Goal: Task Accomplishment & Management: Manage account settings

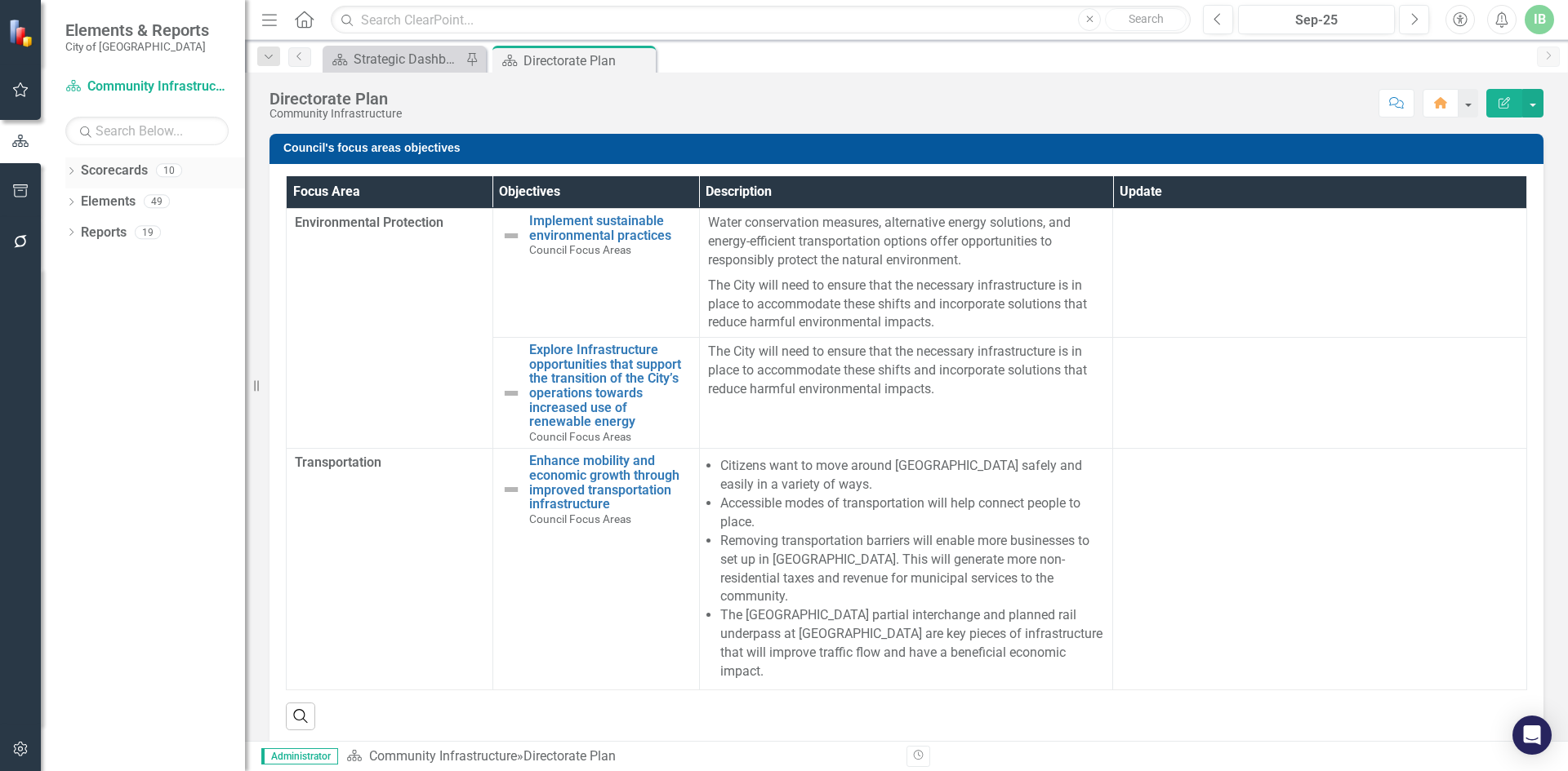
click at [120, 165] on link "Scorecards" at bounding box center [115, 170] width 67 height 19
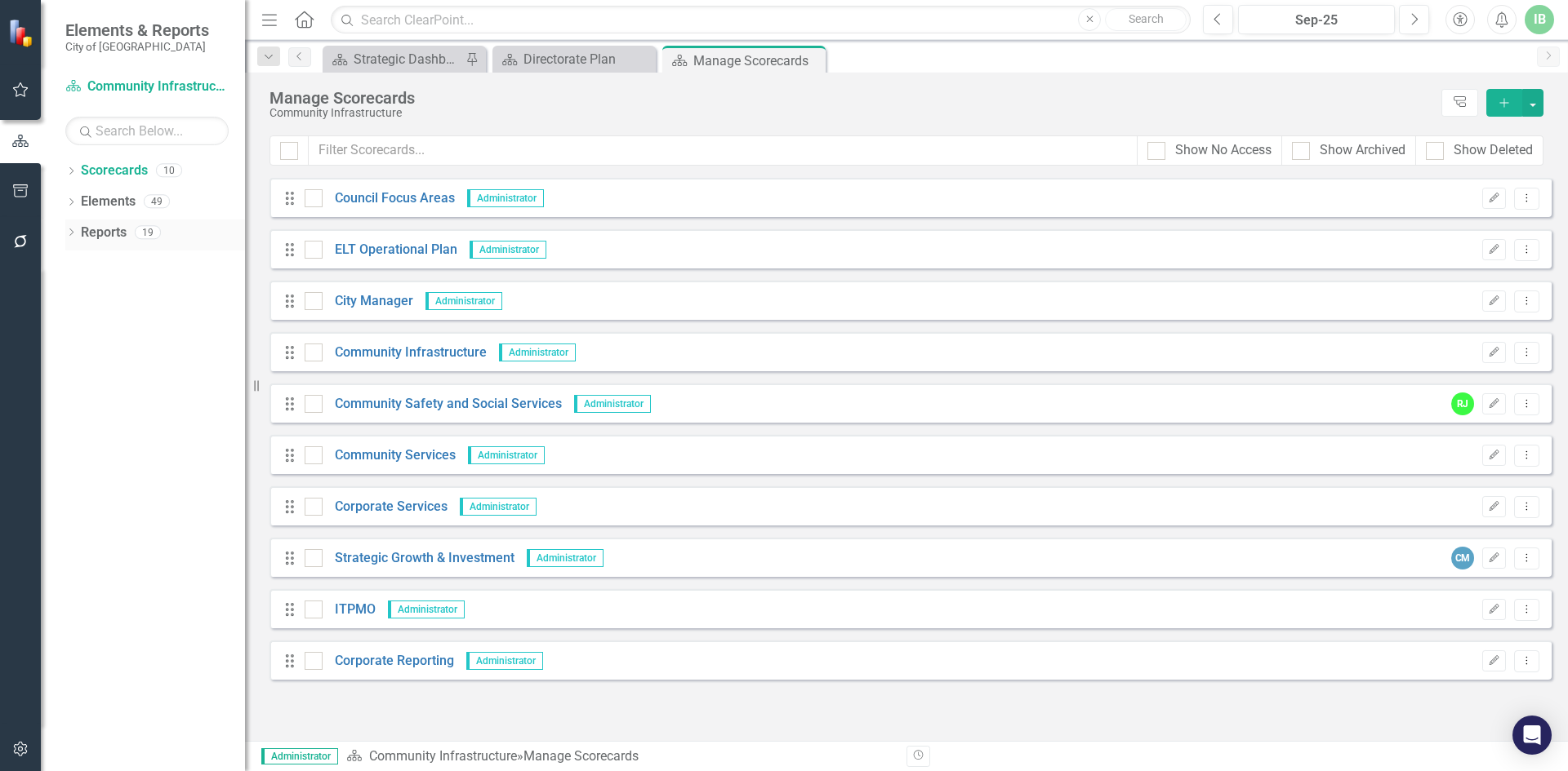
click at [108, 241] on link "Reports" at bounding box center [104, 232] width 46 height 19
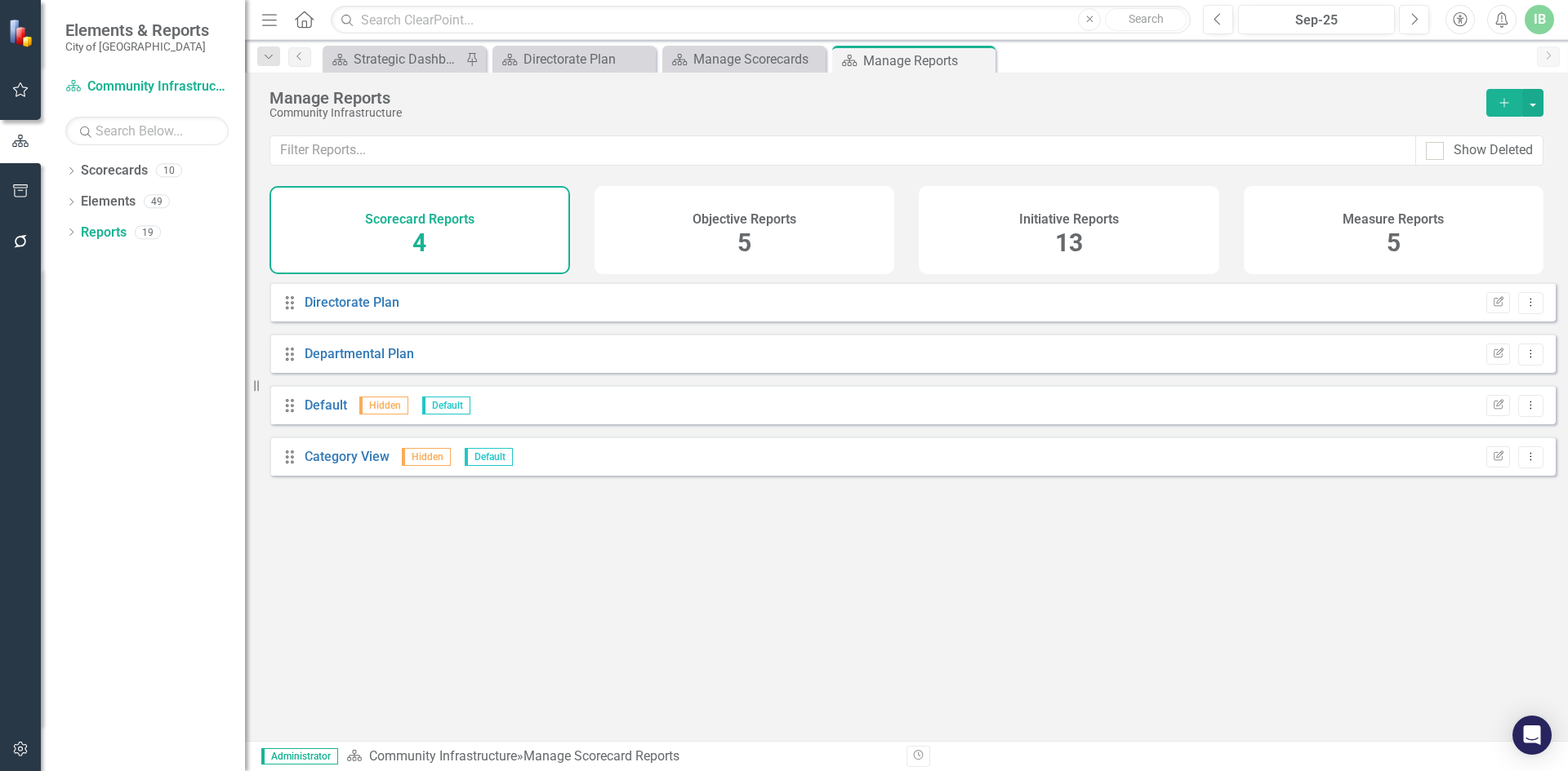
click at [1025, 229] on div "Initiative Reports 13" at bounding box center [1069, 230] width 300 height 88
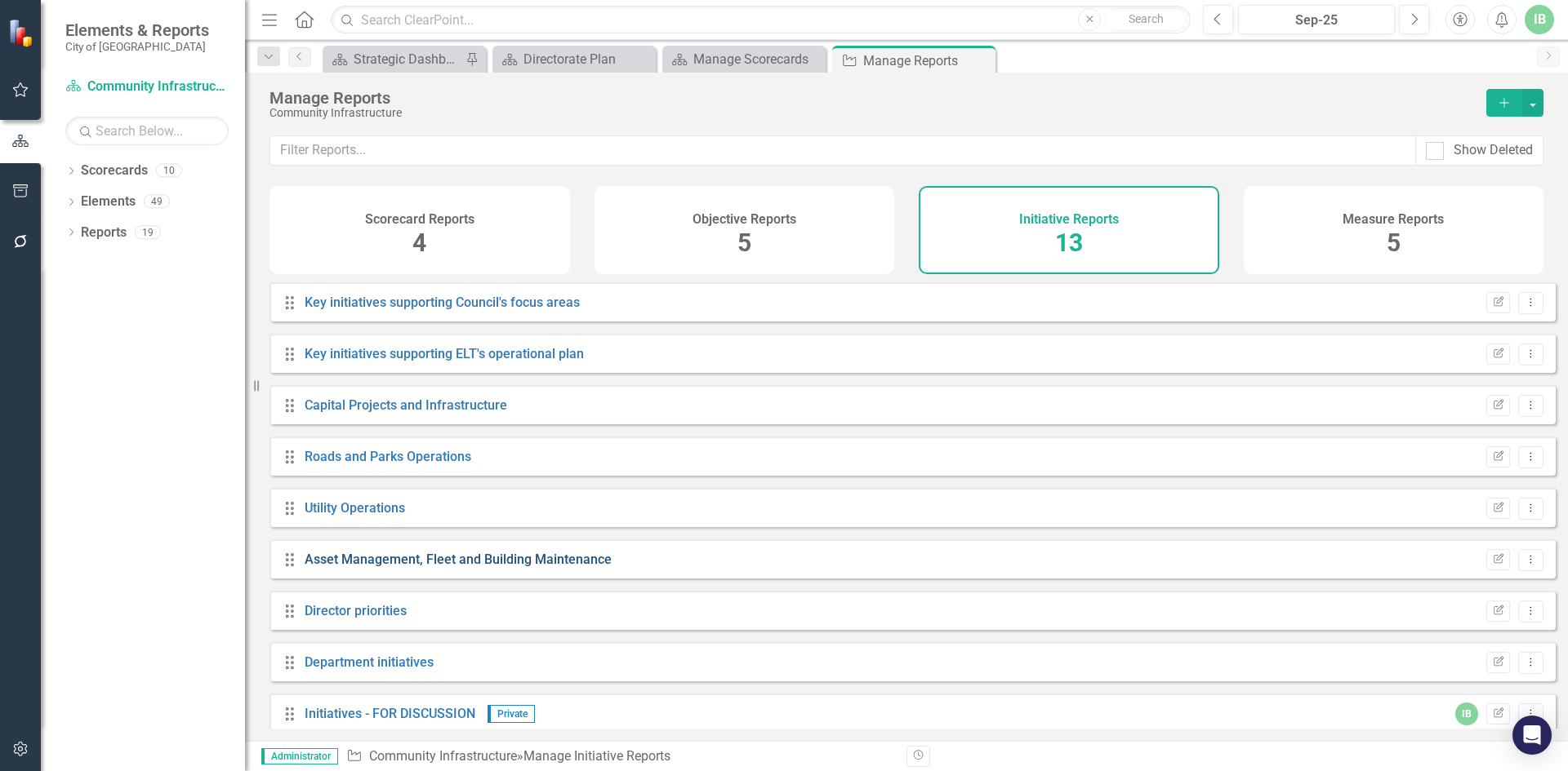
click at [504, 567] on link "Asset Management, Fleet and Building Maintenance" at bounding box center [458, 559] width 307 height 16
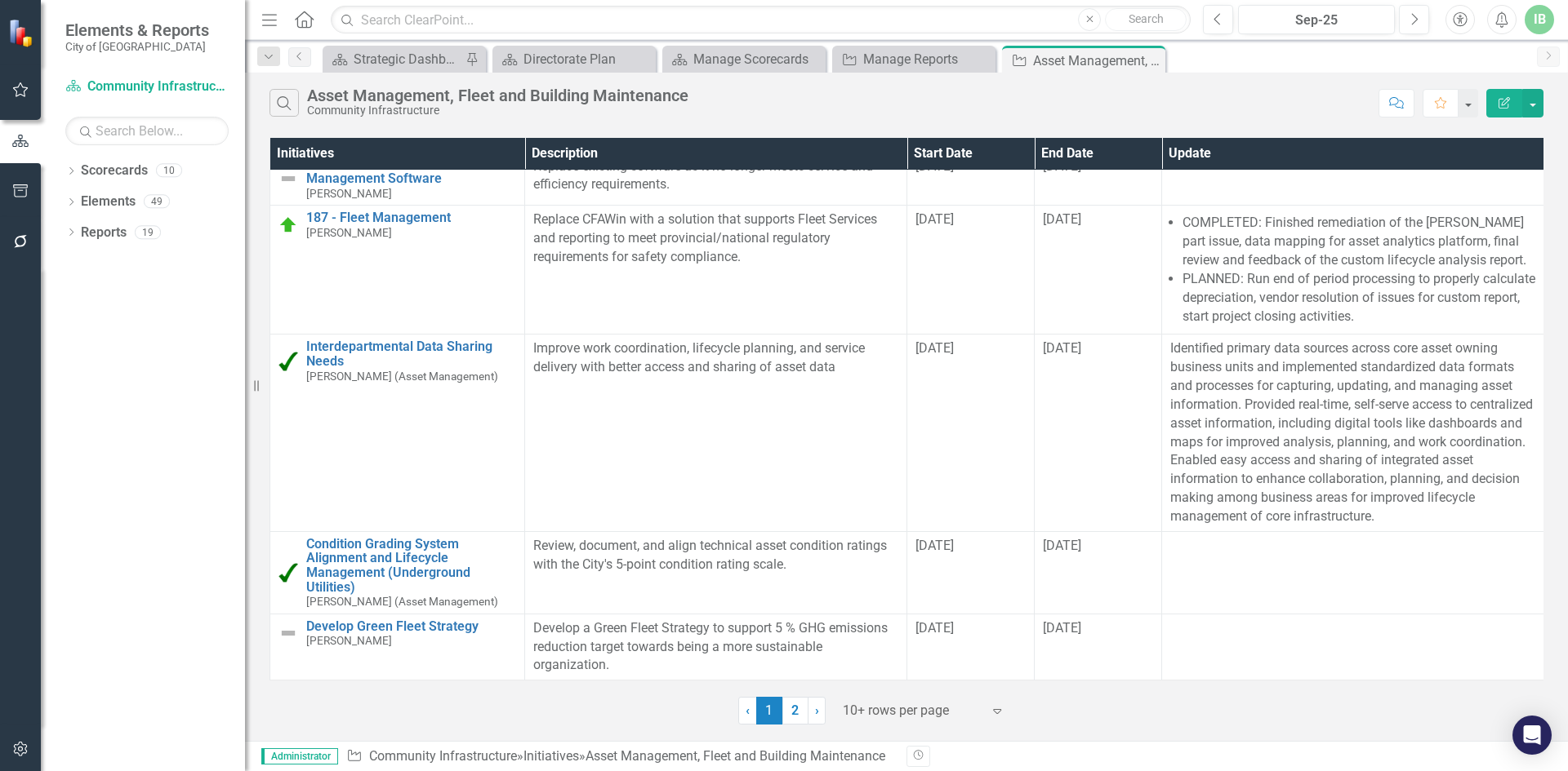
scroll to position [649, 0]
drag, startPoint x: 996, startPoint y: 708, endPoint x: 989, endPoint y: 702, distance: 9.2
click at [996, 708] on icon "Expand" at bounding box center [997, 711] width 16 height 13
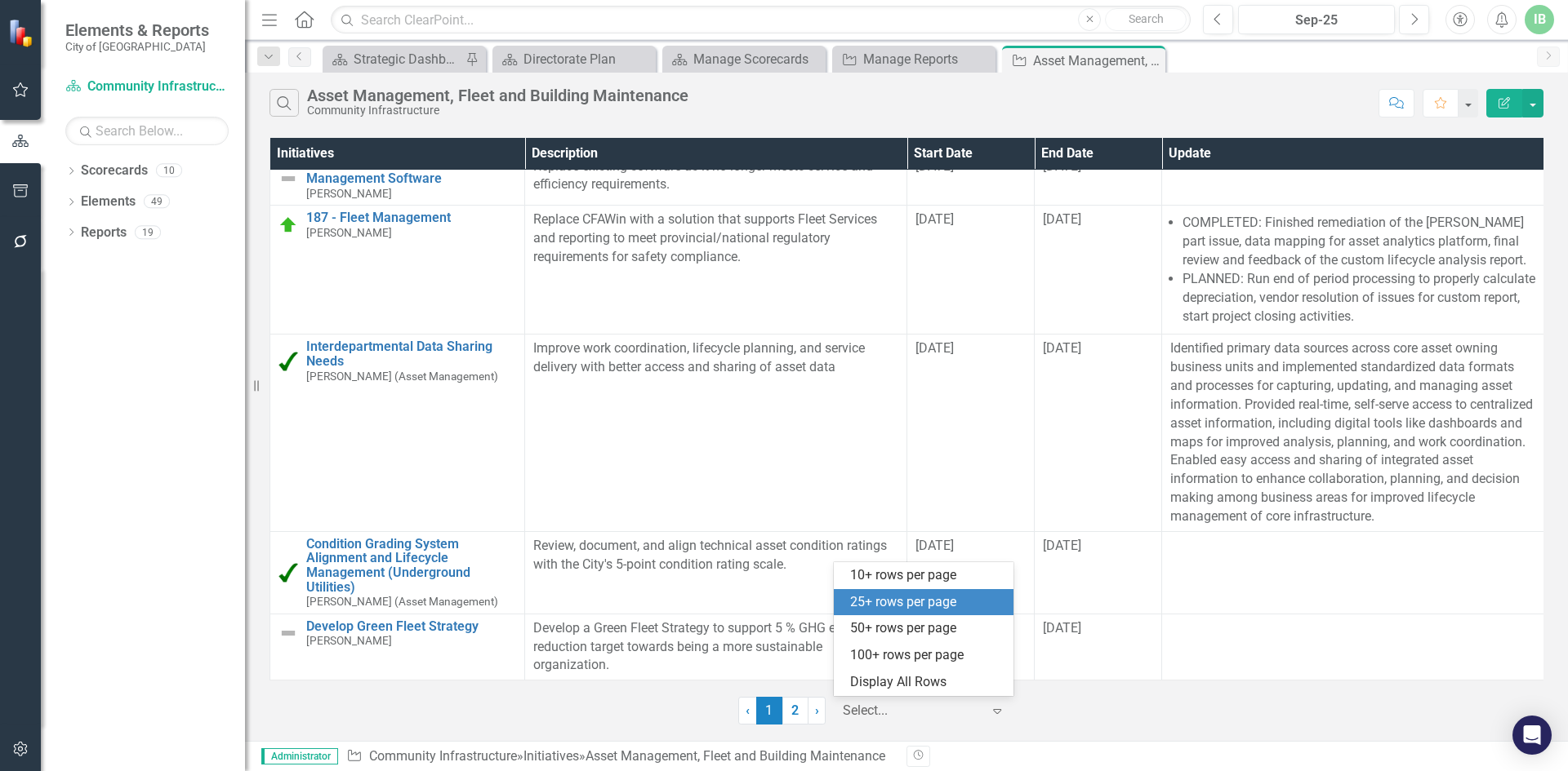
click at [924, 610] on div "25+ rows per page" at bounding box center [926, 602] width 153 height 19
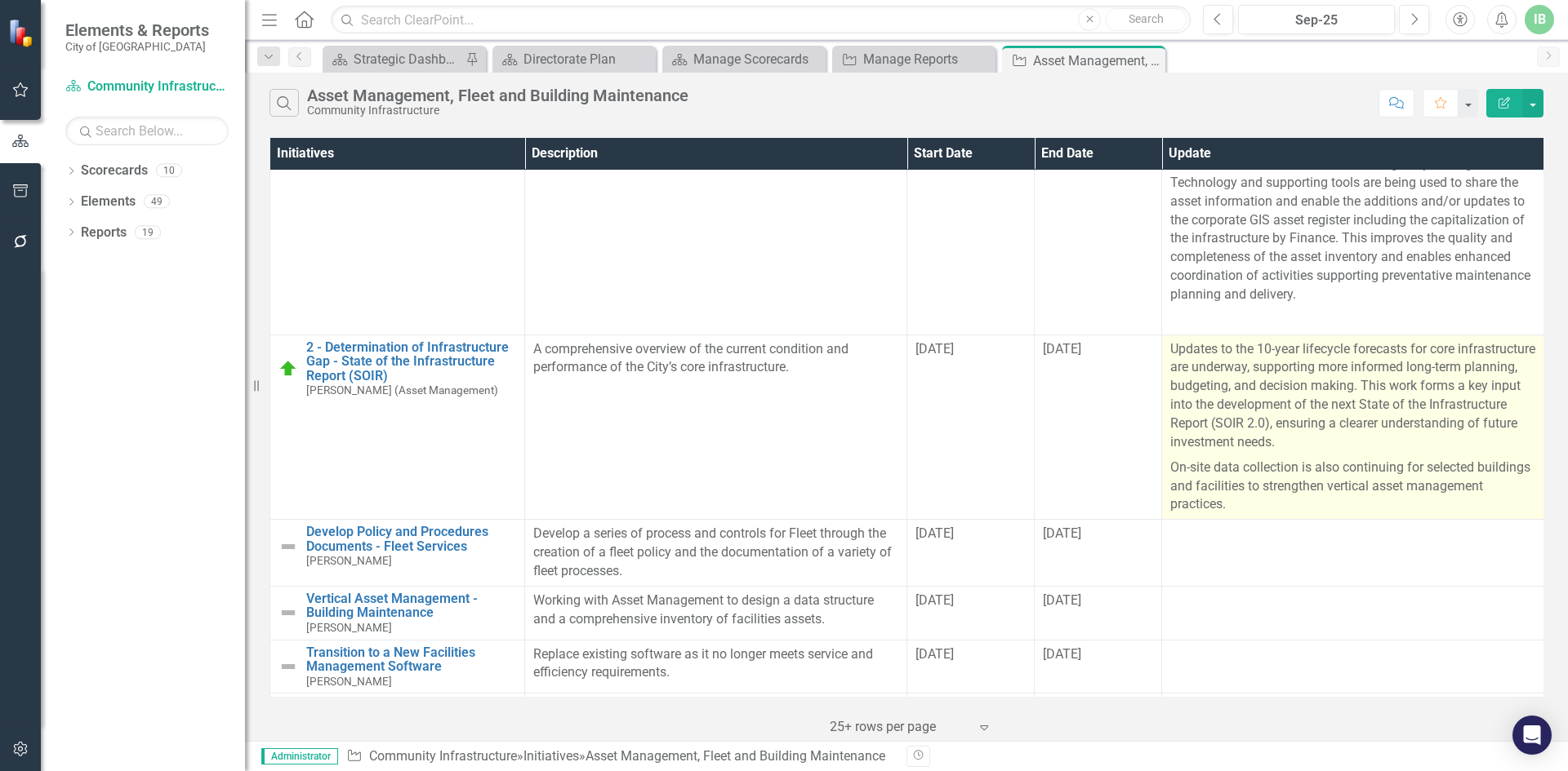
scroll to position [163, 0]
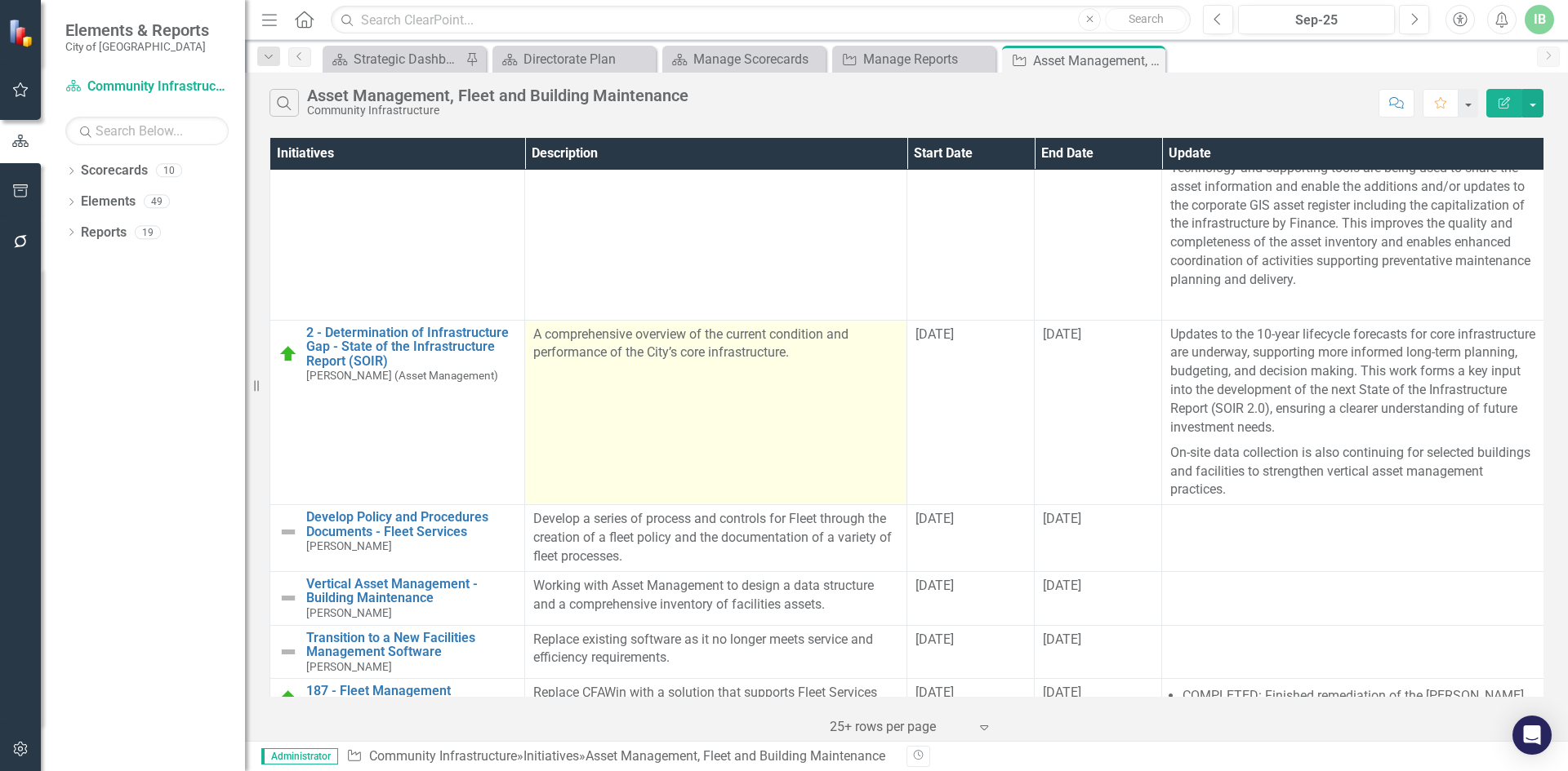
click at [700, 392] on td "A comprehensive overview of the current condition and performance of the City’s…" at bounding box center [716, 413] width 382 height 185
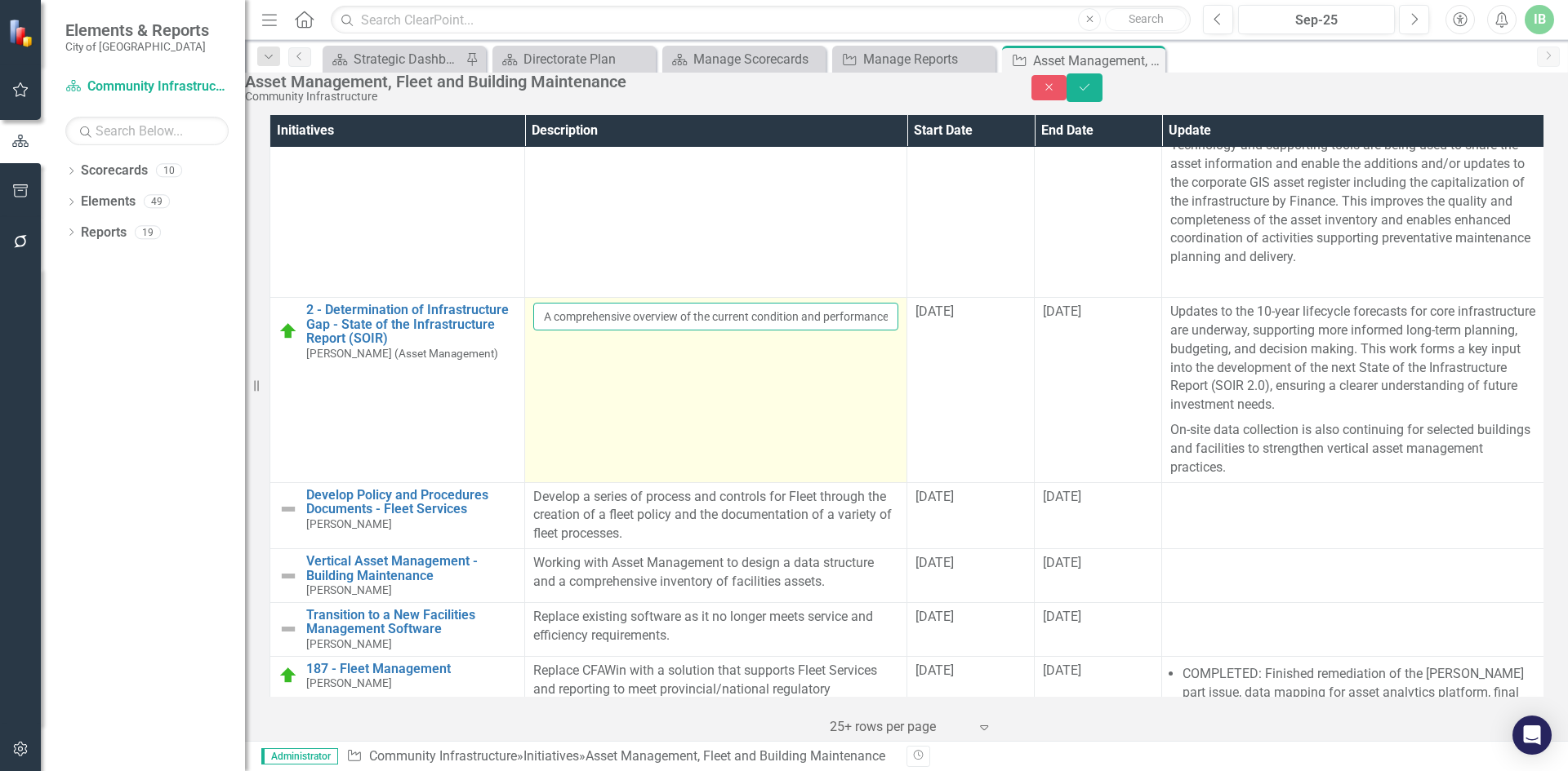
click at [872, 331] on input "A comprehensive overview of the current condition and performance of the City’s…" at bounding box center [716, 317] width 365 height 28
click button "Save" at bounding box center [1084, 88] width 36 height 29
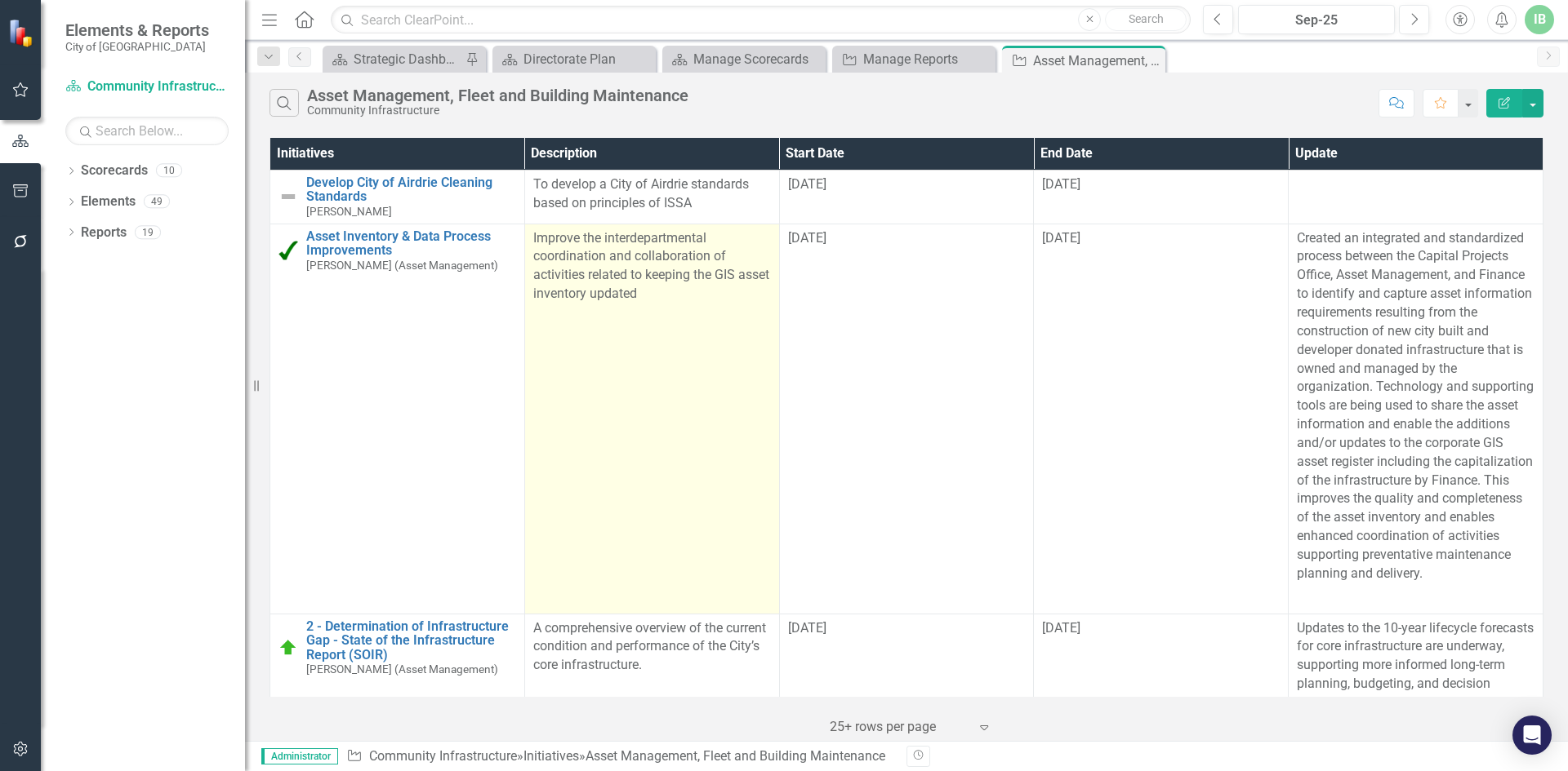
click at [694, 291] on td "Improve the interdepartmental coordination and collaboration of activities rela…" at bounding box center [651, 418] width 255 height 390
click at [694, 291] on td "Improve the interdepartmental coordination and collaboration of activities rela…" at bounding box center [651, 418] width 255 height 390
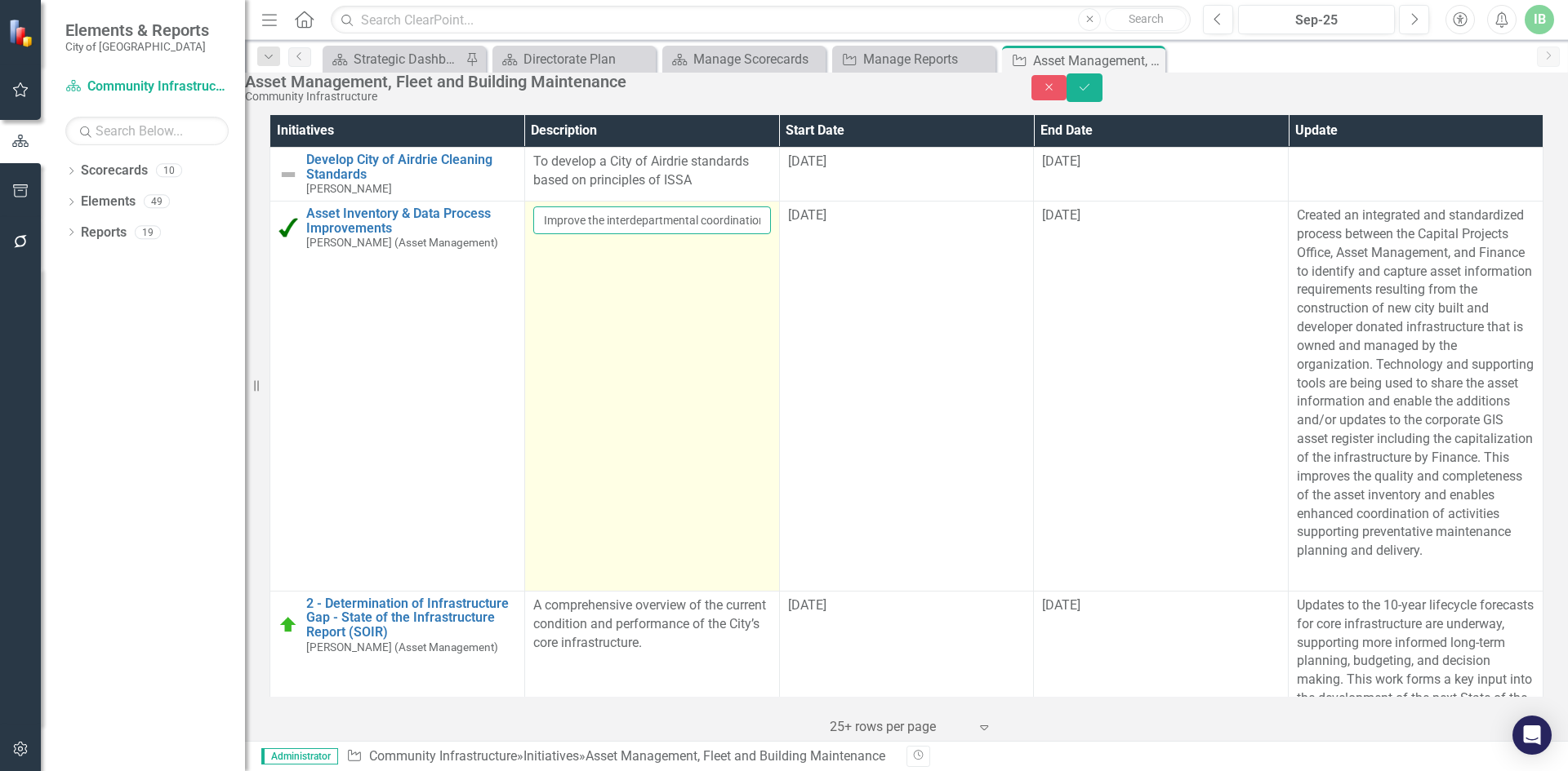
click at [727, 234] on input "Improve the interdepartmental coordination and collaboration of activities rela…" at bounding box center [652, 220] width 237 height 28
paste input "[URL][DOMAIN_NAME]"
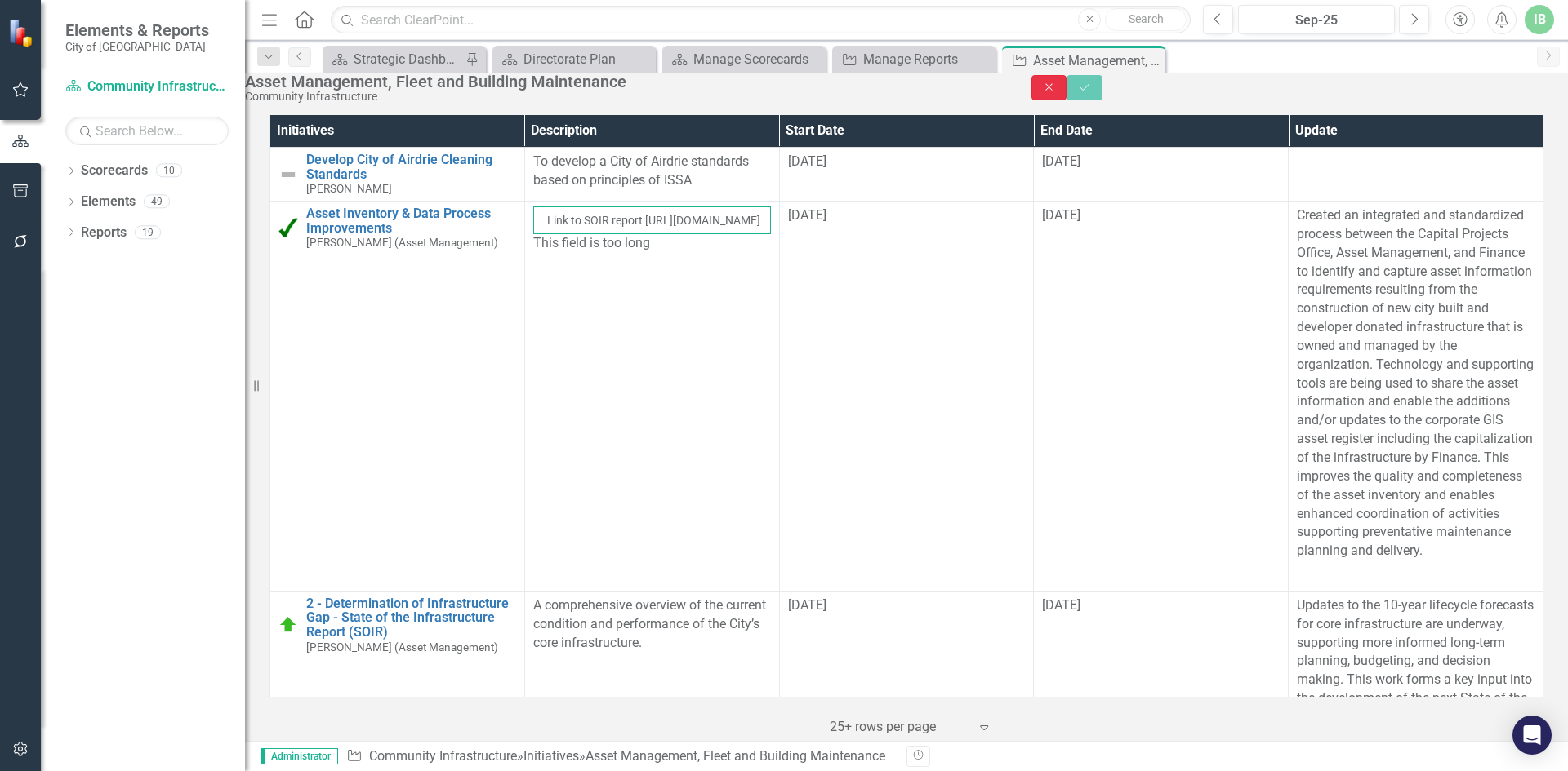
type input "Improve the interdepartmental coordination and collaboration of activities rela…"
click at [1056, 93] on icon "Close" at bounding box center [1049, 88] width 15 height 11
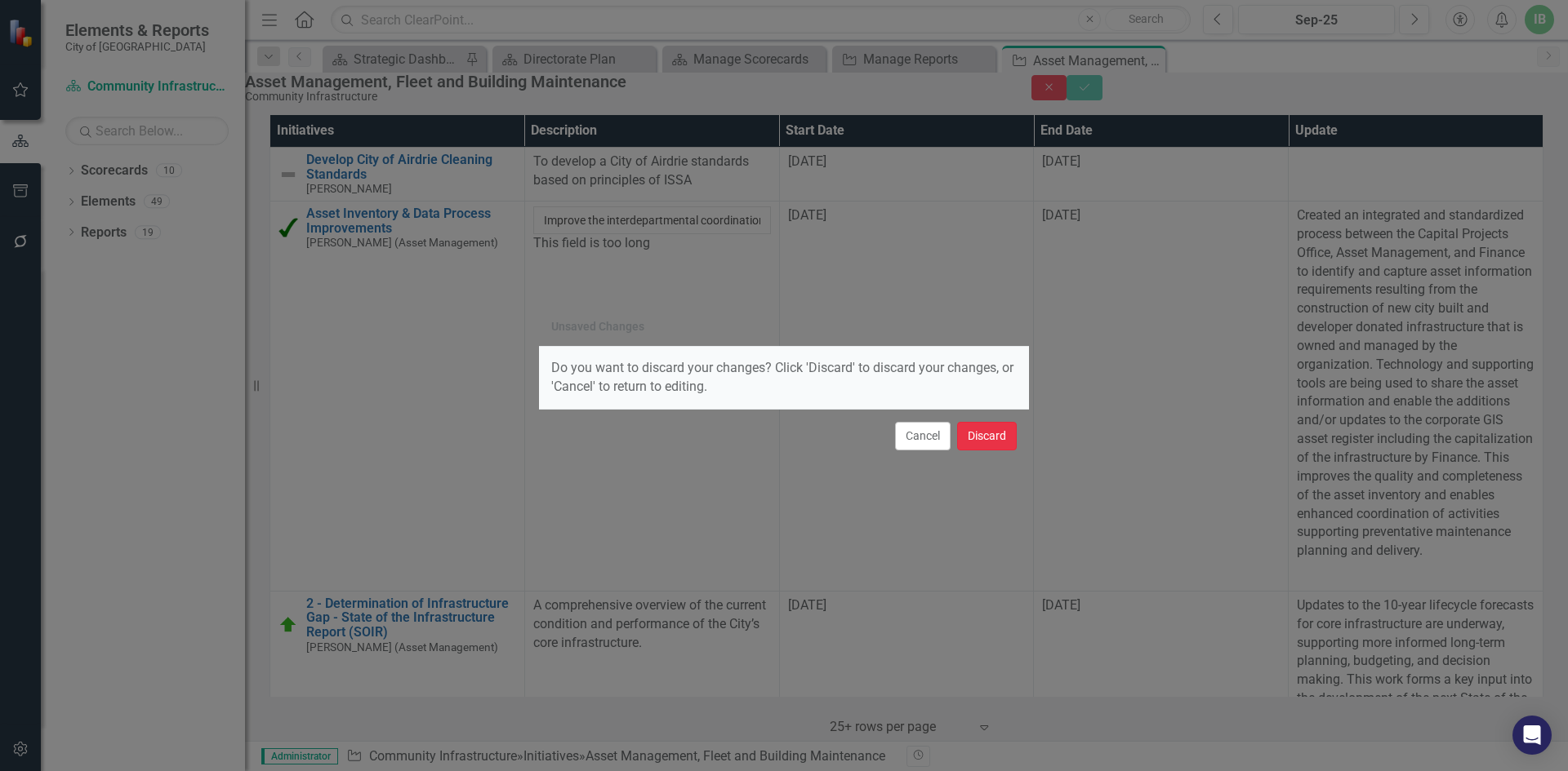
click at [990, 435] on button "Discard" at bounding box center [987, 436] width 60 height 29
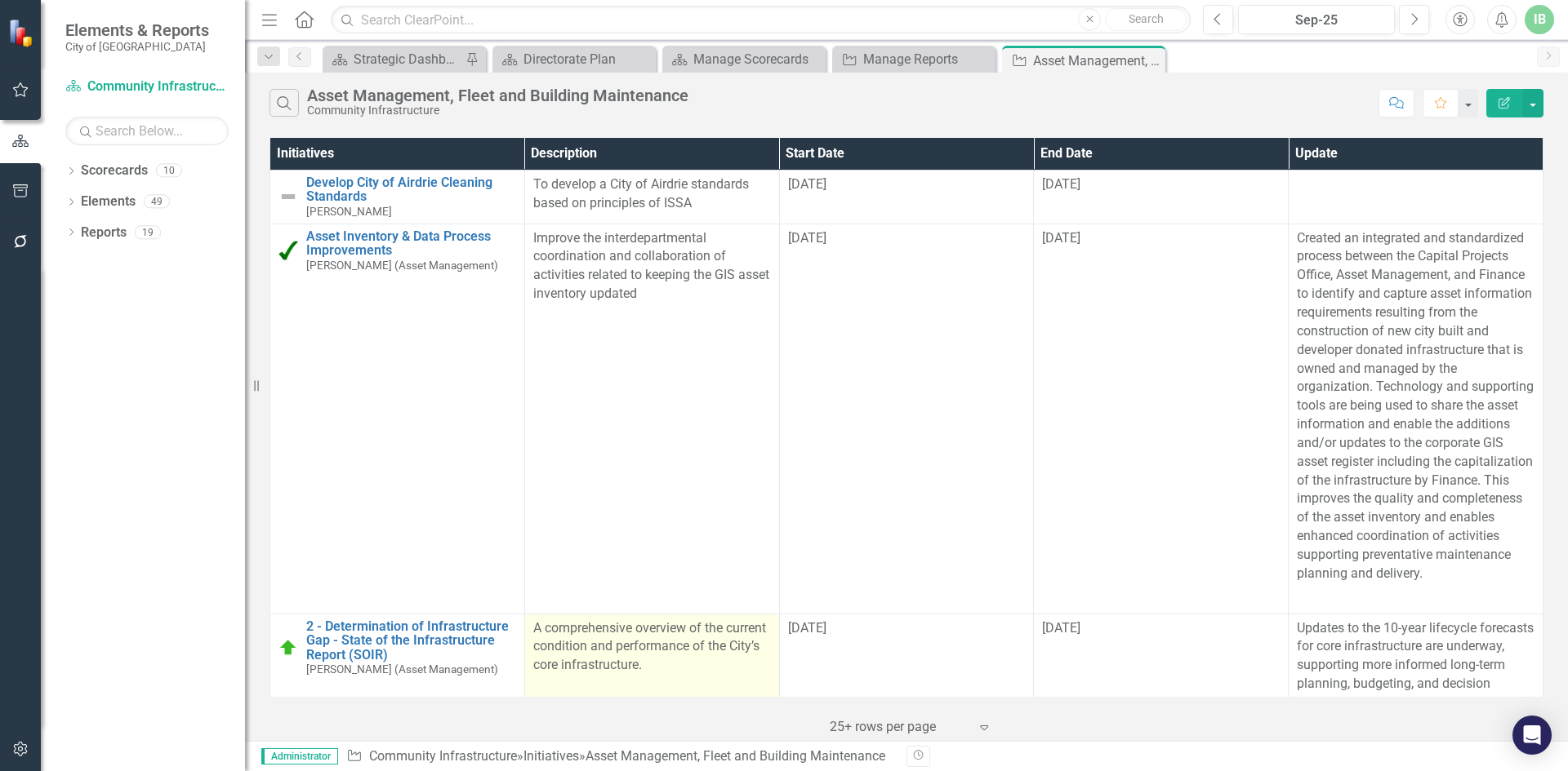
scroll to position [82, 0]
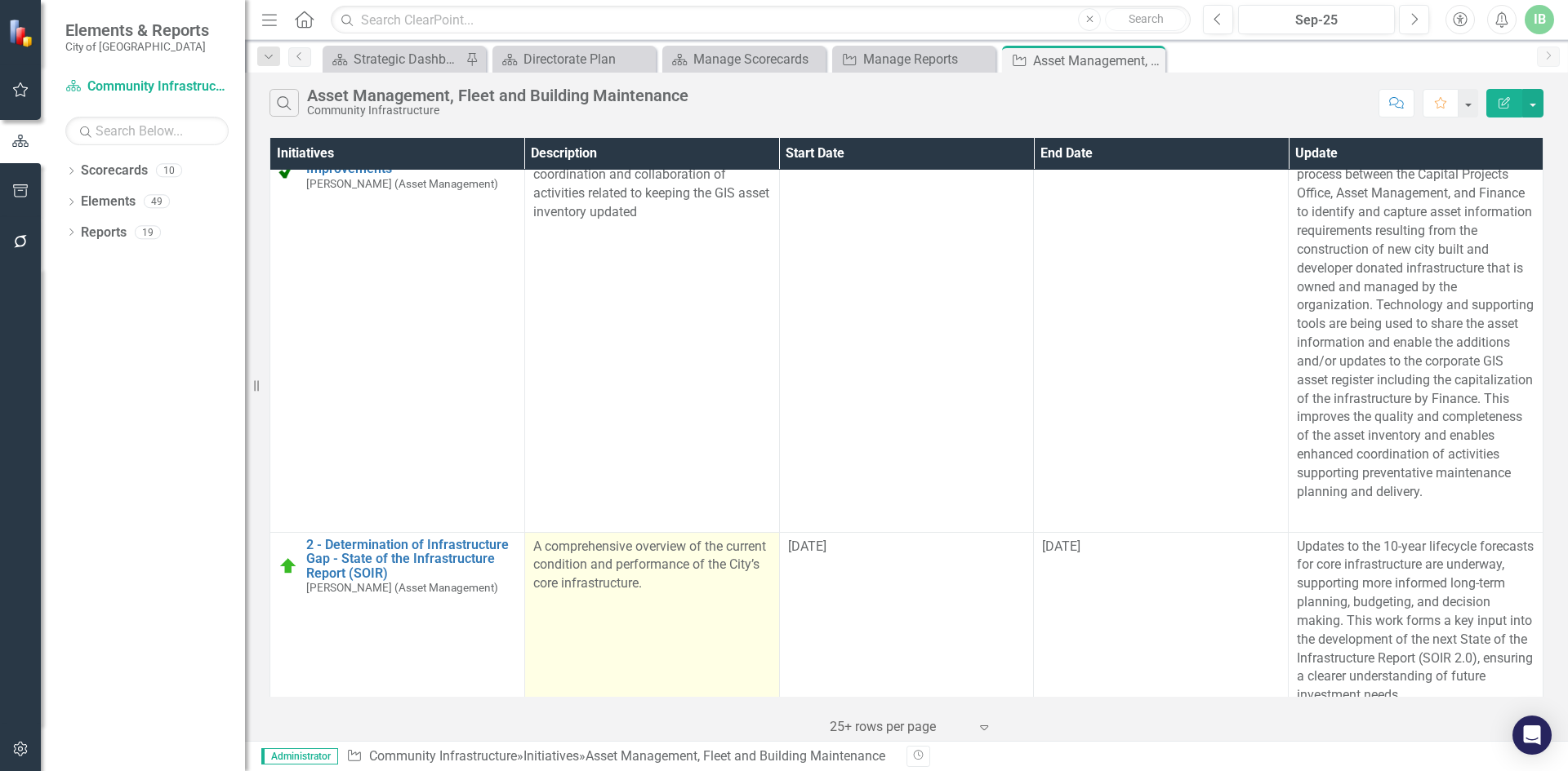
click at [766, 539] on span "A comprehensive overview of the current condition and performance of the City’s…" at bounding box center [649, 565] width 233 height 53
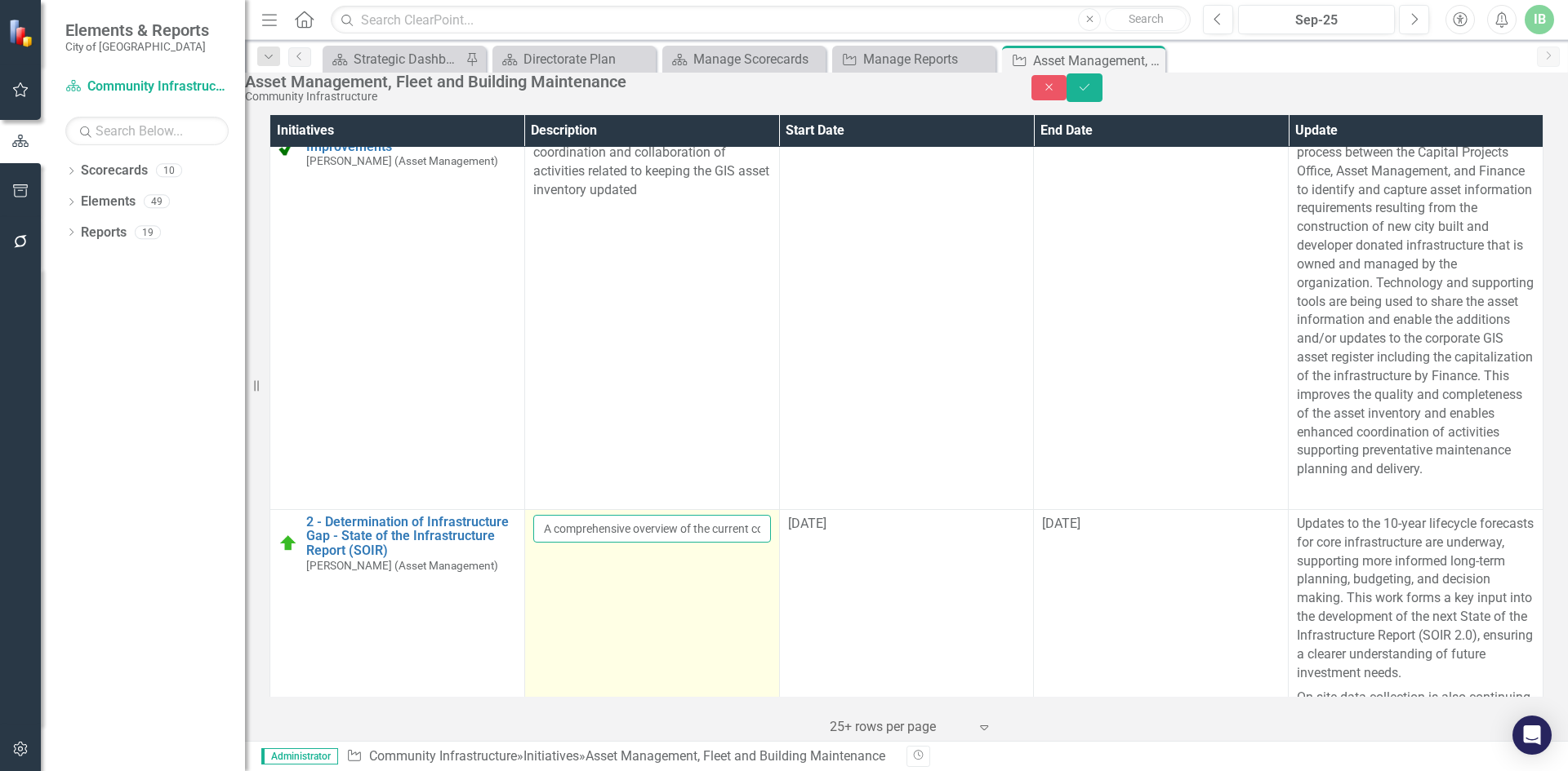
click at [770, 515] on input "A comprehensive overview of the current condition and performance of the City’s…" at bounding box center [652, 529] width 237 height 28
paste input "[URL][DOMAIN_NAME]"
click at [577, 515] on input "A comprehensive overview of the current condition and performance of the City’s…" at bounding box center [652, 529] width 237 height 28
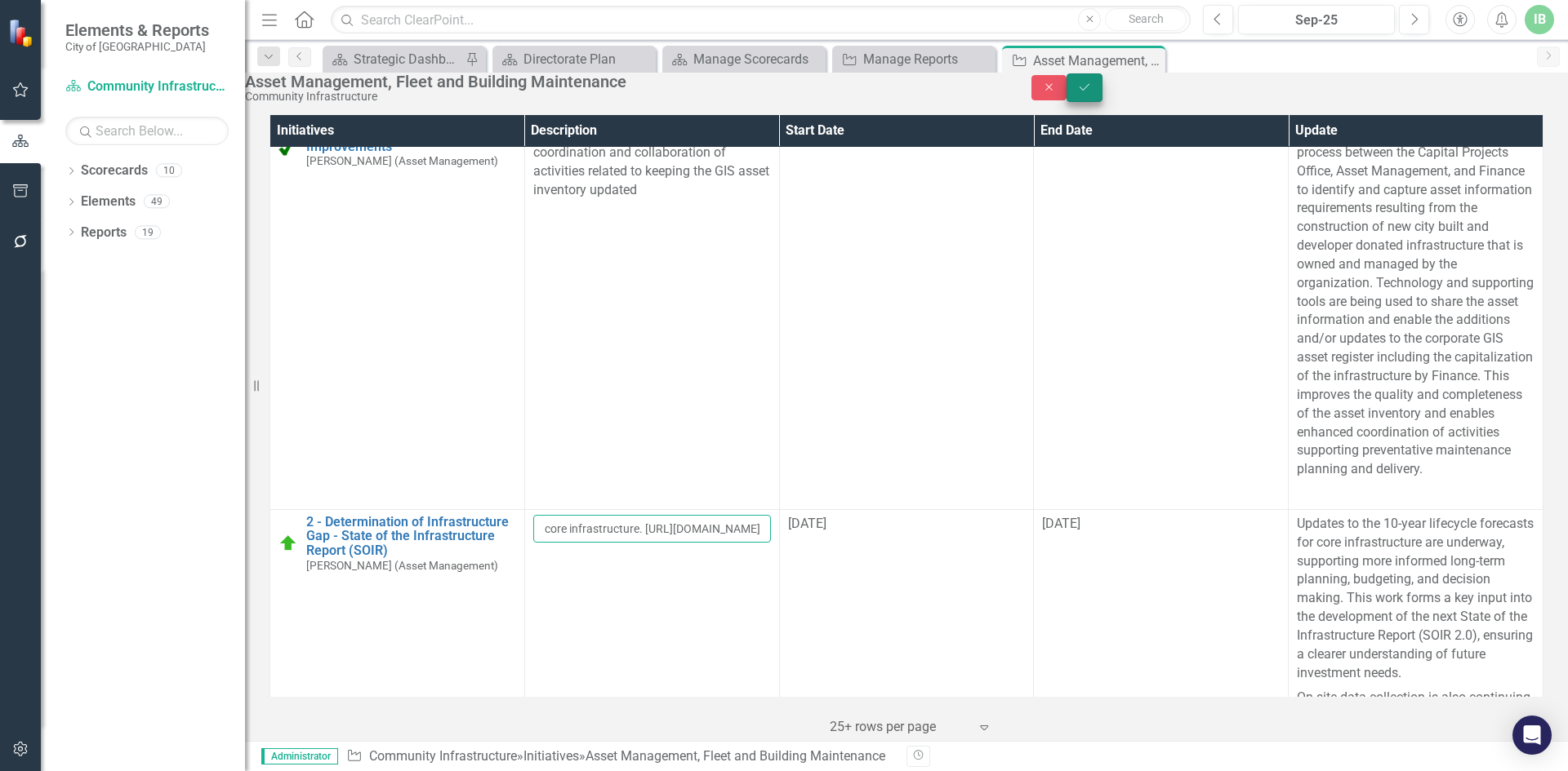
type input "A comprehensive overview of the current condition and performance of the City’s…"
click at [1102, 92] on button "Save" at bounding box center [1084, 88] width 36 height 29
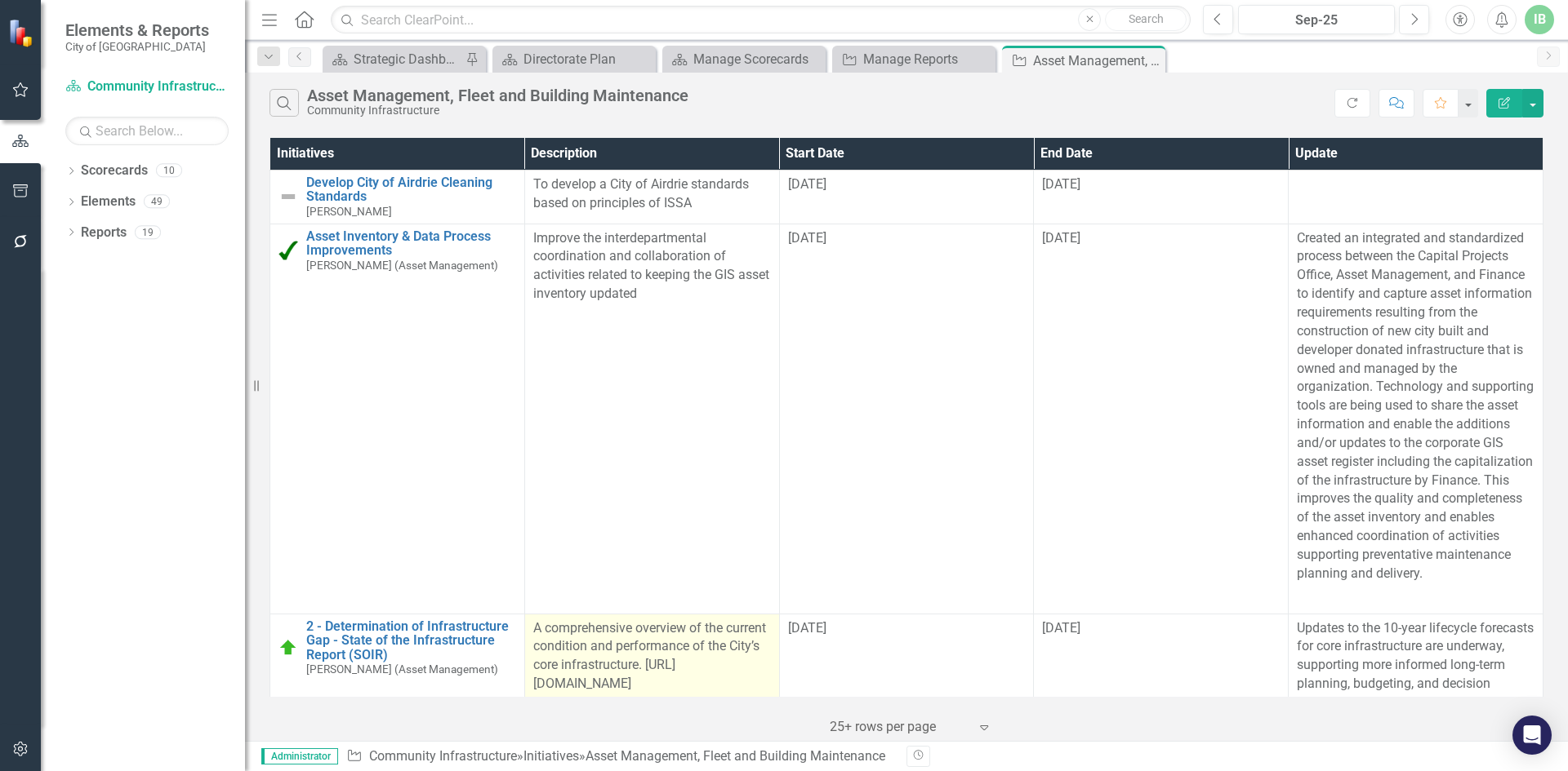
scroll to position [82, 0]
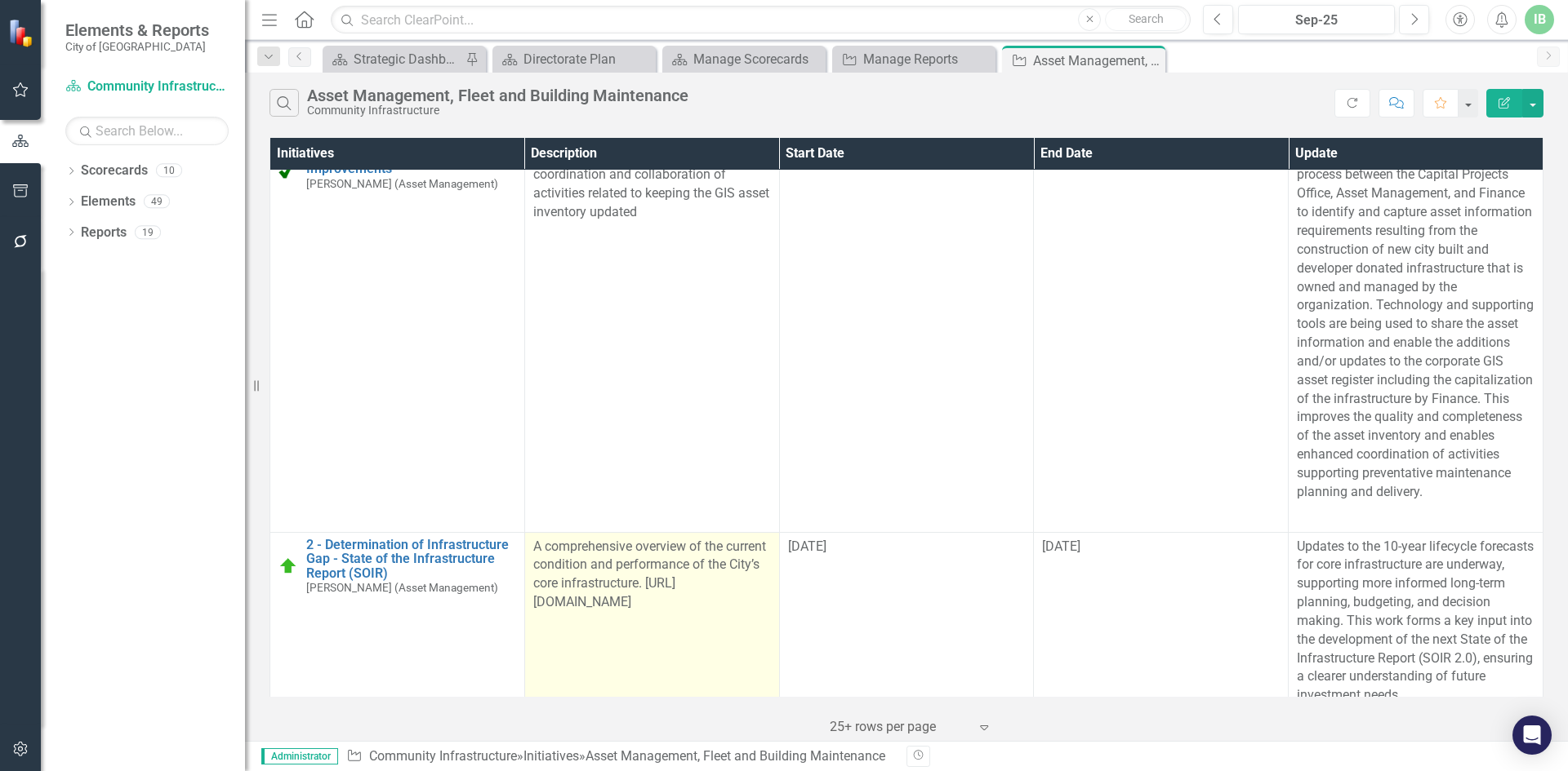
click at [770, 538] on div "A comprehensive overview of the current condition and performance of the City’s…" at bounding box center [652, 575] width 237 height 74
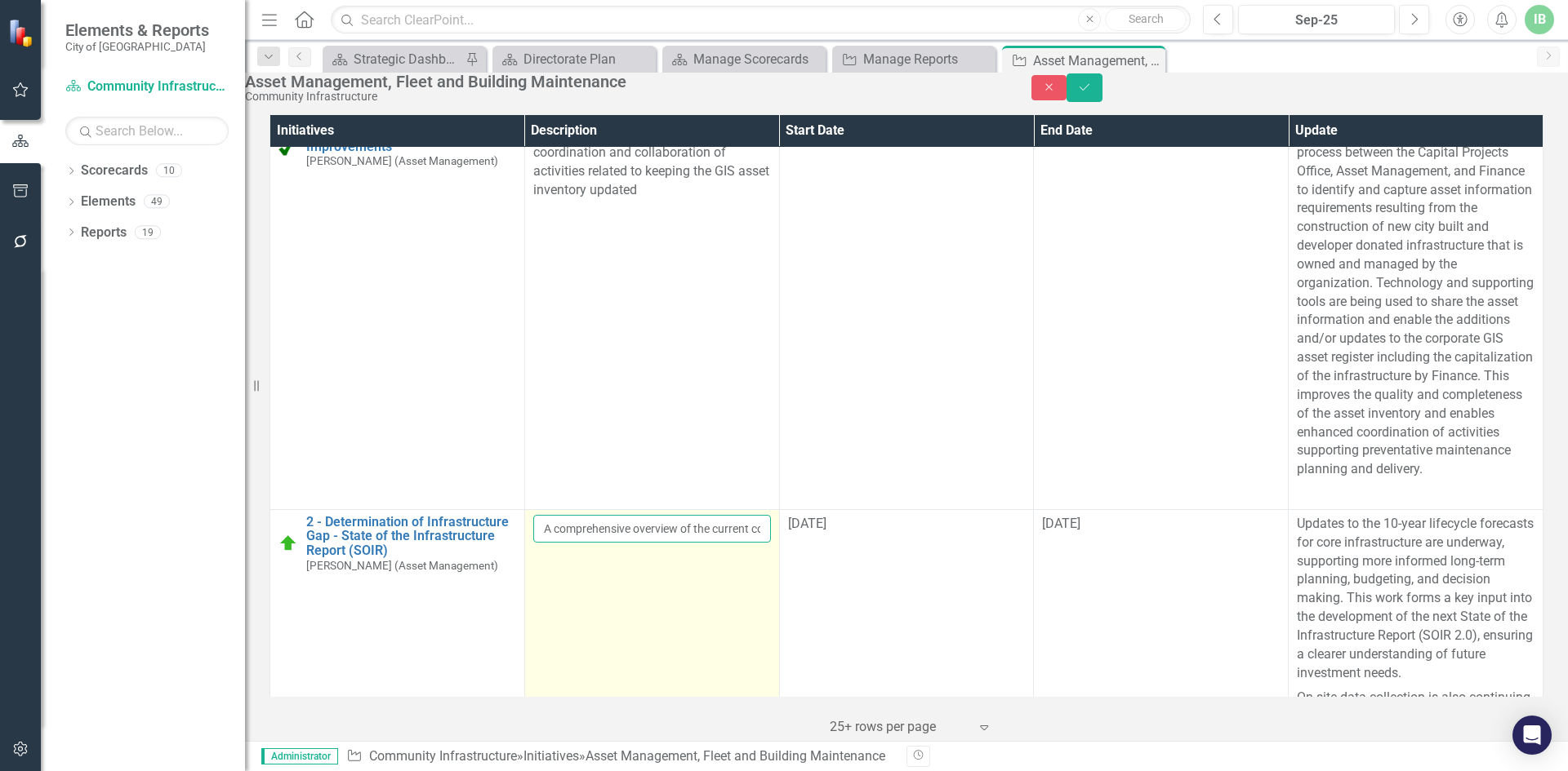
click at [770, 515] on input "A comprehensive overview of the current condition and performance of the City’s…" at bounding box center [652, 529] width 237 height 28
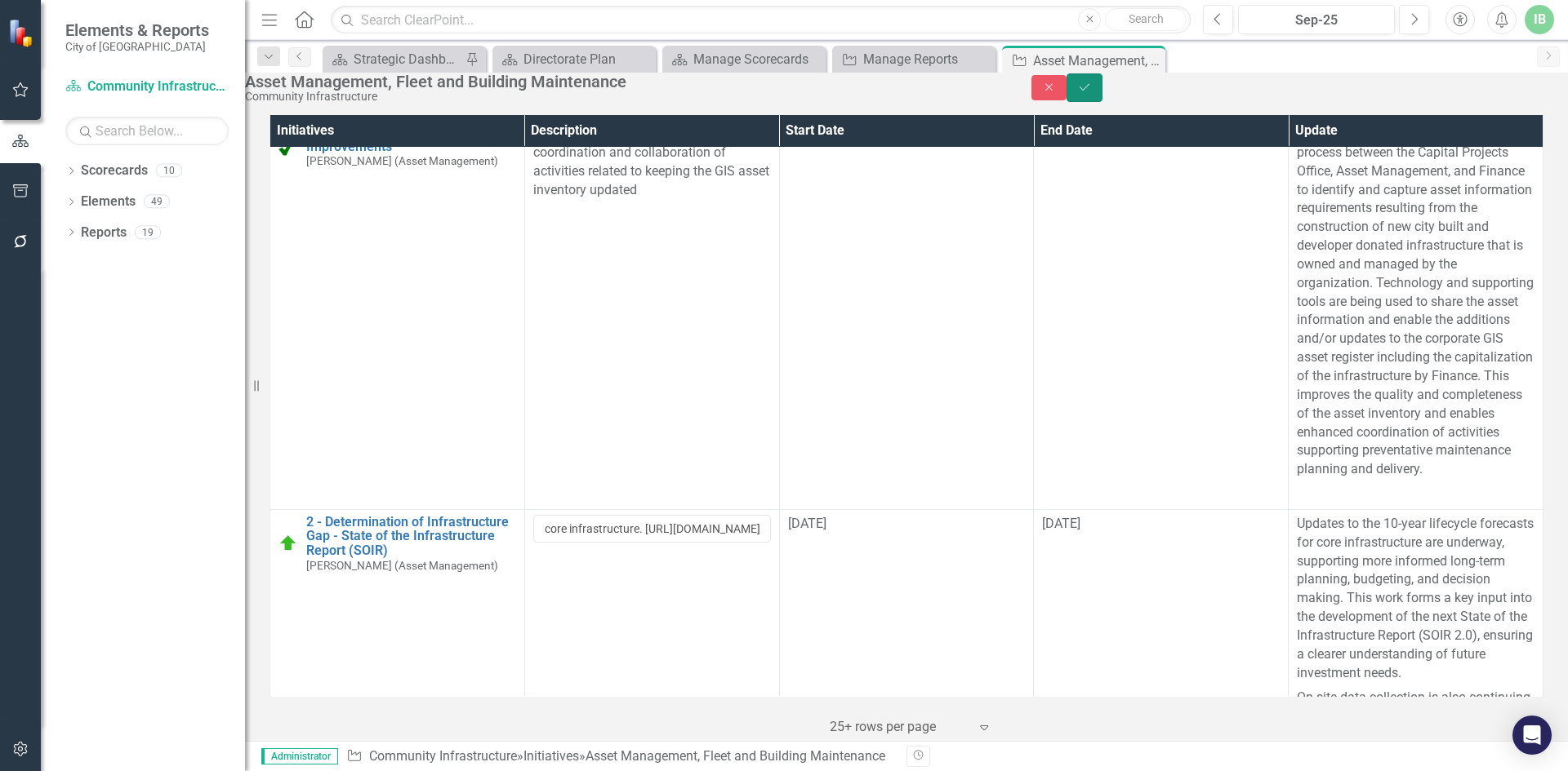
click at [1102, 102] on button "Save" at bounding box center [1084, 88] width 36 height 29
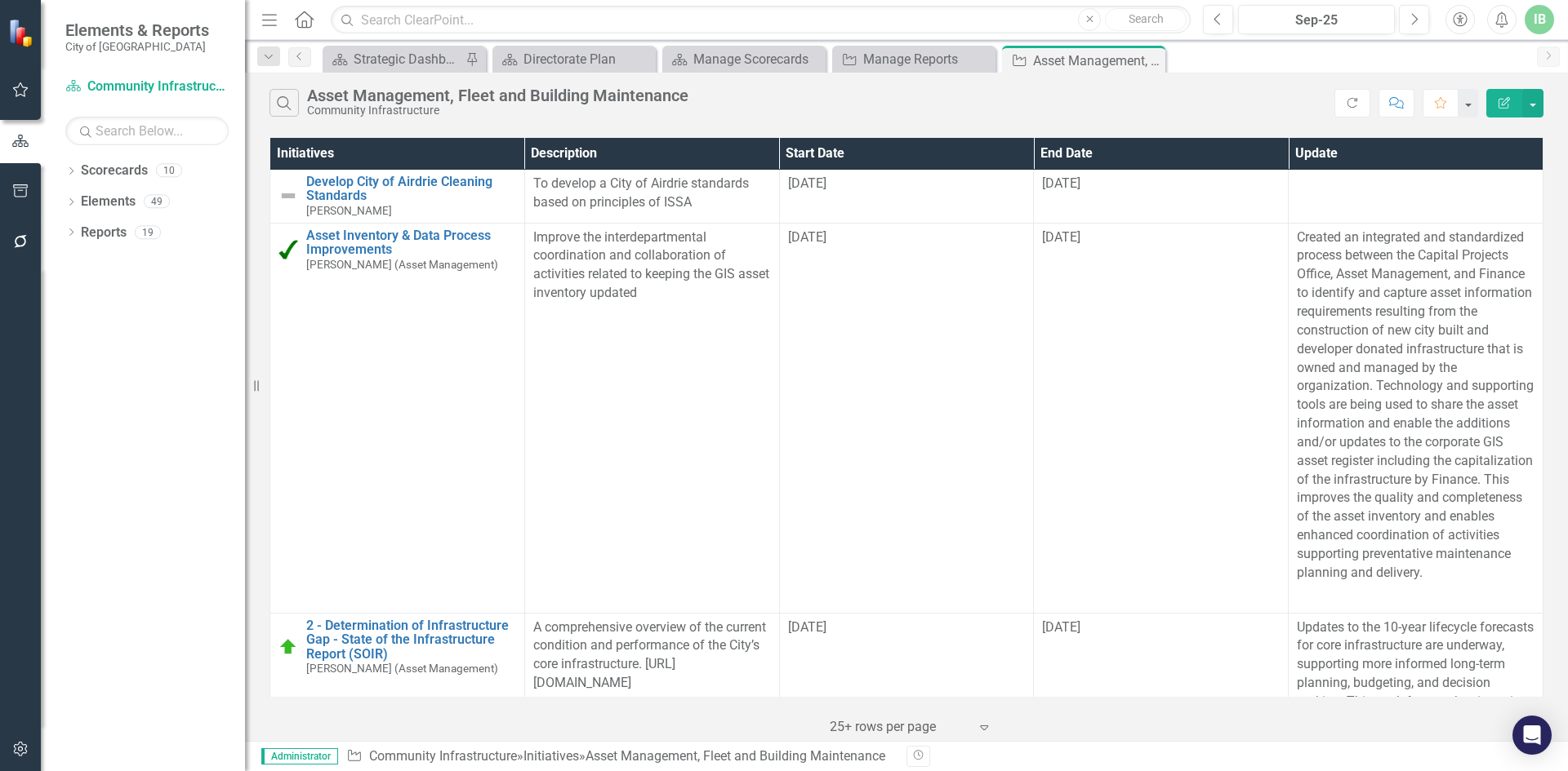
scroll to position [0, 0]
click at [287, 197] on img at bounding box center [288, 196] width 20 height 20
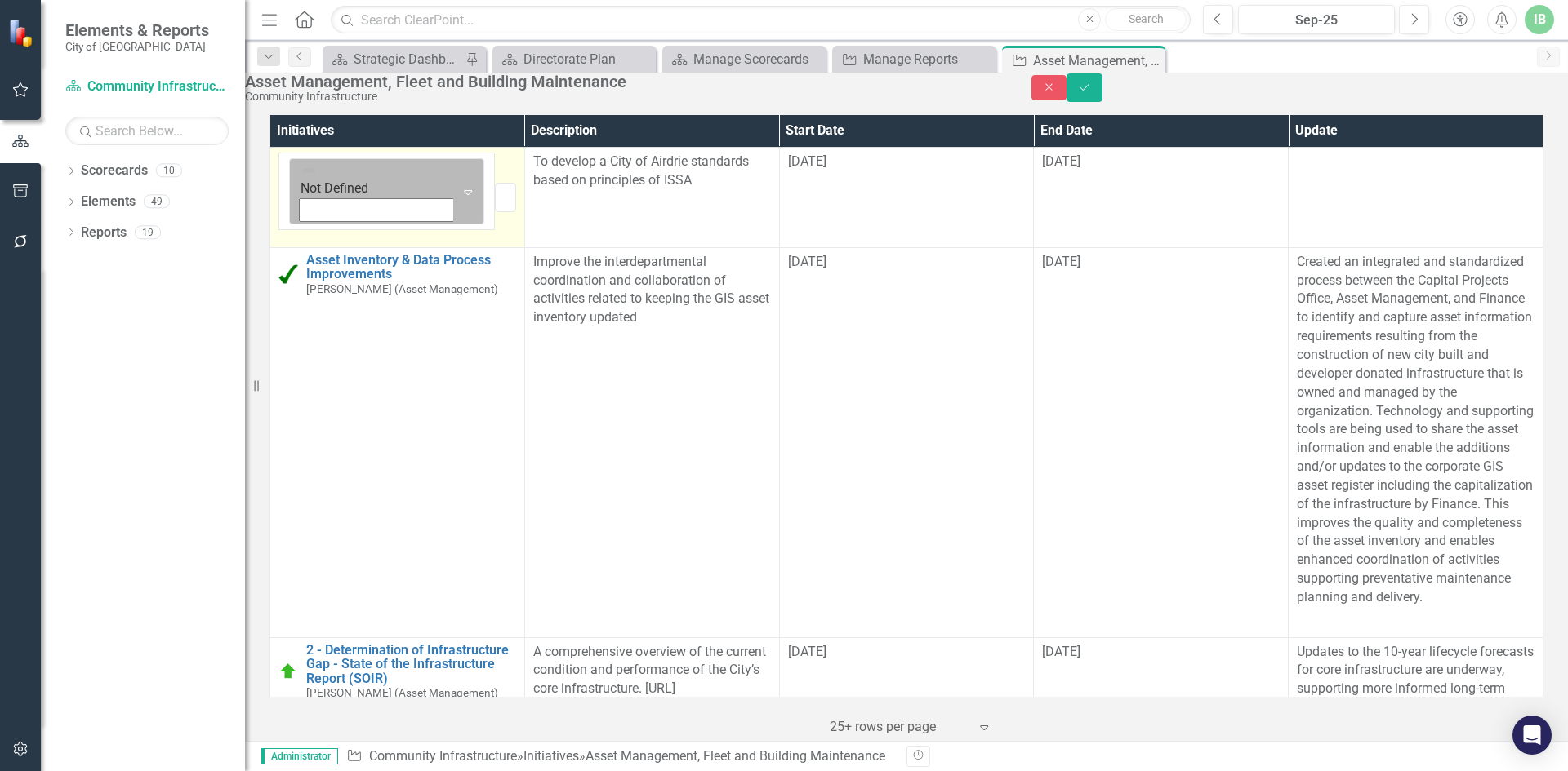
click at [464, 192] on icon at bounding box center [468, 192] width 8 height 5
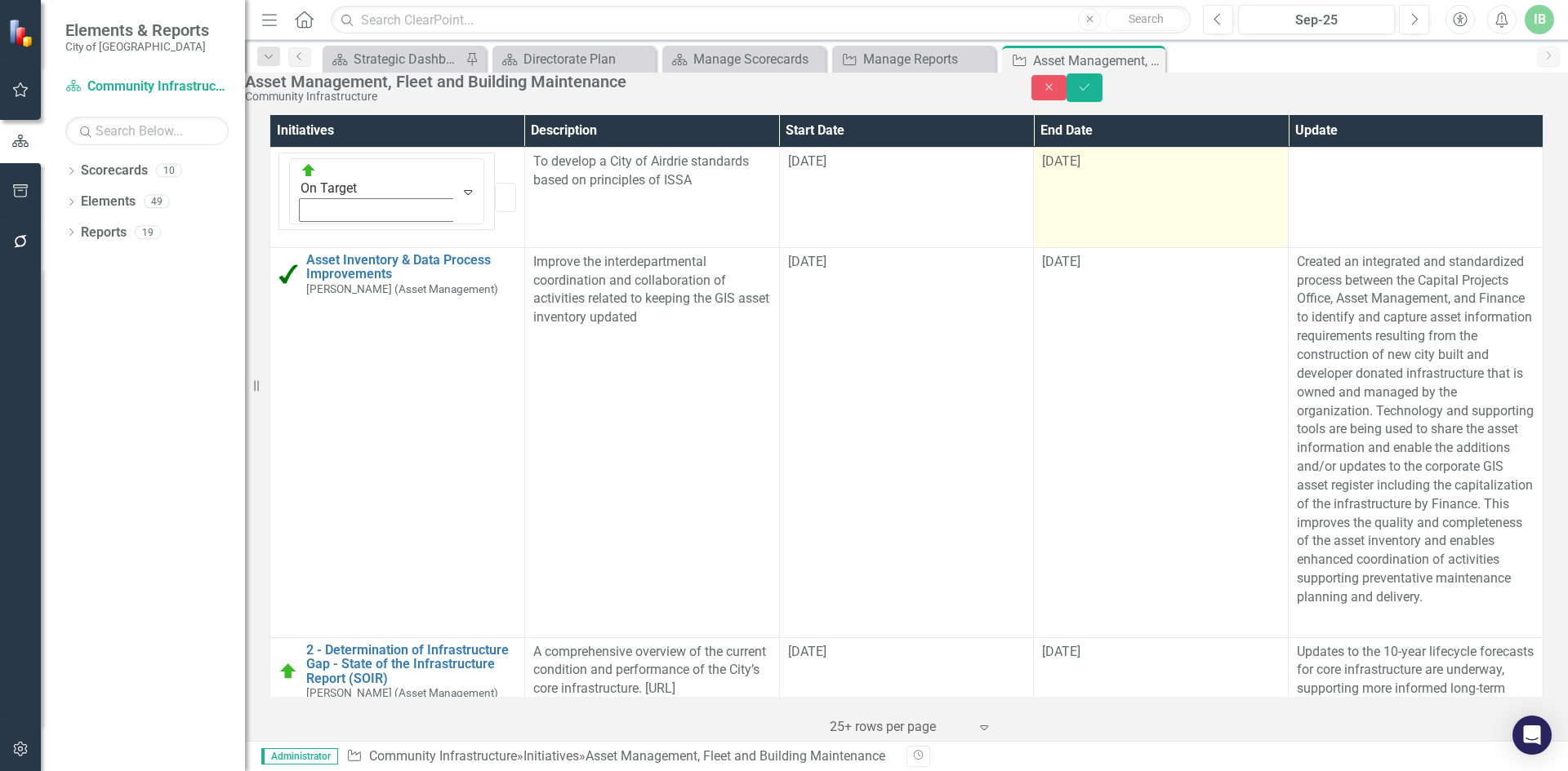
click at [1064, 169] on span "[DATE]" at bounding box center [1060, 160] width 38 height 16
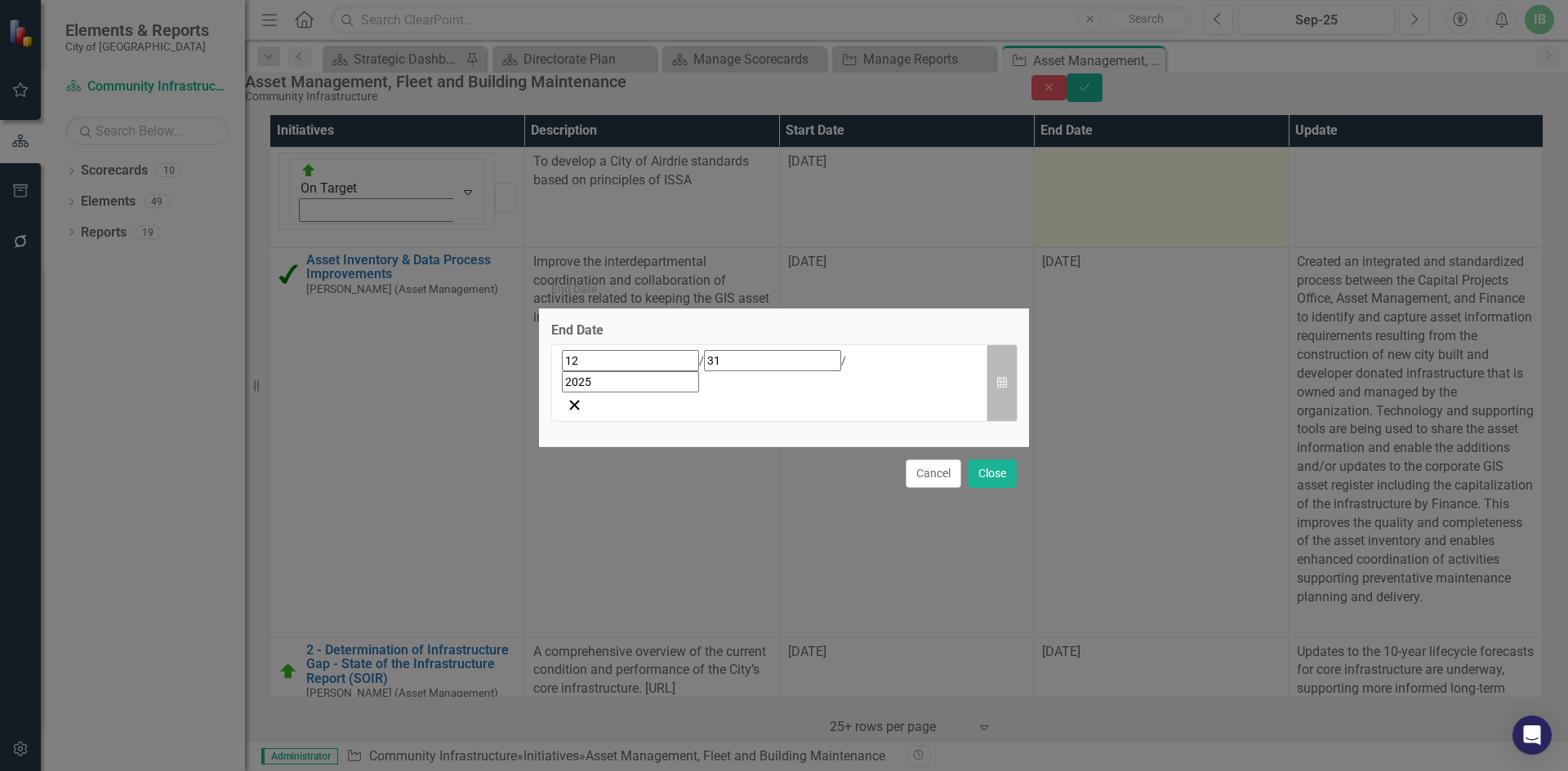
click at [1005, 386] on icon "button" at bounding box center [1002, 382] width 10 height 11
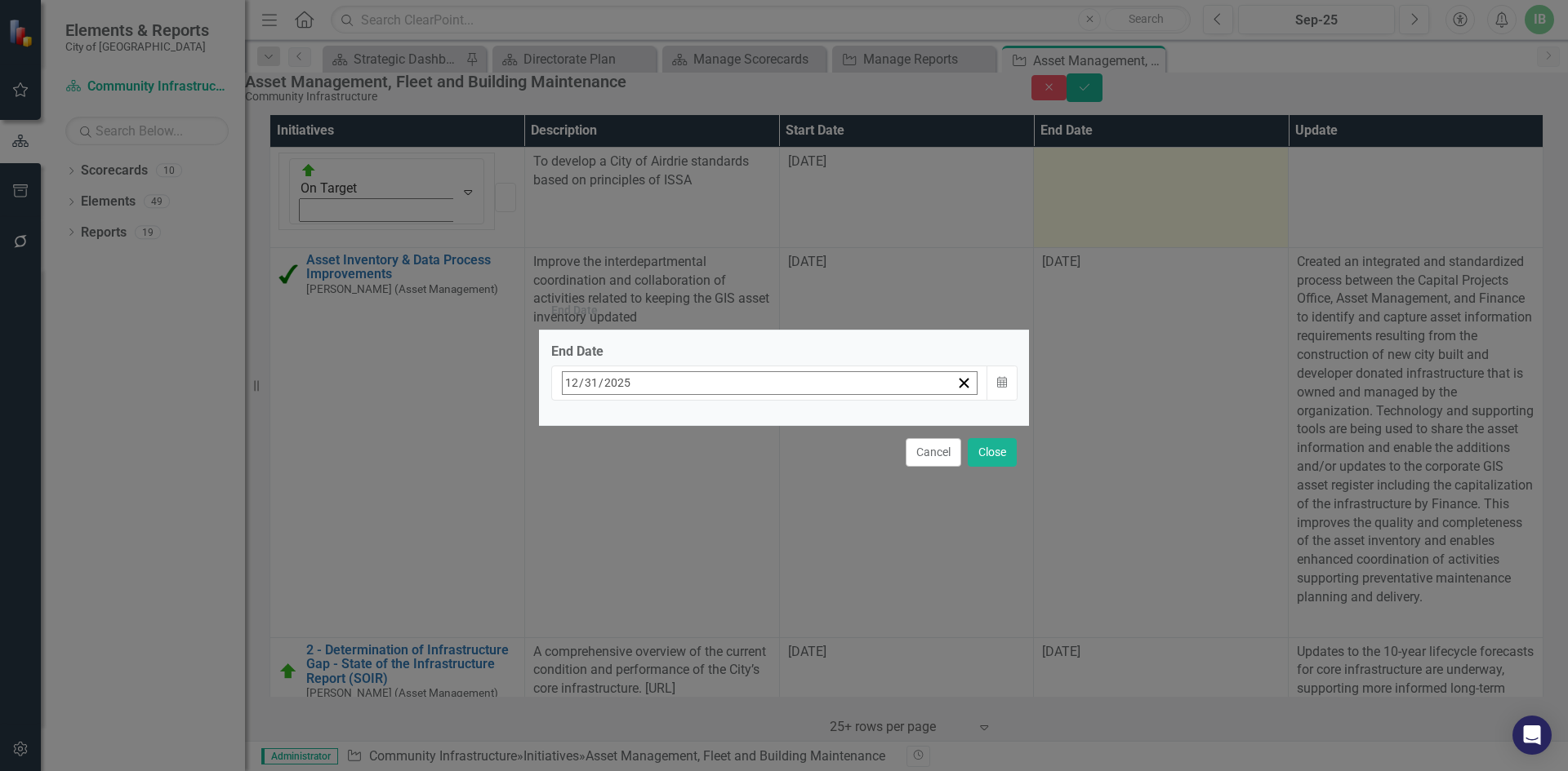
click at [837, 423] on button "»" at bounding box center [819, 419] width 36 height 36
click at [742, 595] on abbr "31" at bounding box center [735, 602] width 13 height 13
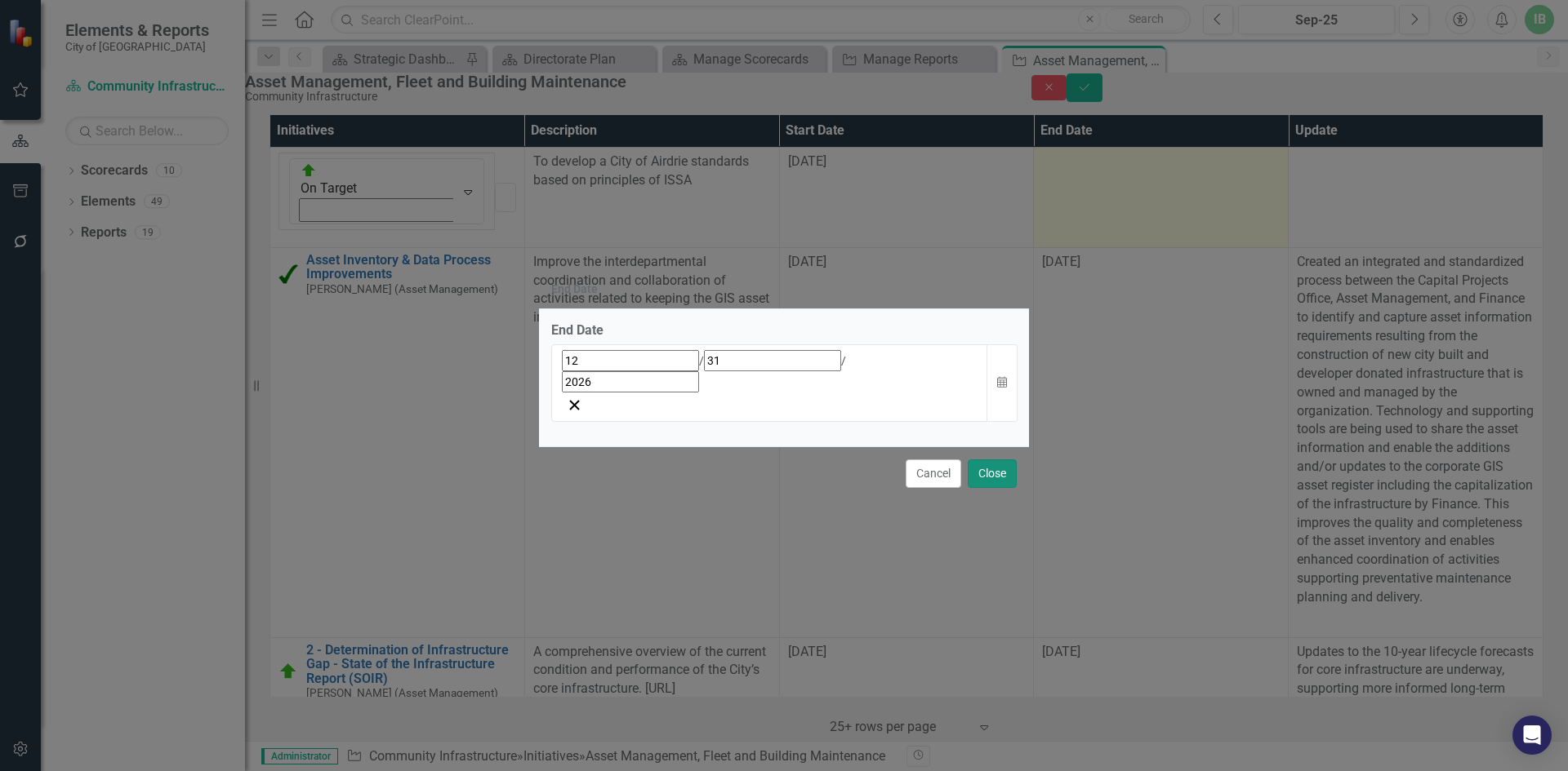
click at [998, 459] on button "Close" at bounding box center [992, 473] width 49 height 29
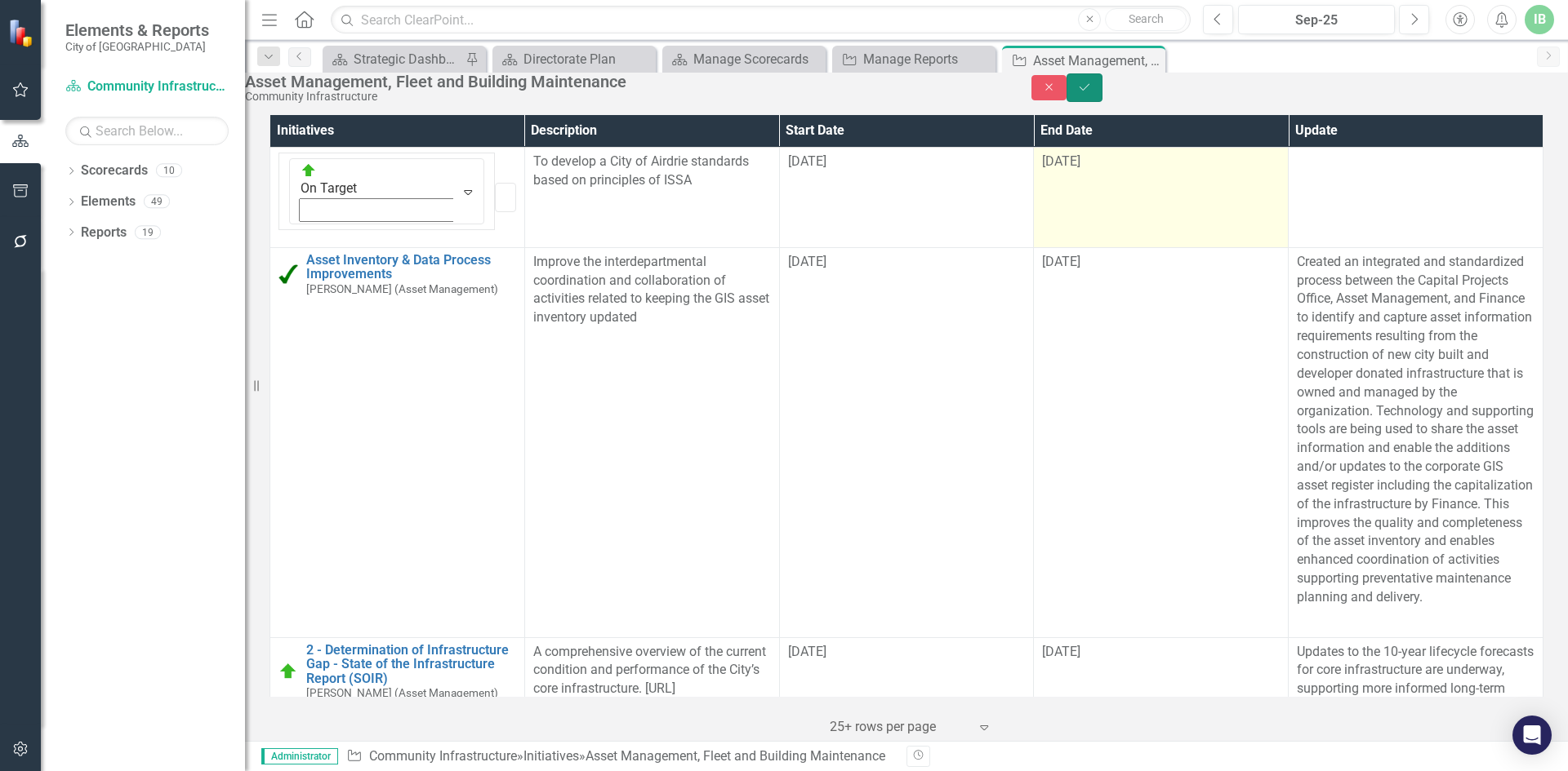
click at [1091, 93] on icon "Save" at bounding box center [1084, 88] width 15 height 11
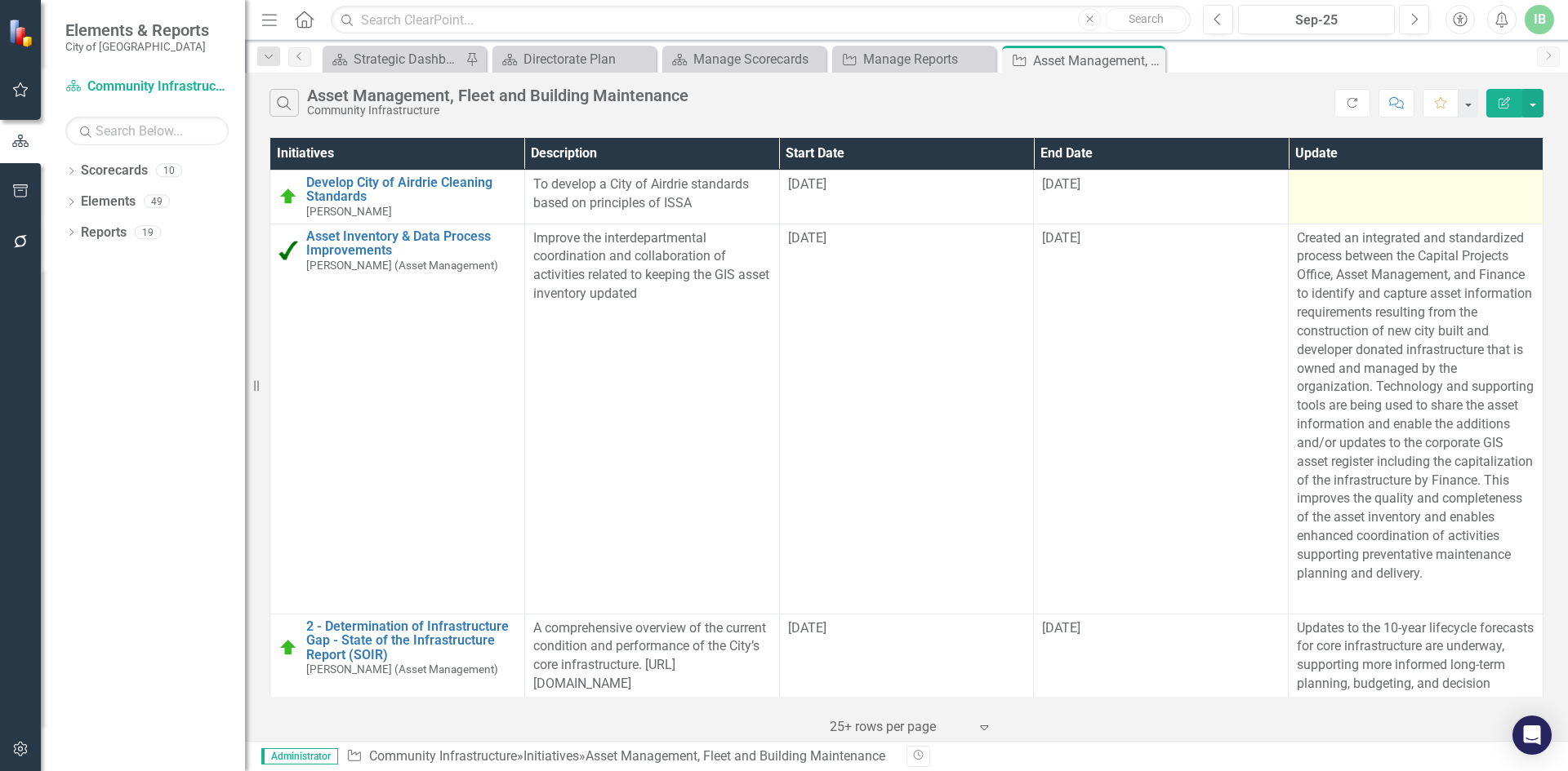
click at [1314, 185] on div at bounding box center [1416, 185] width 237 height 20
click at [1313, 185] on div at bounding box center [1416, 185] width 237 height 20
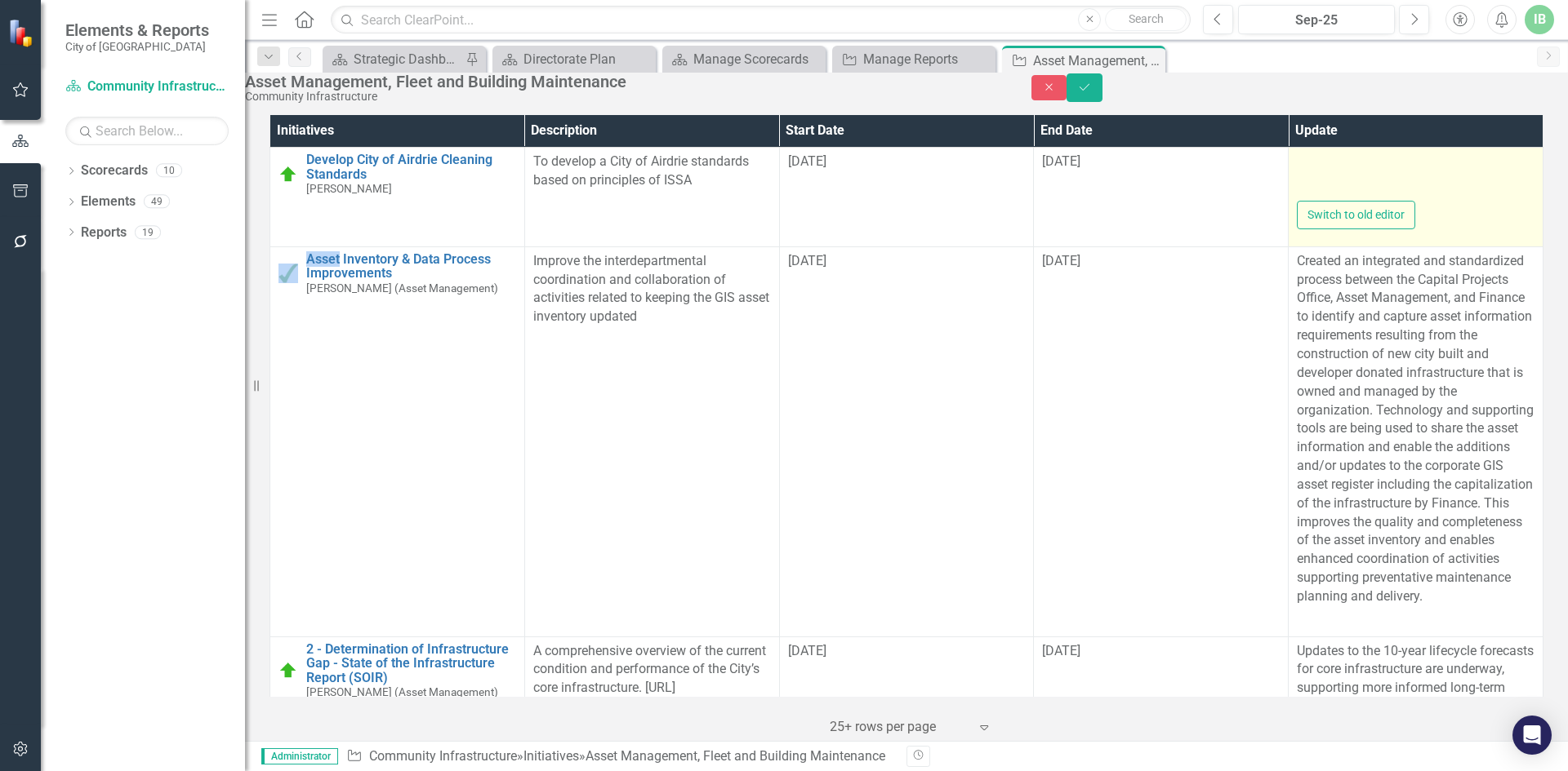
click at [1297, 201] on div at bounding box center [1416, 176] width 237 height 48
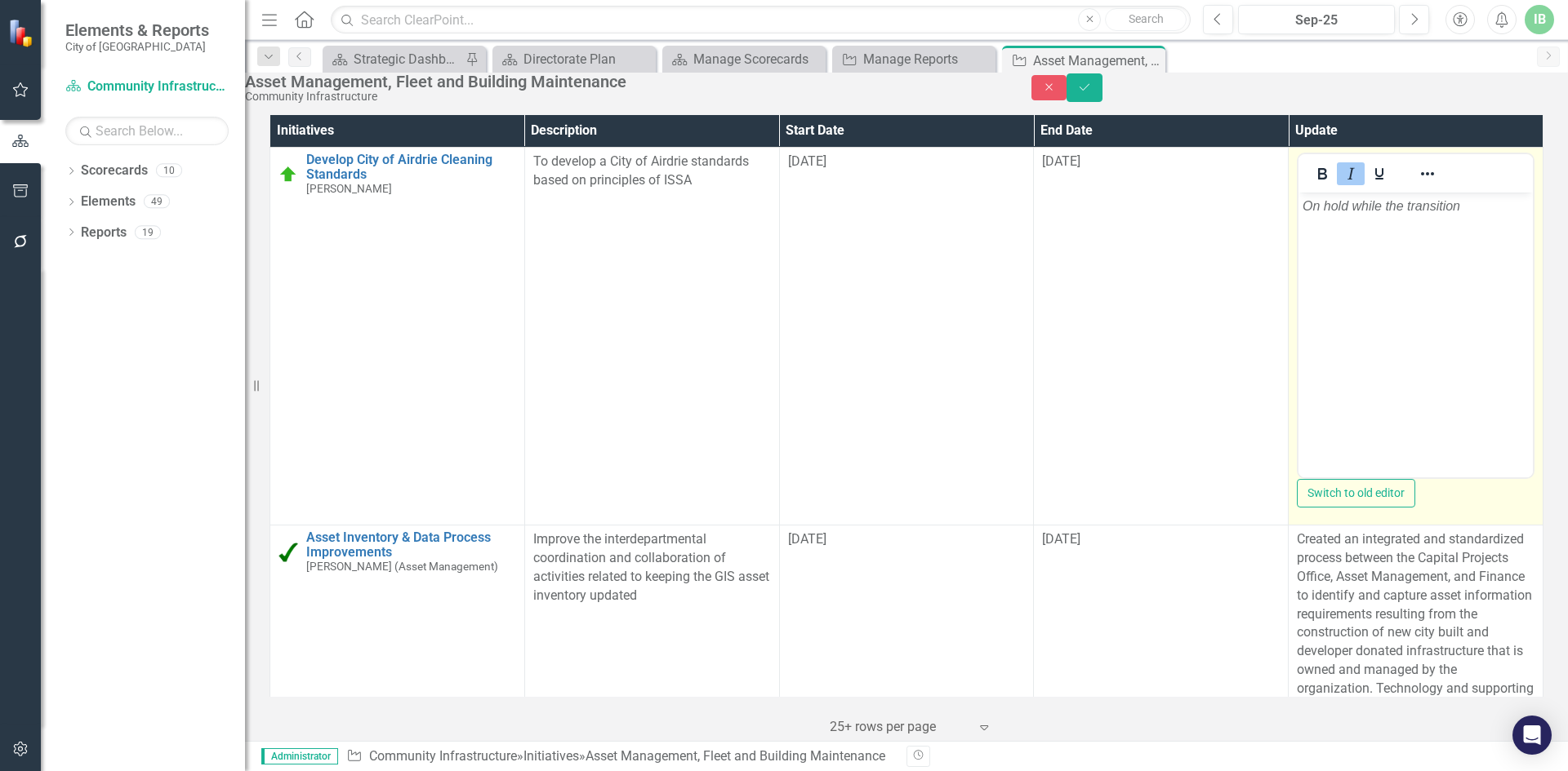
click at [1476, 203] on p "﻿On hold while the transition" at bounding box center [1415, 206] width 226 height 20
drag, startPoint x: 1476, startPoint y: 203, endPoint x: 1267, endPoint y: 219, distance: 209.6
click at [1299, 219] on html "﻿On hold while the transition" at bounding box center [1416, 314] width 234 height 245
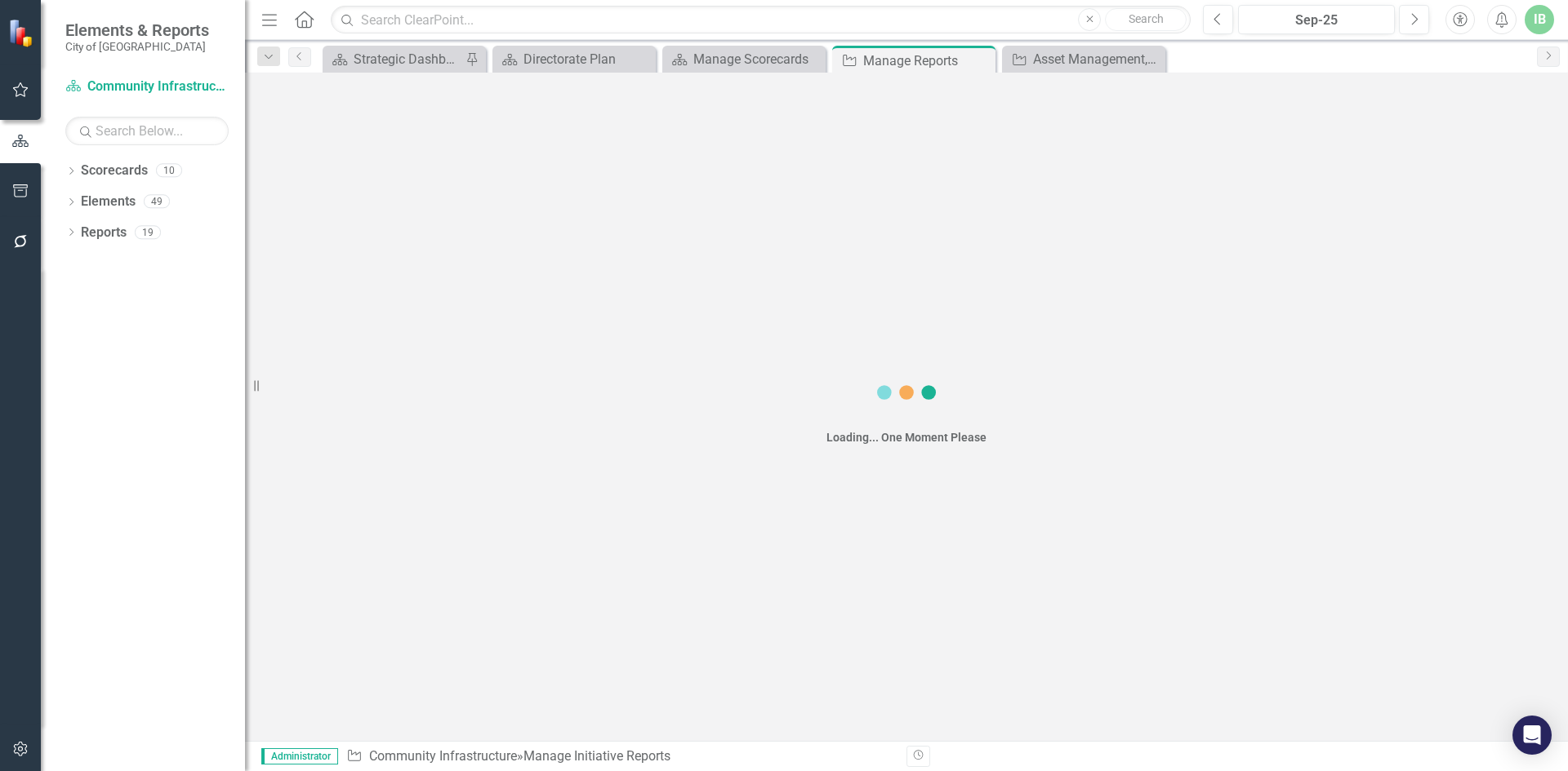
click at [1313, 231] on div "Loading... One Moment Please" at bounding box center [906, 407] width 1322 height 669
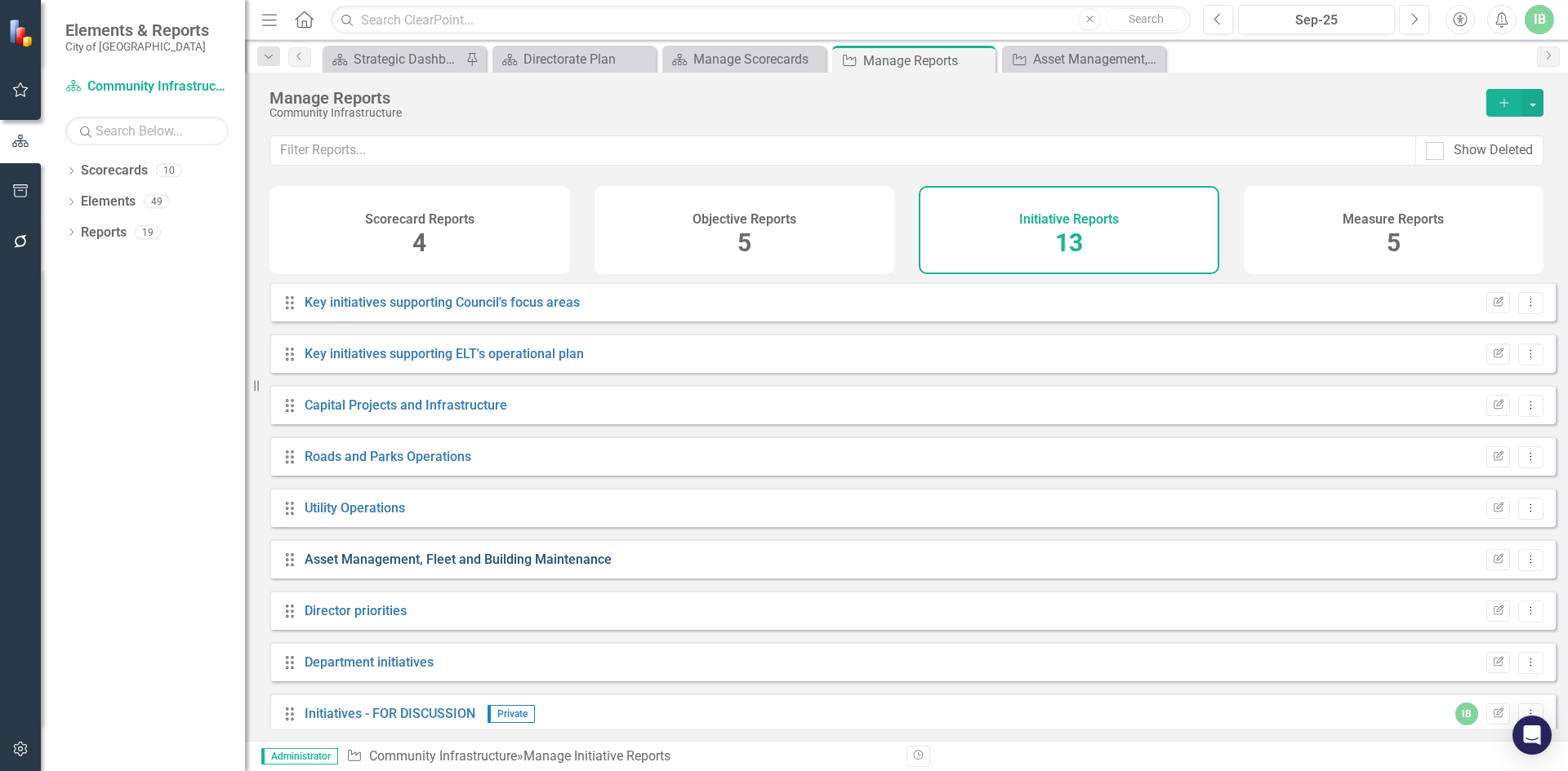
click at [384, 567] on link "Asset Management, Fleet and Building Maintenance" at bounding box center [458, 559] width 307 height 16
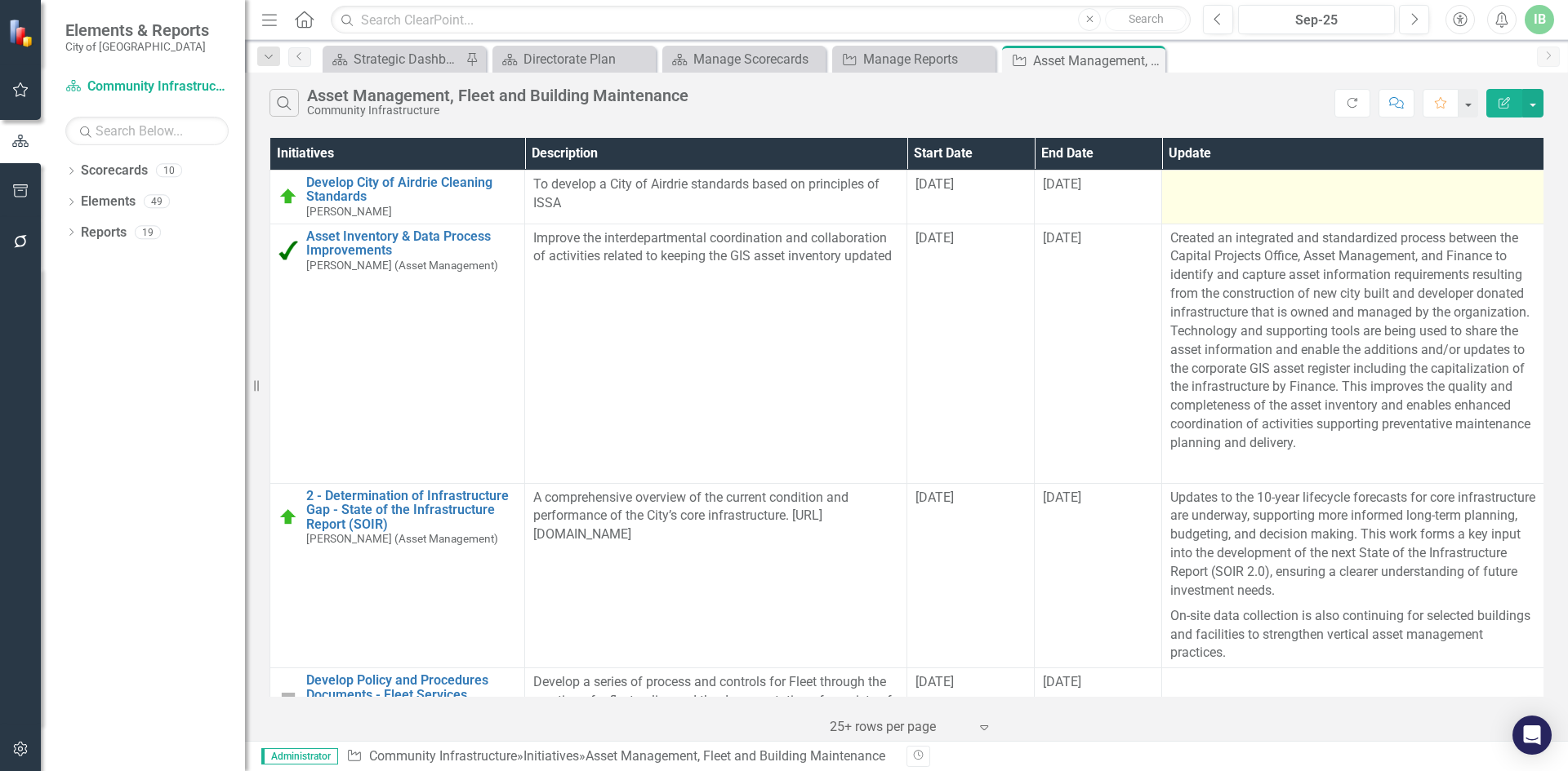
click at [1286, 192] on div at bounding box center [1353, 185] width 365 height 20
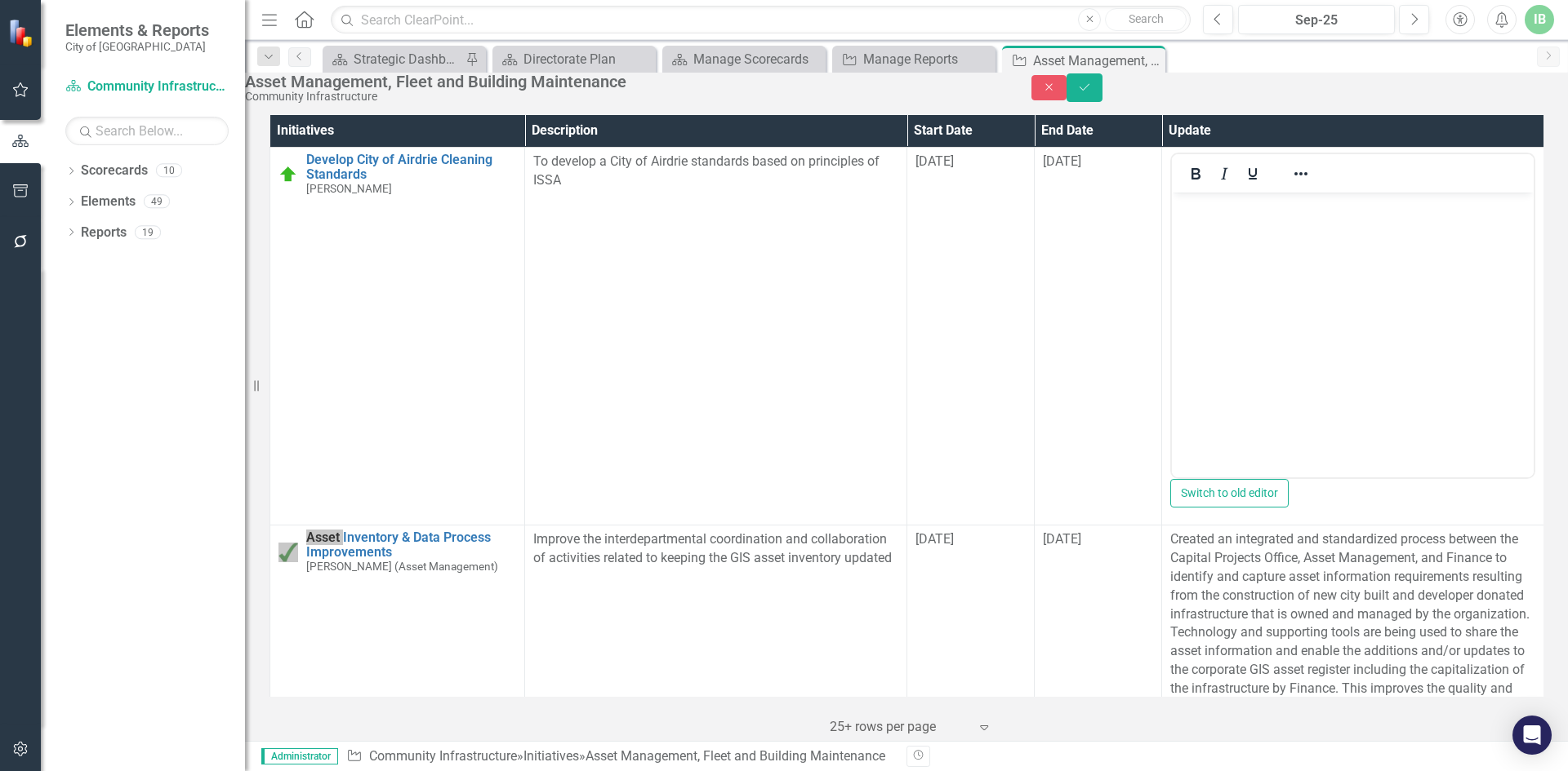
click at [1254, 259] on body "Rich Text Area. Press ALT-0 for help." at bounding box center [1353, 314] width 362 height 245
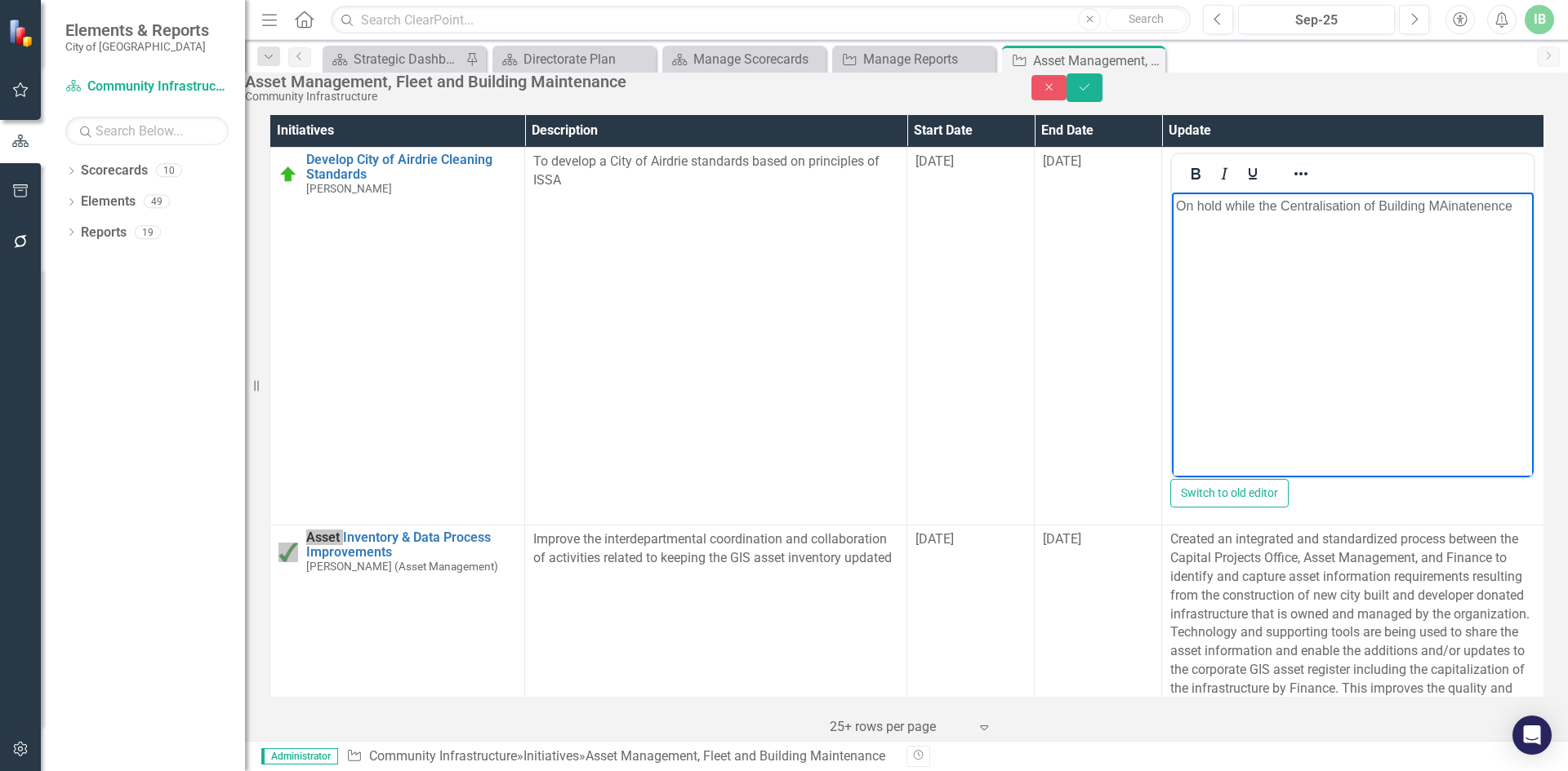
click at [1357, 320] on body "On hold while the Centralisation of Building MAinatenence" at bounding box center [1353, 314] width 362 height 245
click at [1520, 201] on p "On hold while the Centralization of Building Maintenance" at bounding box center [1353, 206] width 354 height 20
click at [1279, 201] on p "On hold while the Centralization of Building Maintenance is being implemented" at bounding box center [1353, 216] width 354 height 39
click at [1333, 230] on p "On hold while the Centralization of Building Maintenance is being implemented" at bounding box center [1353, 216] width 354 height 39
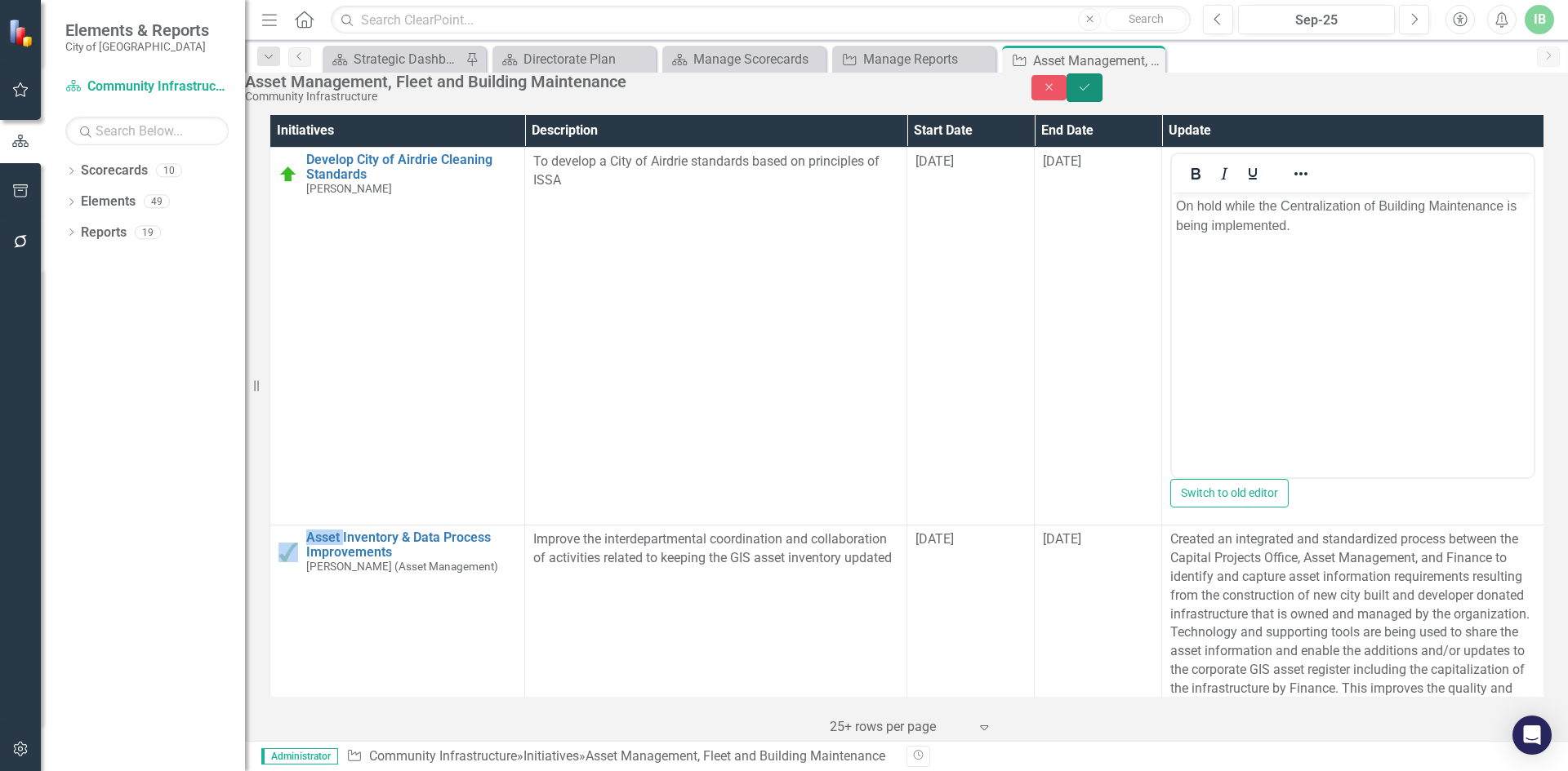
drag, startPoint x: 1526, startPoint y: 94, endPoint x: 1524, endPoint y: 113, distance: 19.1
click at [1091, 93] on icon "Save" at bounding box center [1084, 88] width 15 height 11
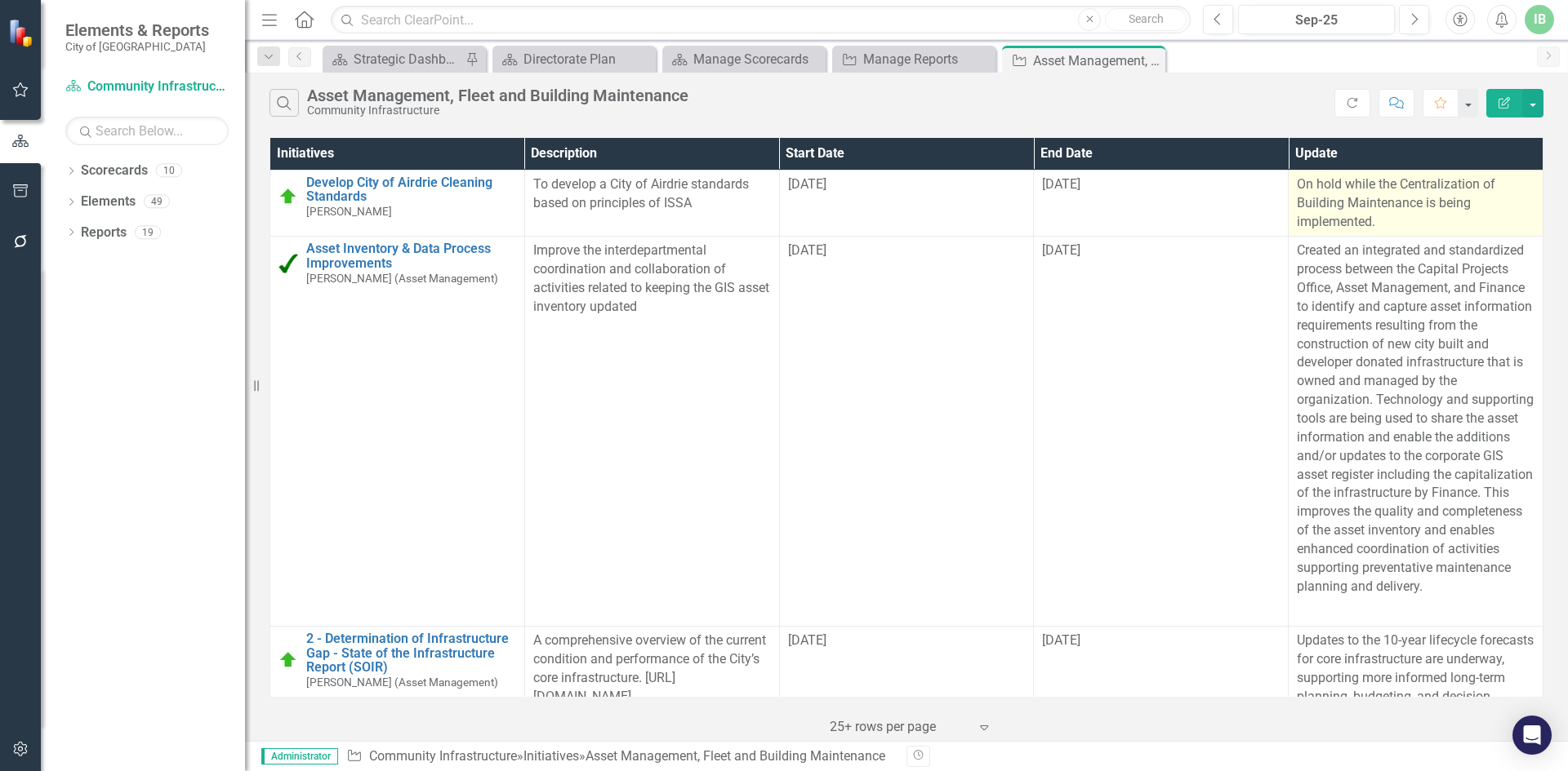
click at [1317, 192] on p "On hold while the Centralization of Building Maintenance is being implemented." at bounding box center [1416, 203] width 237 height 56
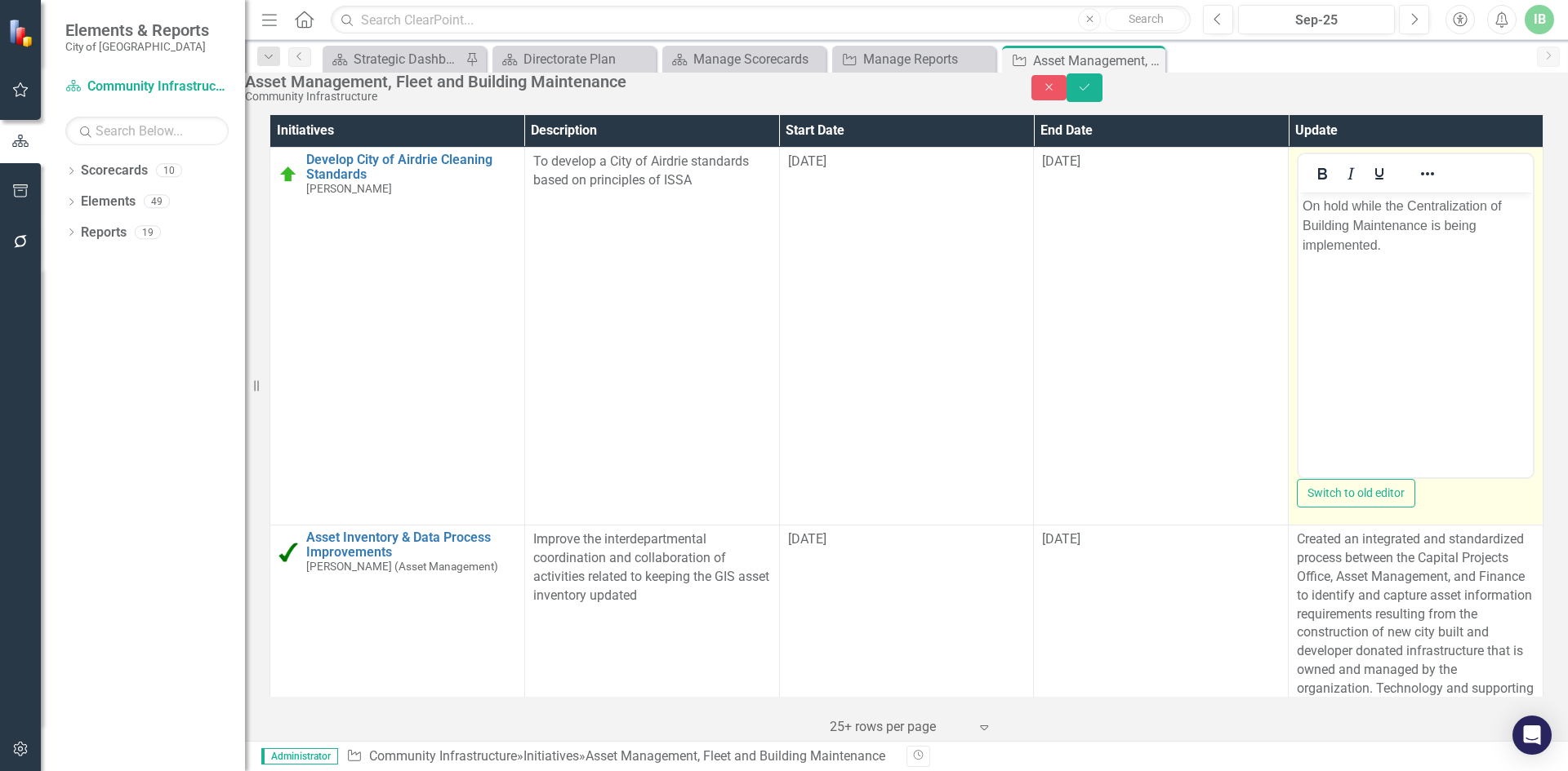
click at [1454, 228] on p "On hold while the Centralization of Building Maintenance is being implemented." at bounding box center [1415, 226] width 226 height 59
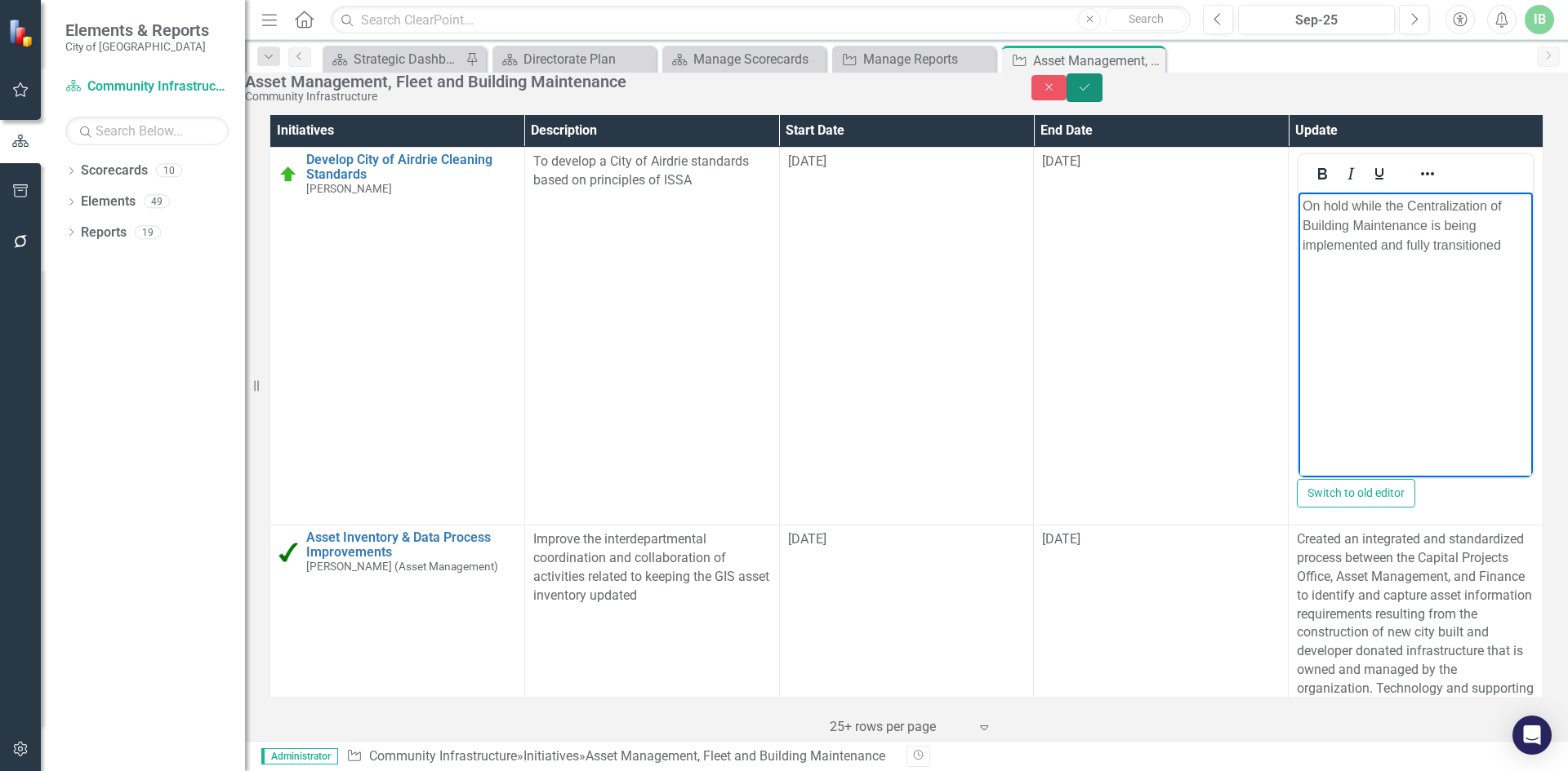
click at [1091, 93] on icon "Save" at bounding box center [1084, 88] width 15 height 11
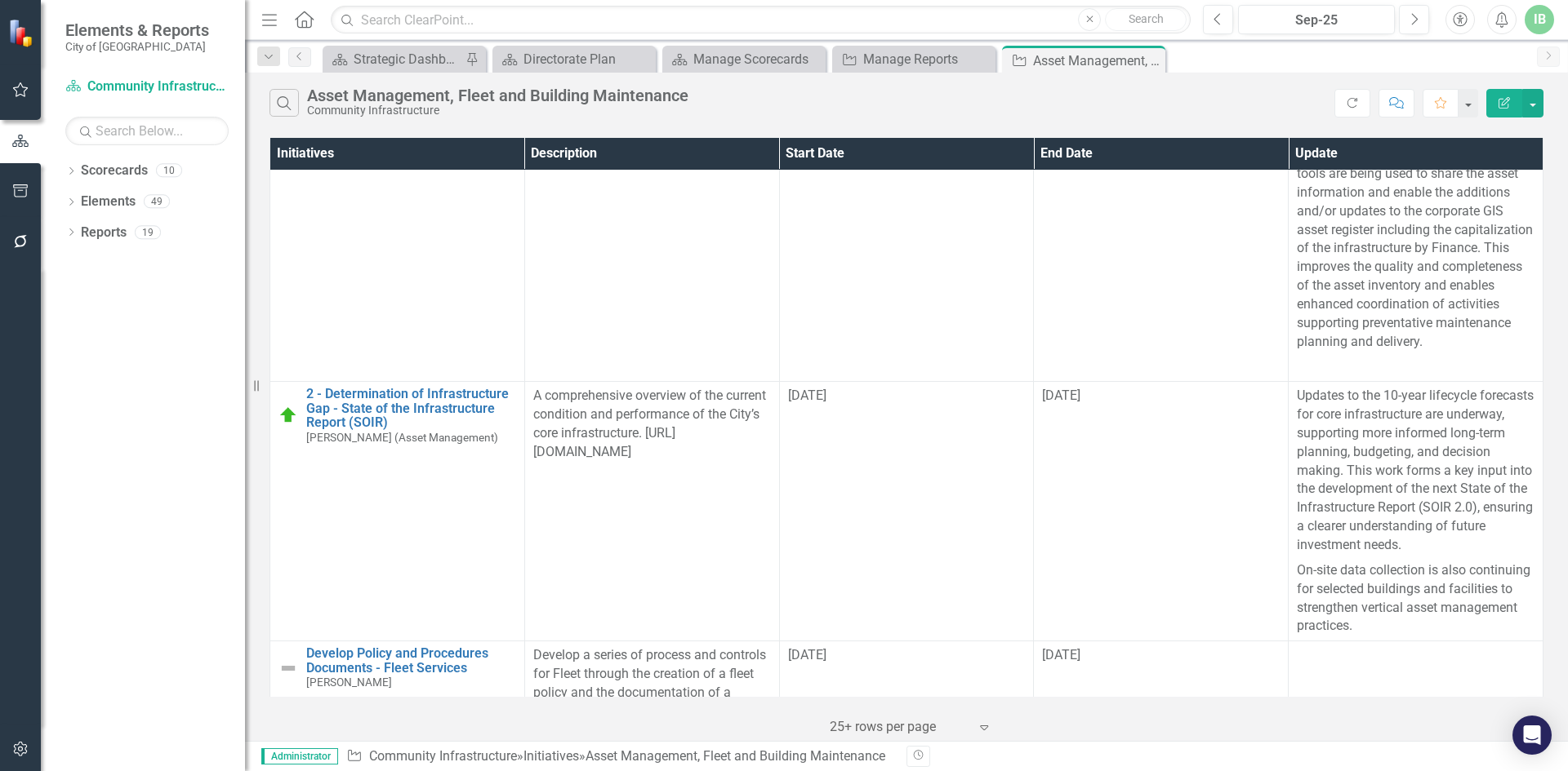
scroll to position [327, 0]
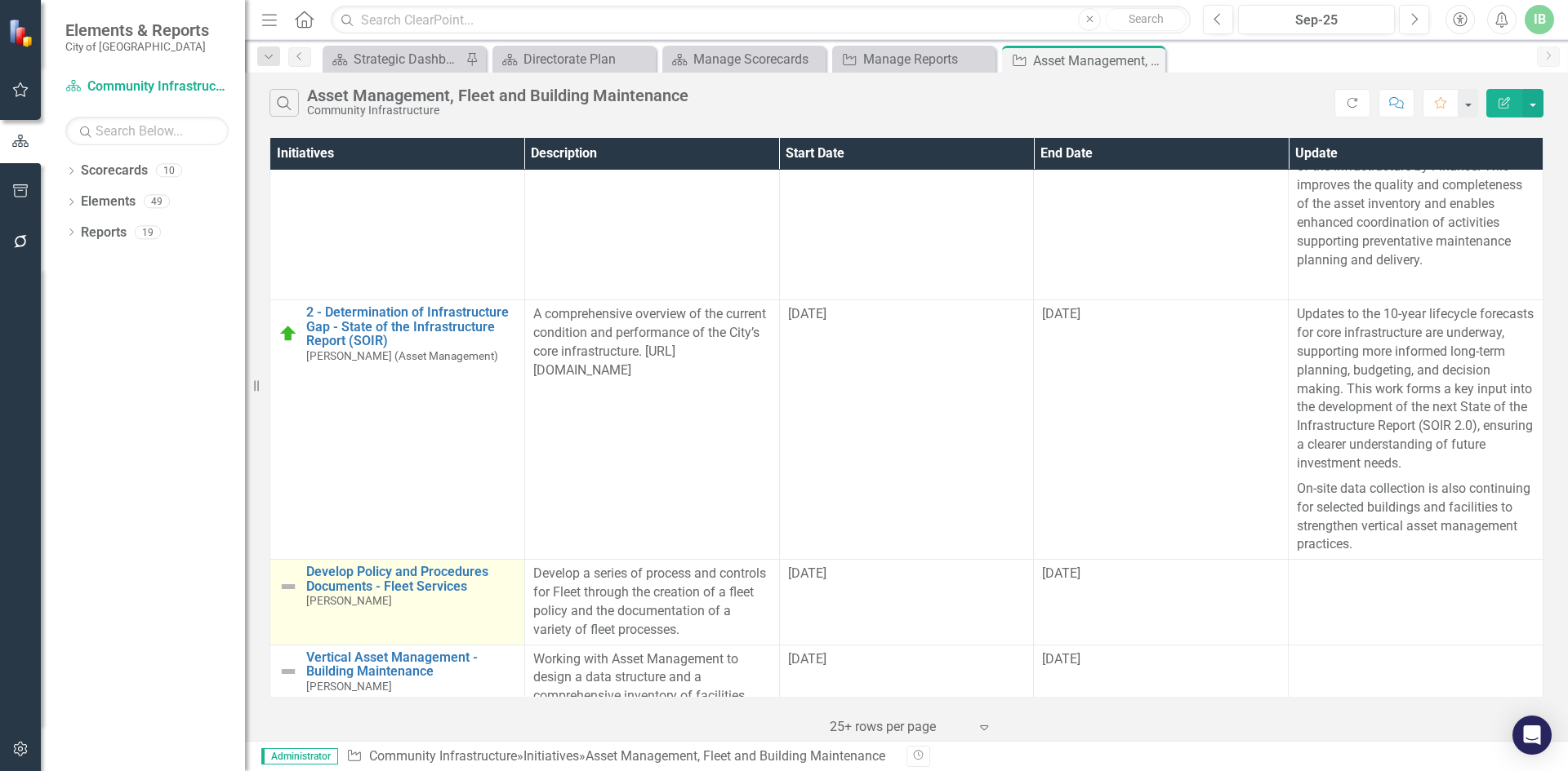
click at [291, 577] on img at bounding box center [288, 587] width 20 height 20
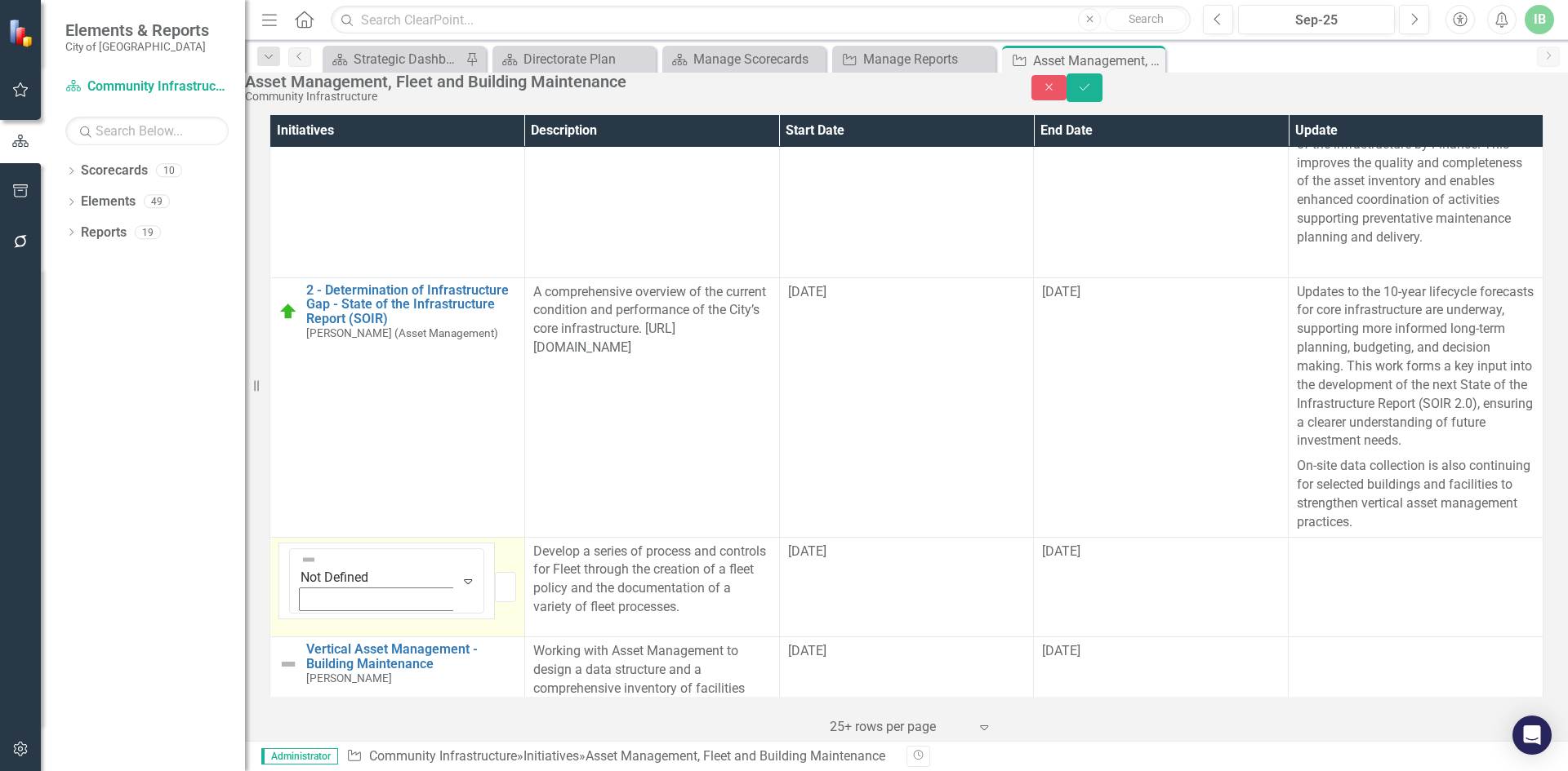
click at [459, 575] on icon "Expand" at bounding box center [468, 581] width 16 height 13
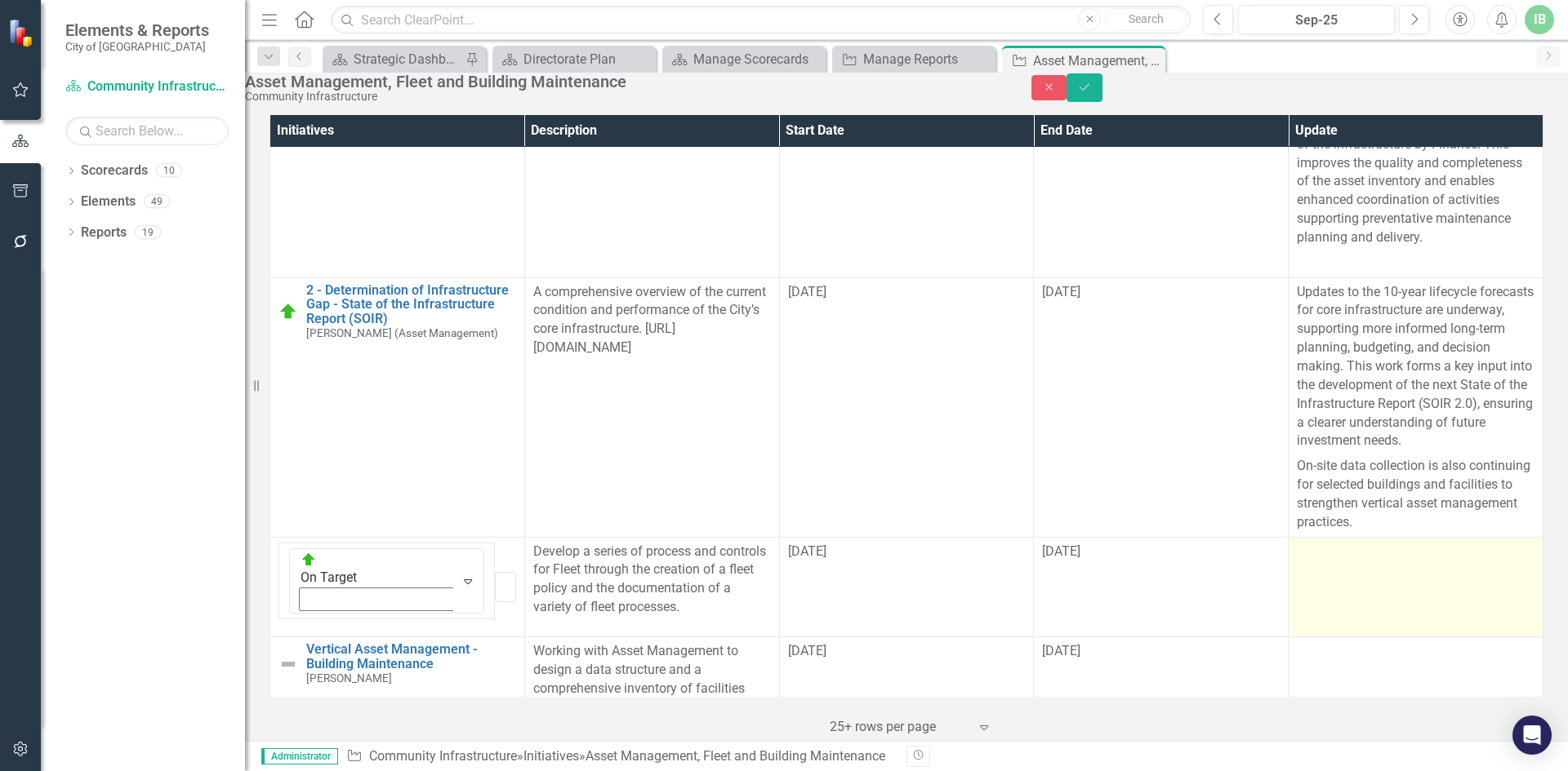
click at [1331, 537] on td at bounding box center [1416, 587] width 255 height 101
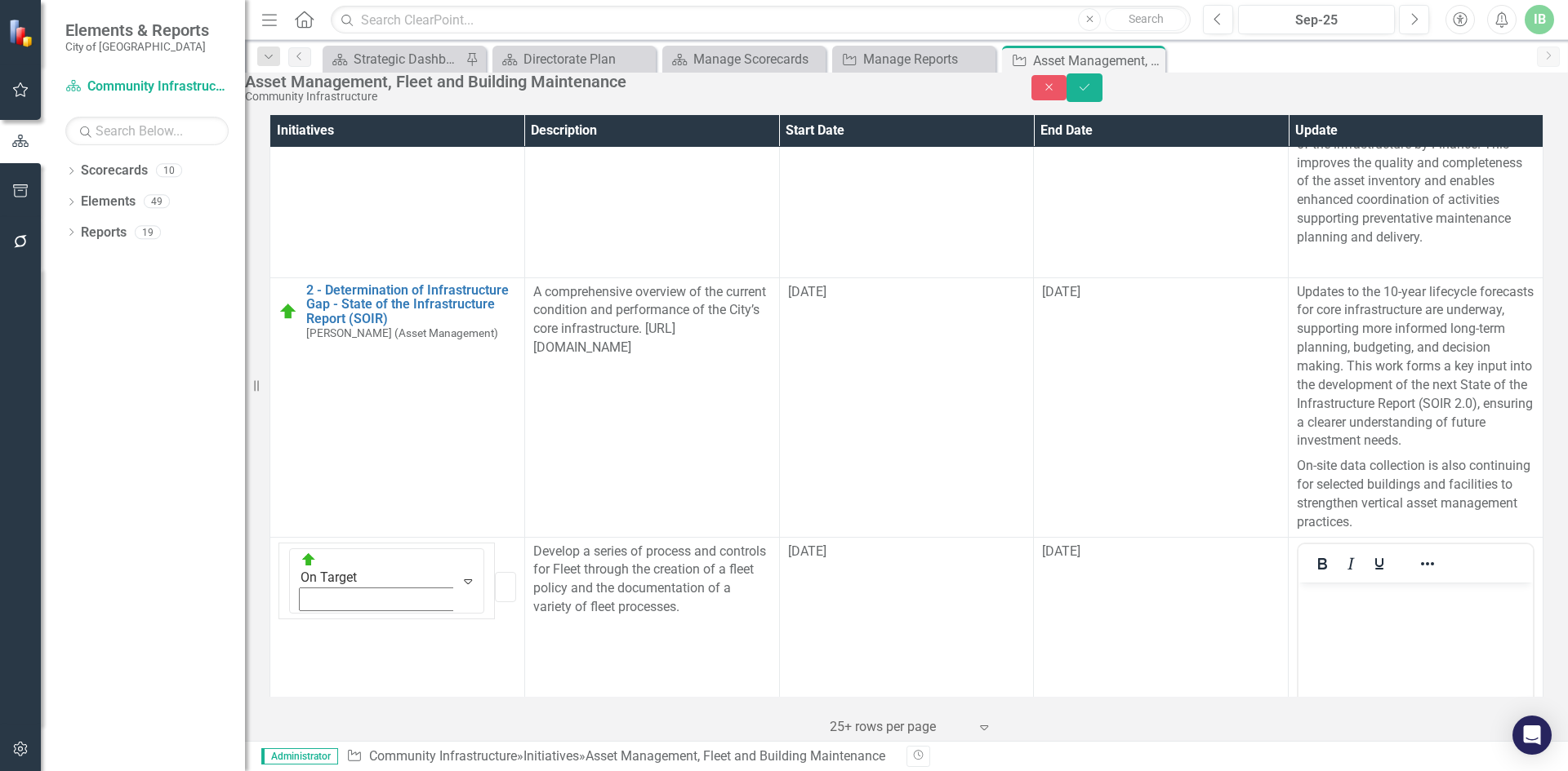
scroll to position [0, 0]
click at [1449, 641] on body "Rich Text Area. Press ALT-0 for help." at bounding box center [1416, 704] width 234 height 245
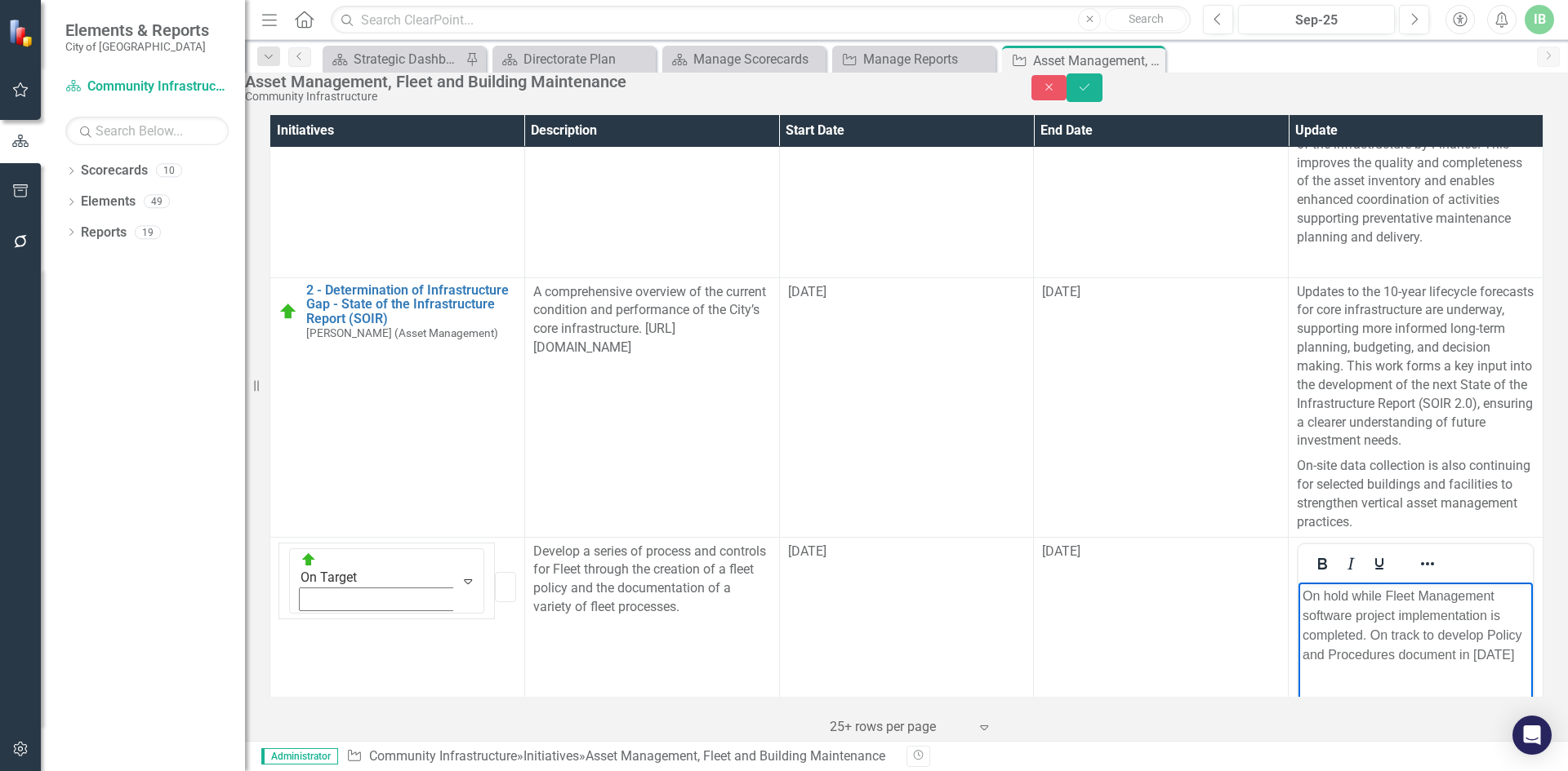
click at [1474, 623] on p "On hold while Fleet Management software project implementation is completed. On…" at bounding box center [1415, 625] width 226 height 79
drag, startPoint x: 1529, startPoint y: 105, endPoint x: 1511, endPoint y: 150, distance: 48.5
click at [1102, 102] on button "Save" at bounding box center [1084, 88] width 36 height 29
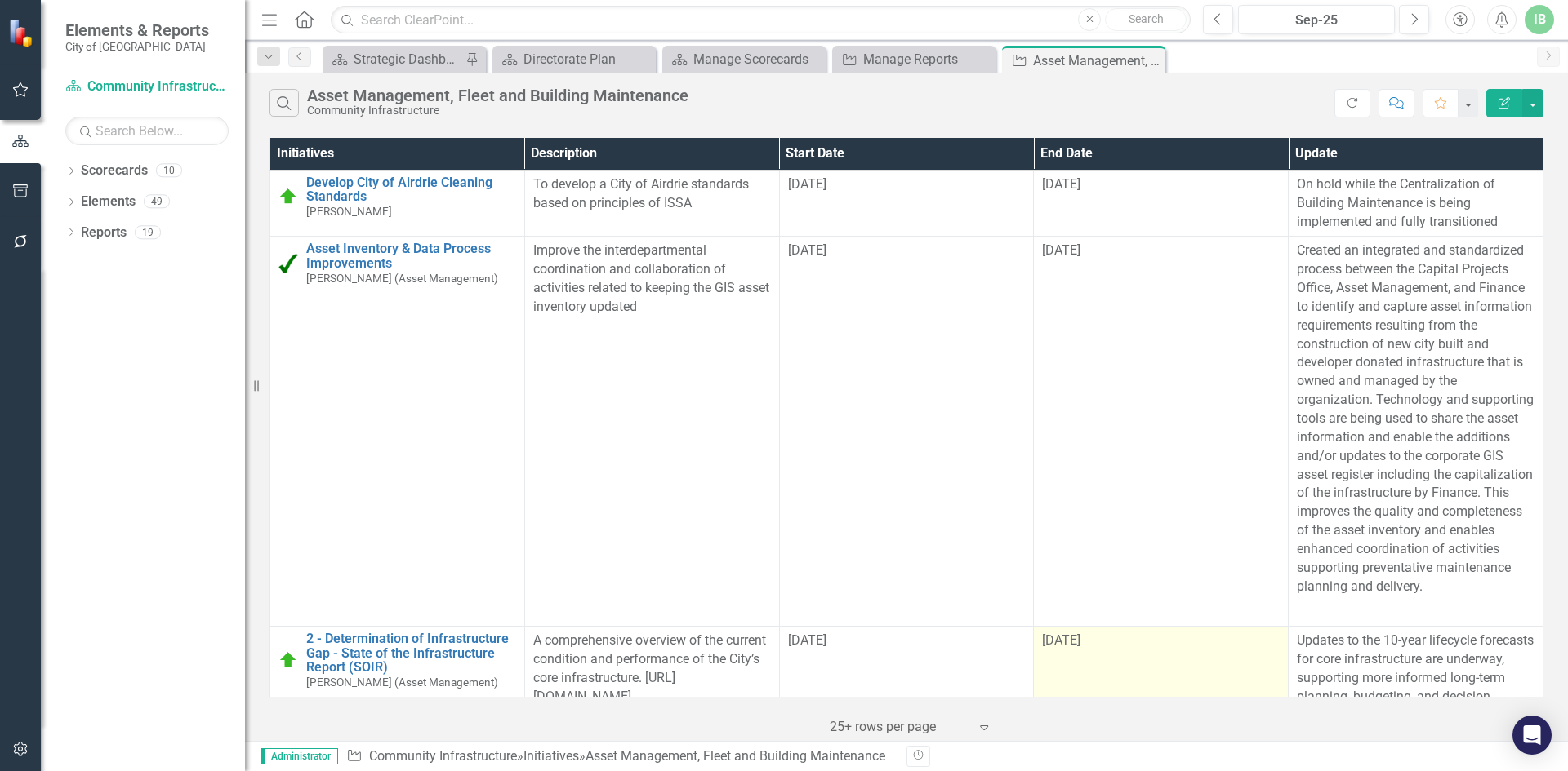
scroll to position [408, 0]
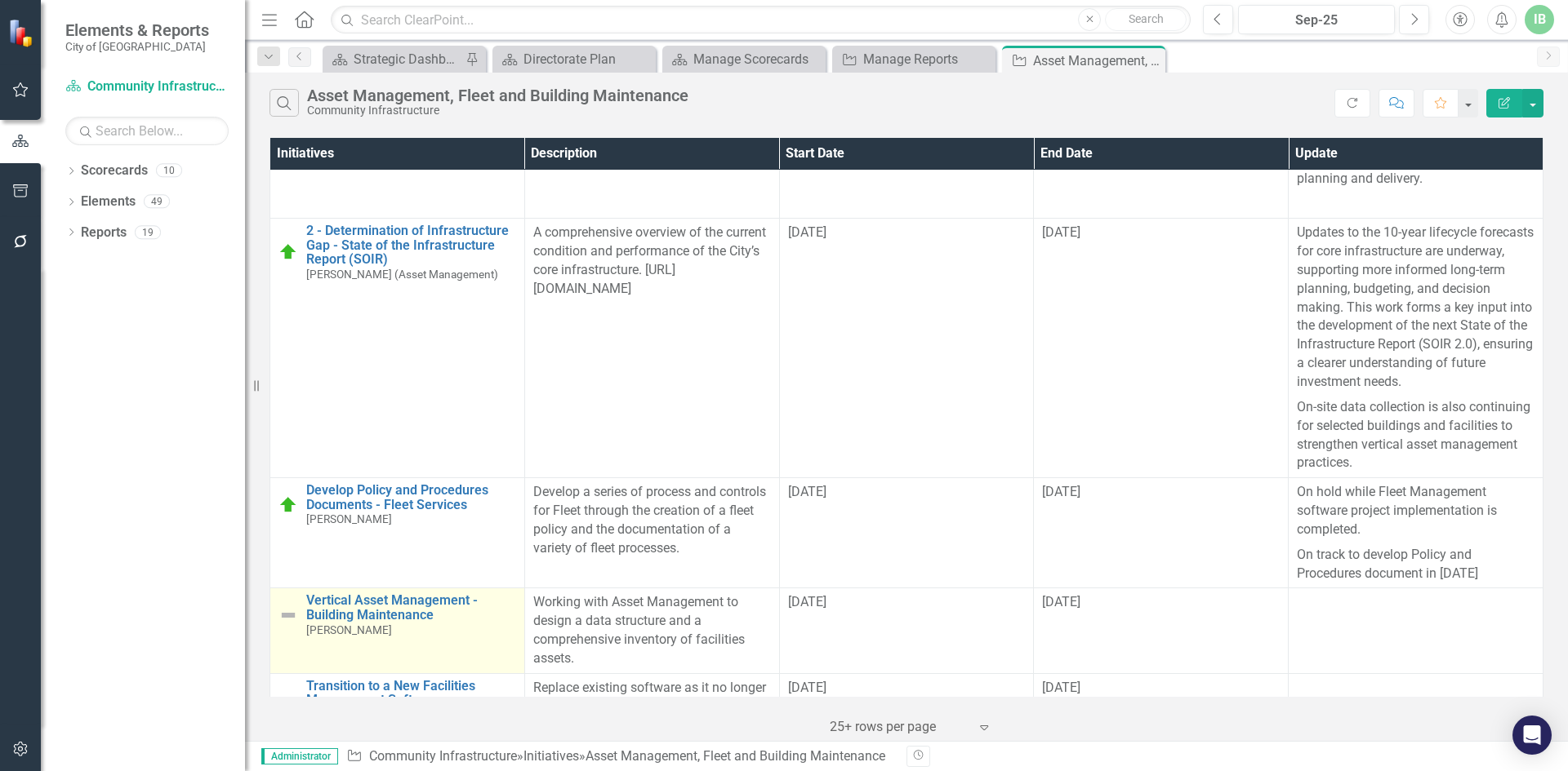
click at [291, 606] on img at bounding box center [288, 615] width 20 height 20
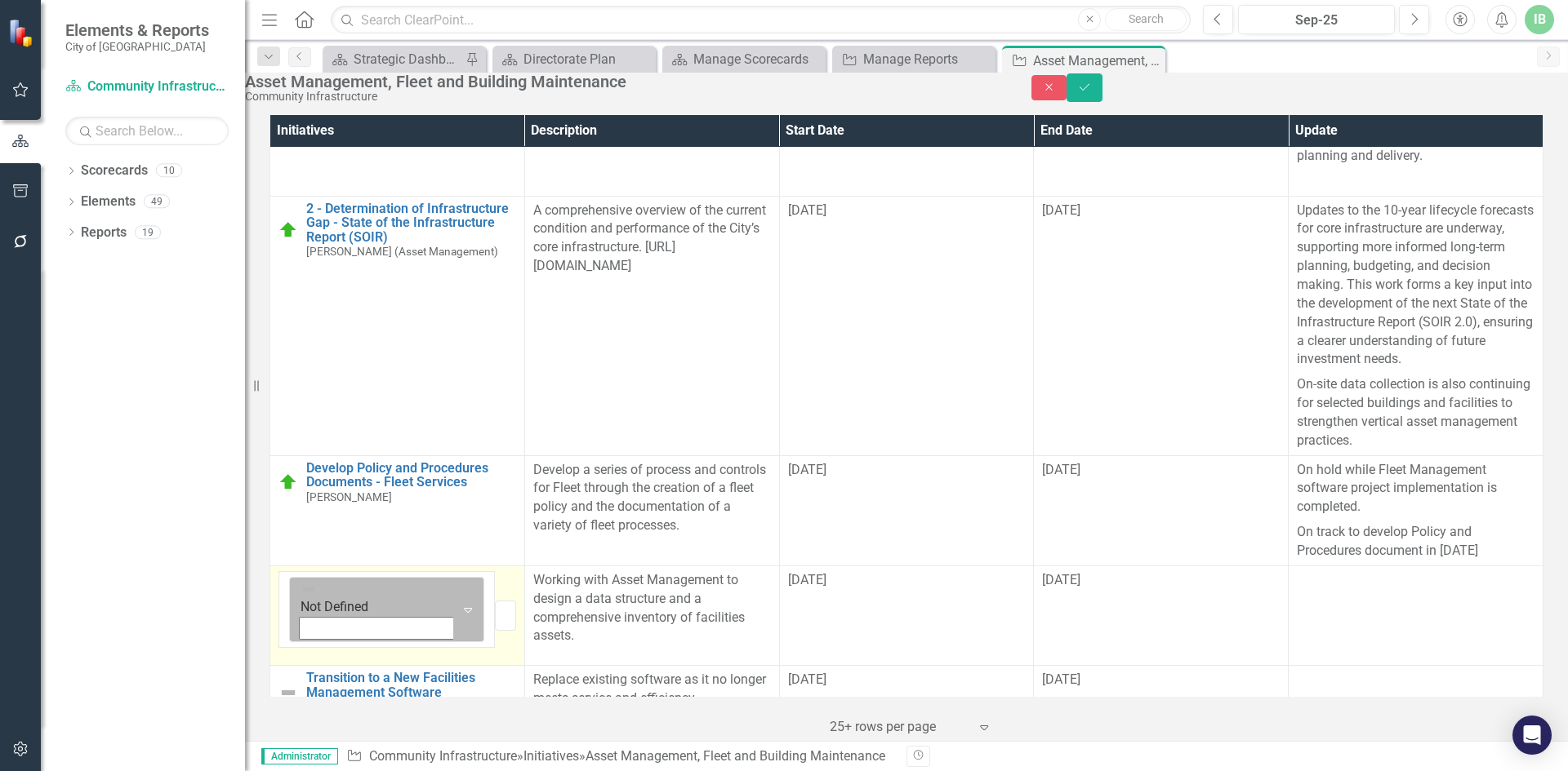
click at [303, 579] on div "Not Defined" at bounding box center [377, 598] width 152 height 38
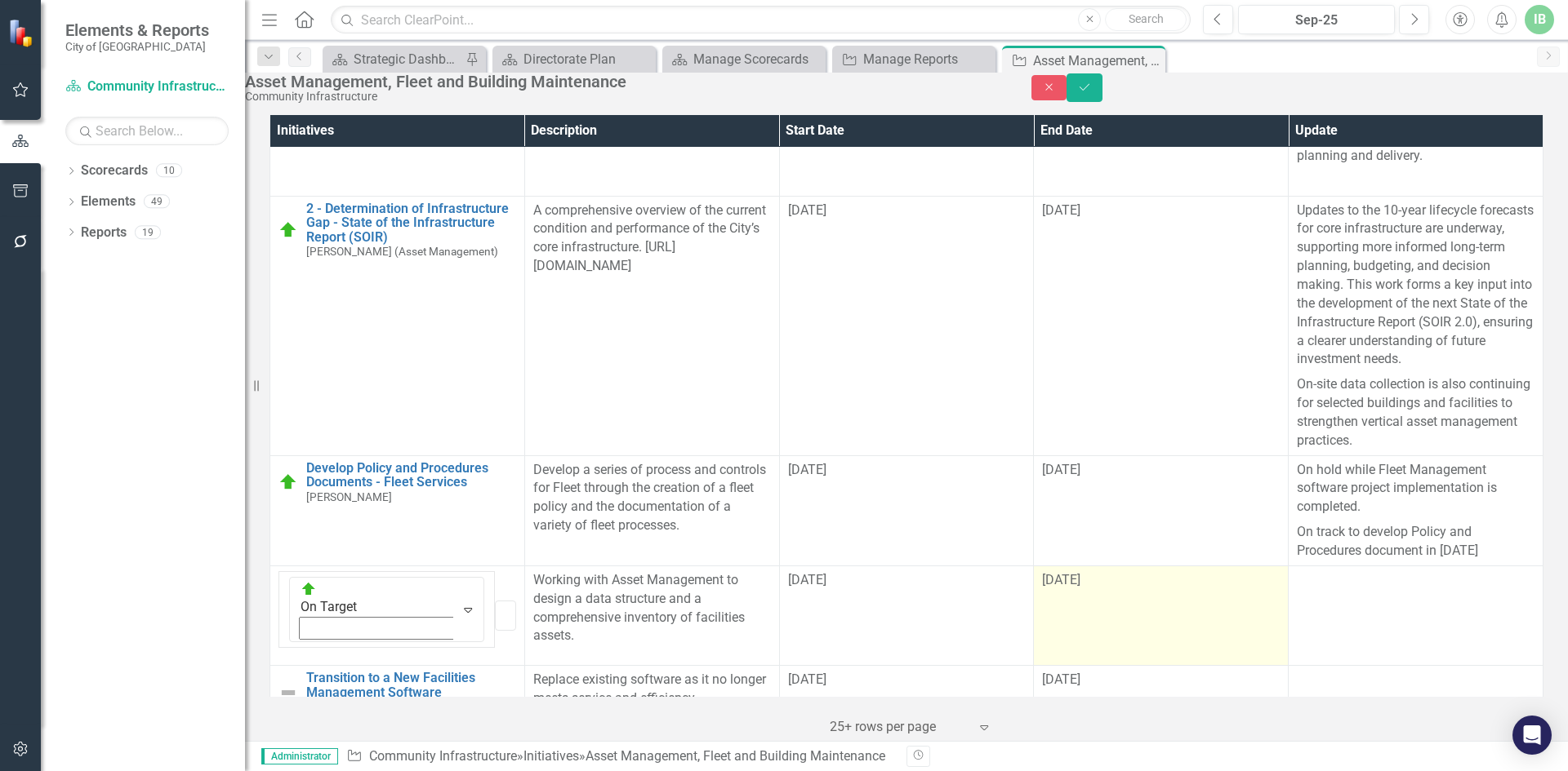
click at [1103, 571] on div "[DATE]" at bounding box center [1160, 580] width 237 height 19
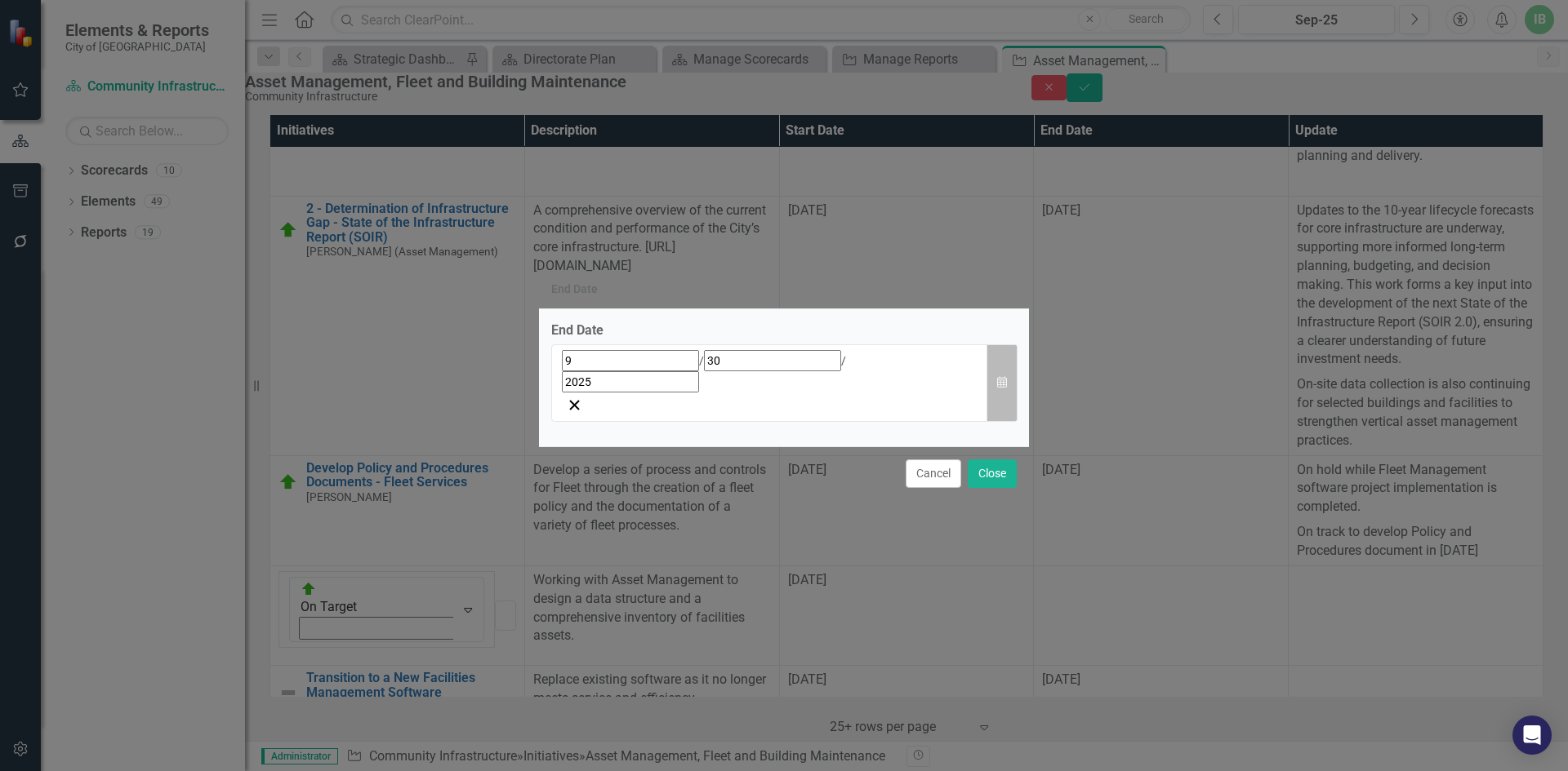
click at [1012, 382] on button "Calendar" at bounding box center [1002, 383] width 31 height 78
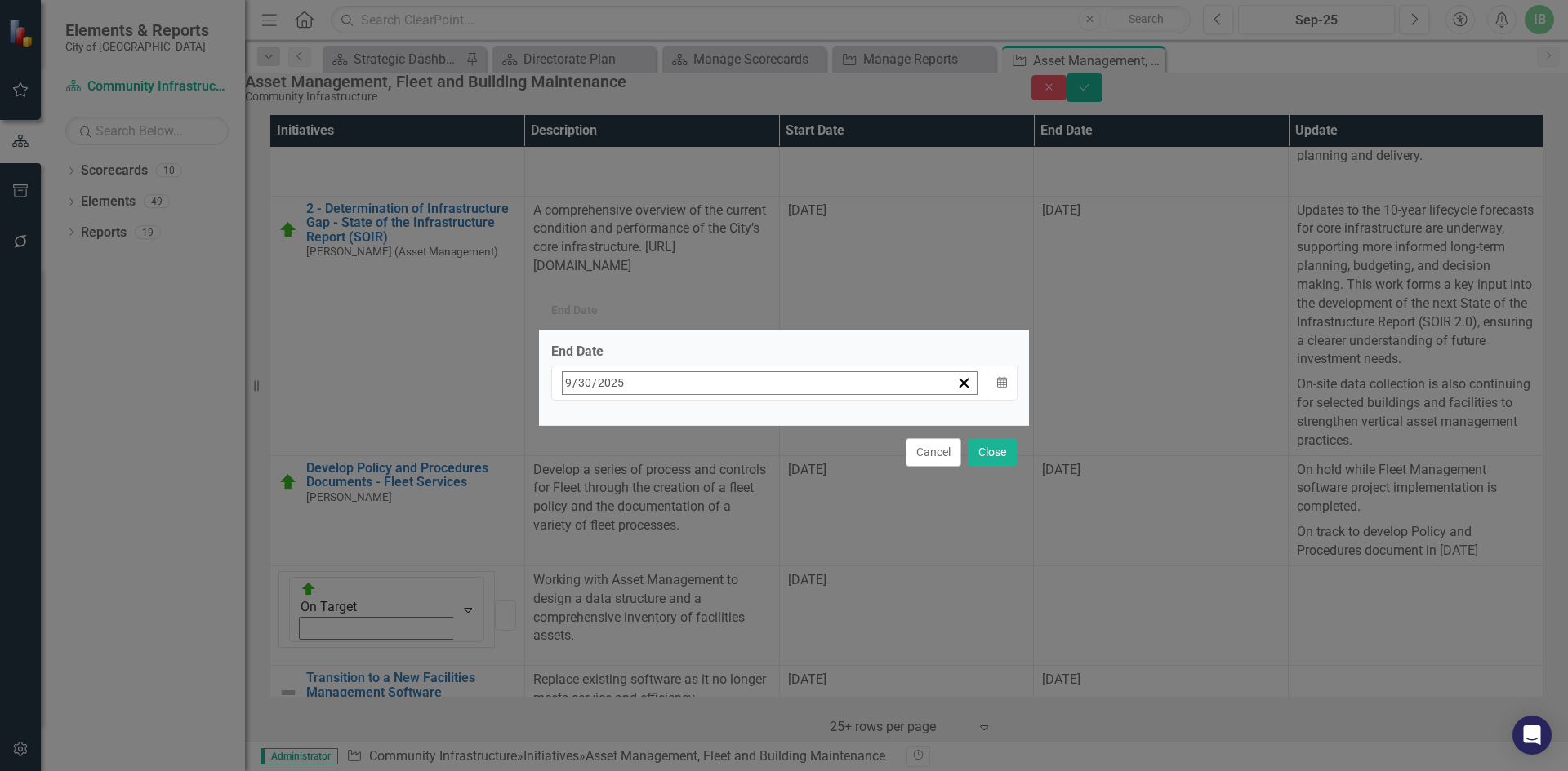
click at [801, 426] on button "›" at bounding box center [783, 419] width 36 height 36
click at [716, 587] on button "31" at bounding box center [695, 602] width 41 height 29
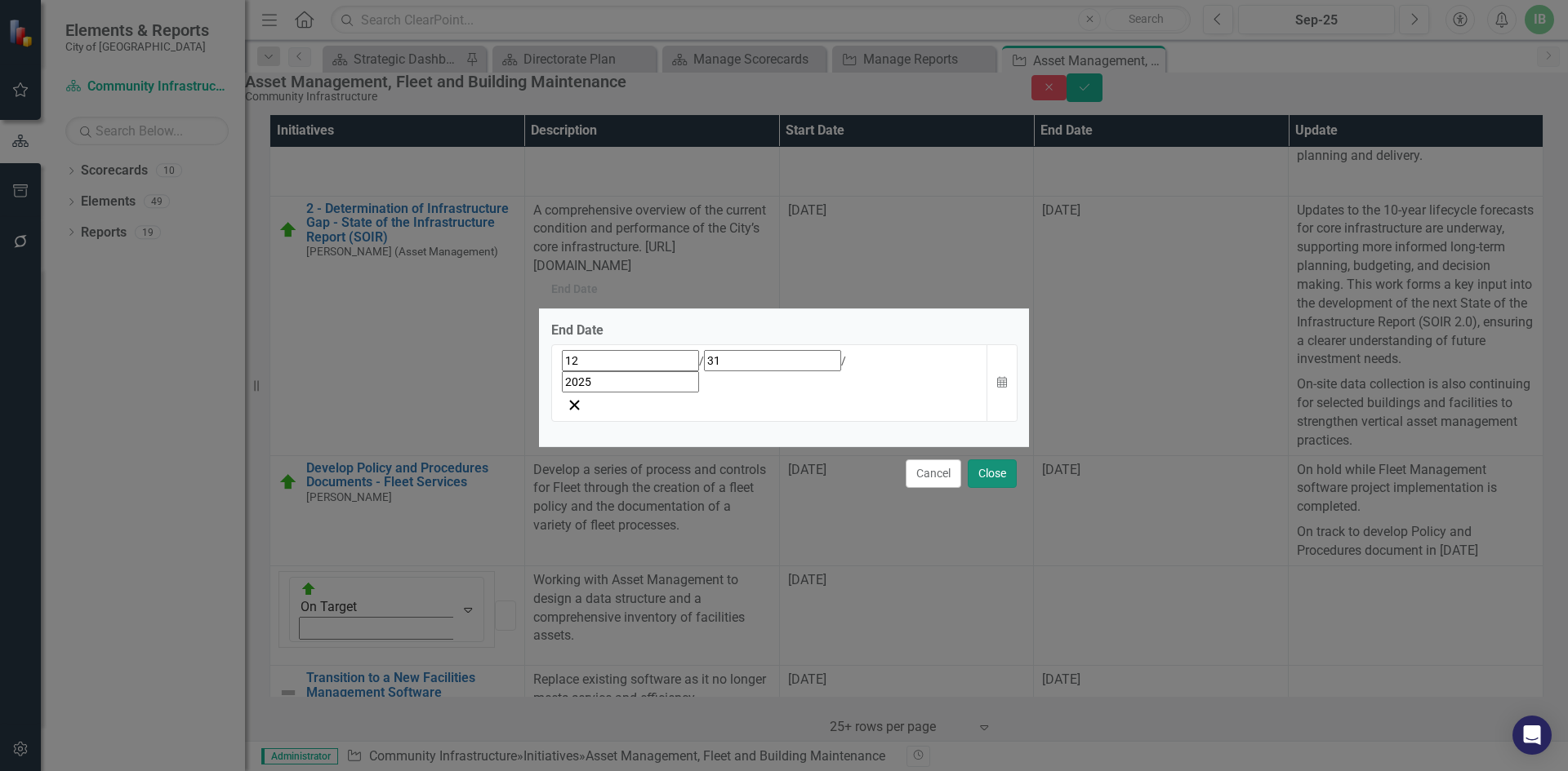
click at [992, 459] on button "Close" at bounding box center [992, 473] width 49 height 29
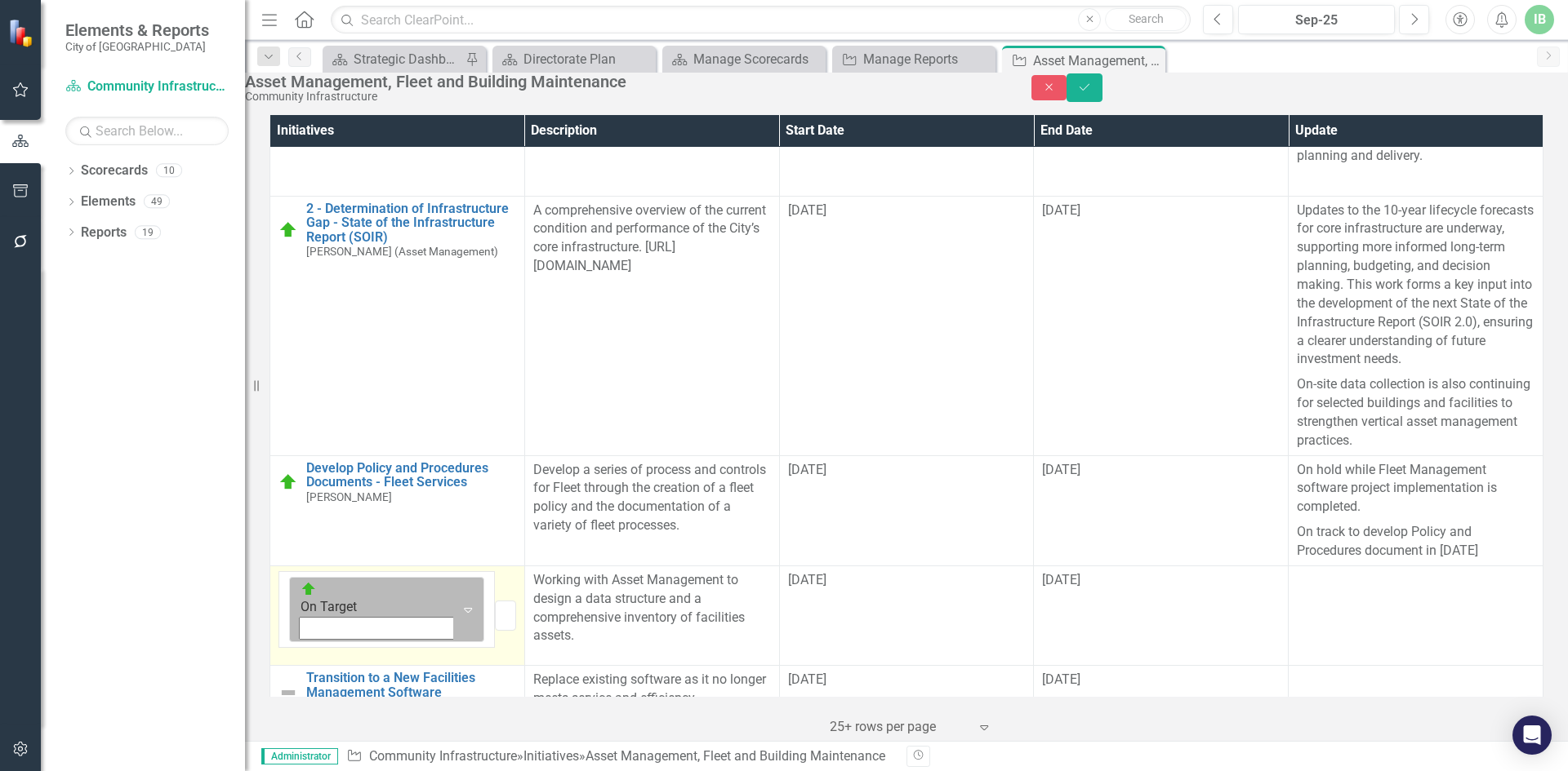
click at [459, 603] on icon "Expand" at bounding box center [468, 610] width 16 height 13
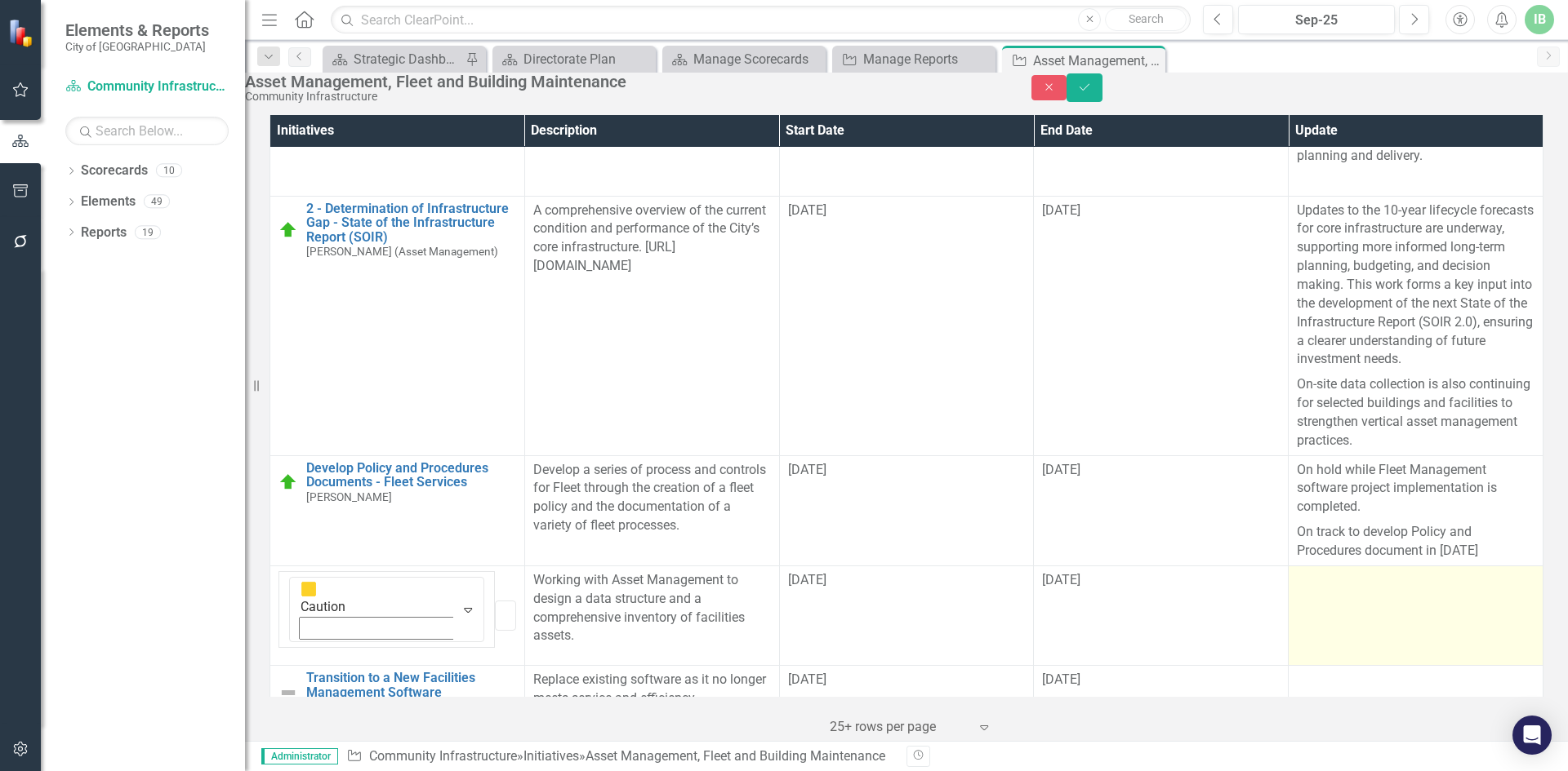
click at [1297, 571] on div at bounding box center [1416, 581] width 237 height 20
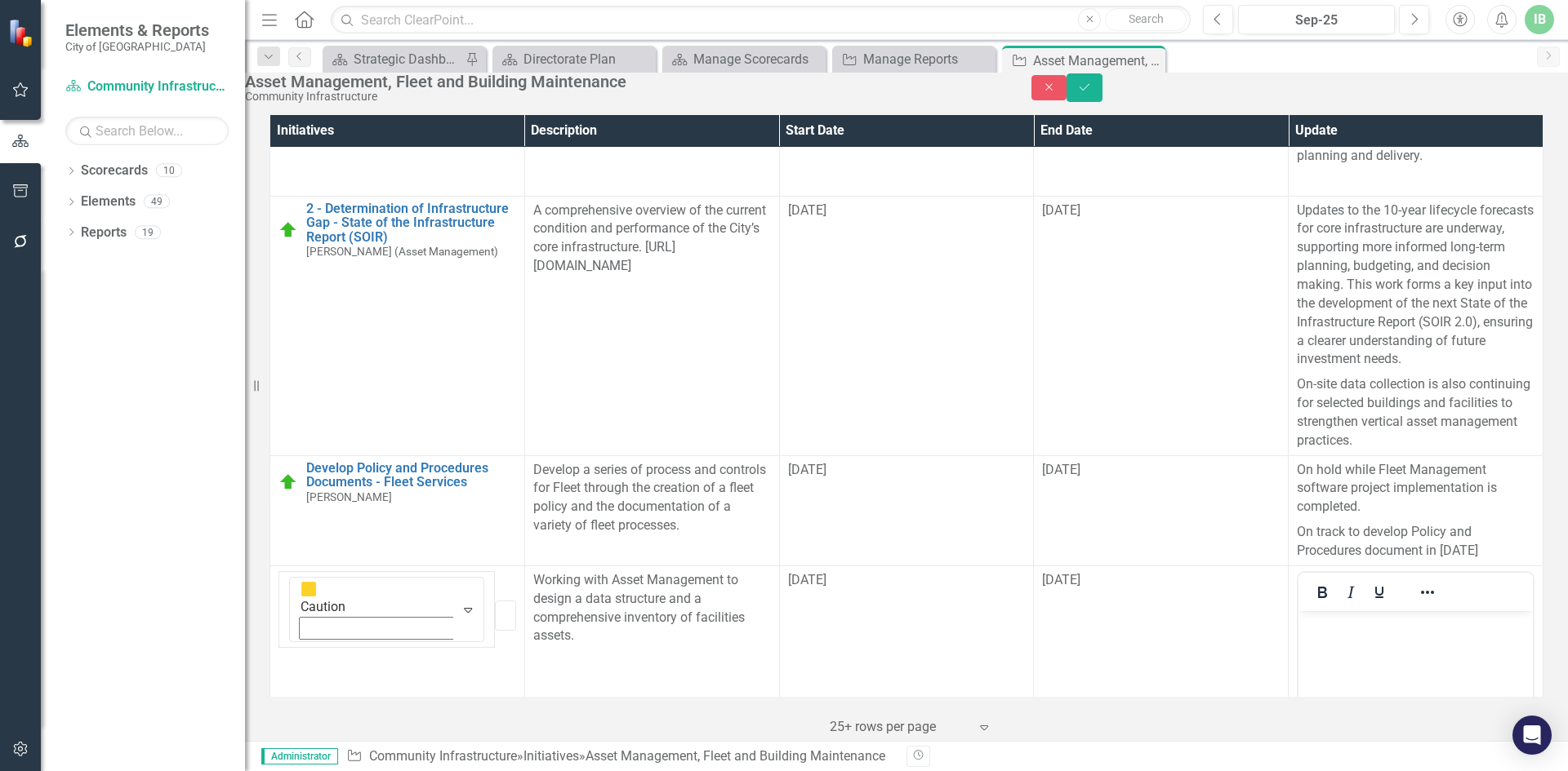
scroll to position [0, 0]
click at [1351, 657] on body "Rich Text Area. Press ALT-0 for help." at bounding box center [1416, 733] width 234 height 245
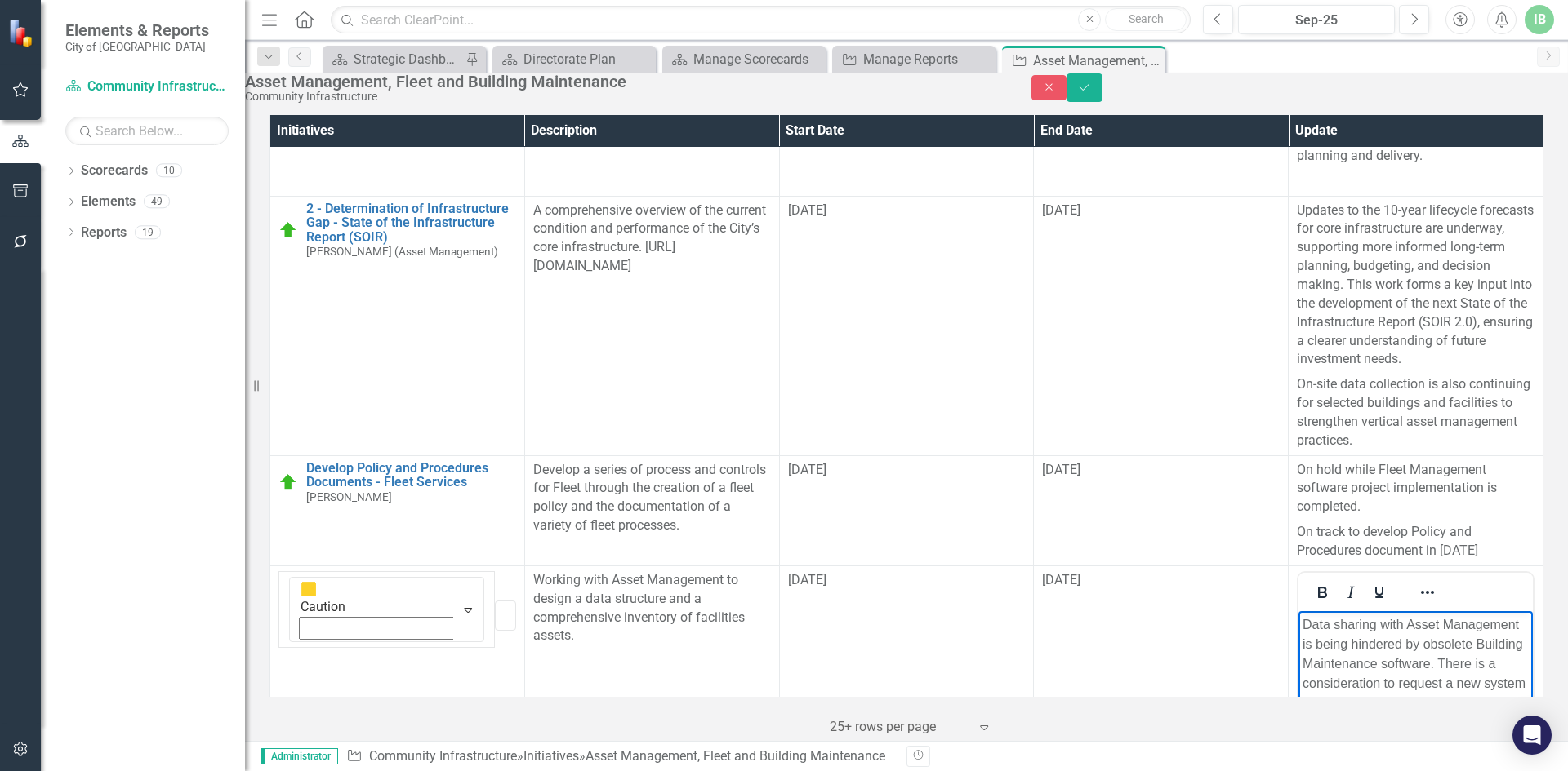
click at [1529, 647] on p "Data sharing with Asset Management is being hindered by obsolete Building Maint…" at bounding box center [1415, 664] width 226 height 98
click at [1436, 668] on p "Data sharing with Asset Management is being hindered by obsolete Building Maint…" at bounding box center [1415, 664] width 226 height 98
click at [1450, 674] on p "Data sharing with Asset Management is being hindered by obsolete Building Maint…" at bounding box center [1415, 664] width 226 height 98
click at [1379, 679] on p "Data sharing with Asset Management is being hindered by obsolete Building Maint…" at bounding box center [1415, 674] width 226 height 118
drag, startPoint x: 1396, startPoint y: 680, endPoint x: 1375, endPoint y: 719, distance: 44.3
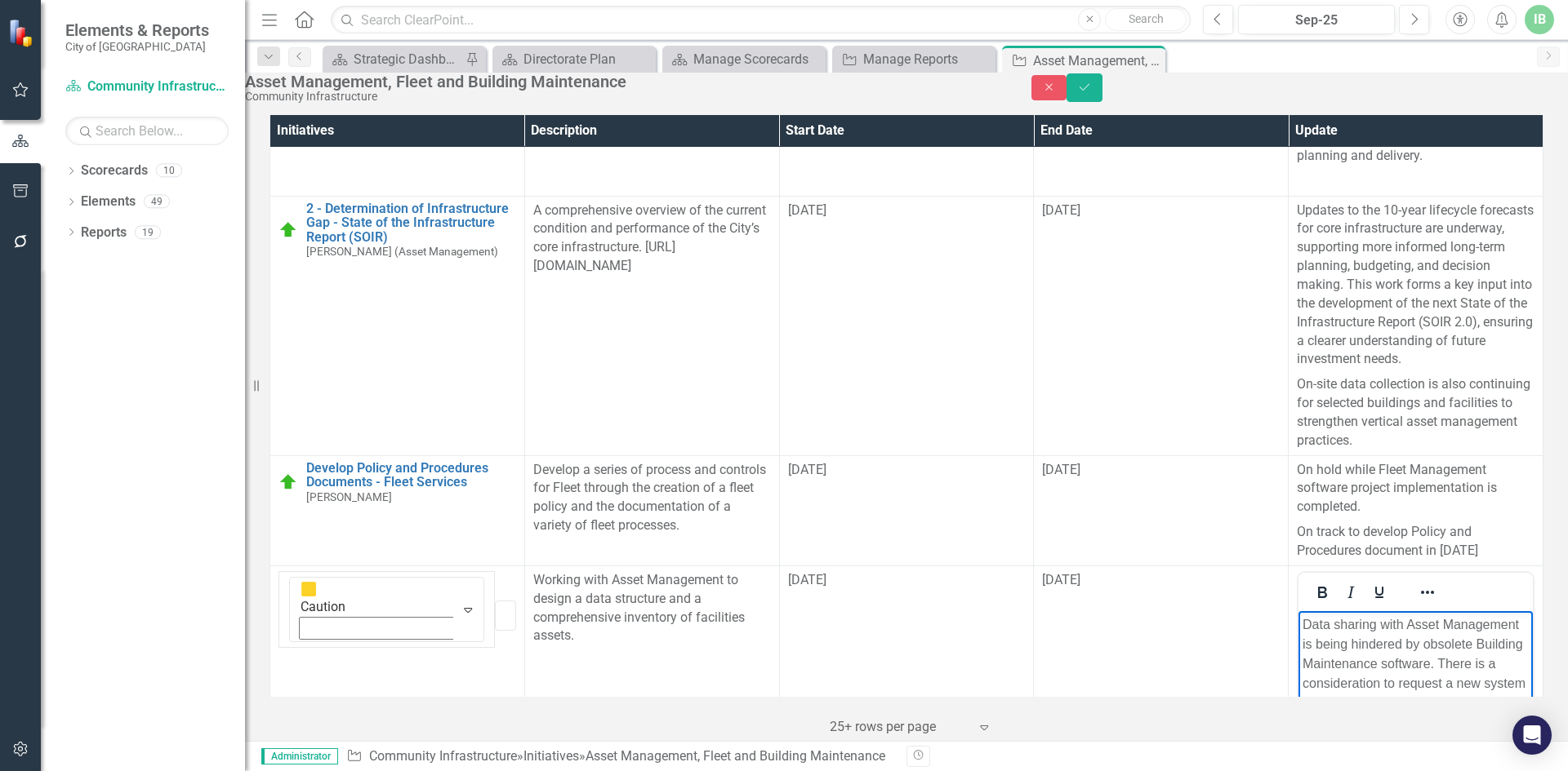
click at [1375, 745] on p "In the interim, team is working with IT to find a stop gap solution for data sh…" at bounding box center [1415, 774] width 226 height 59
click at [1395, 678] on p "Data sharing with Asset Management is being hindered by obsolete Building Maint…" at bounding box center [1415, 674] width 226 height 118
click at [1399, 745] on p "In the interim, team is working with IT to find a stop gap solution for data sh…" at bounding box center [1415, 774] width 226 height 59
click at [1529, 745] on p "In the interim, team is working with IT to find a stop gap solution for data re…" at bounding box center [1415, 774] width 226 height 59
click at [1491, 679] on p "Data sharing with Asset Management is being hindered by obsolete Building Maint…" at bounding box center [1415, 674] width 226 height 118
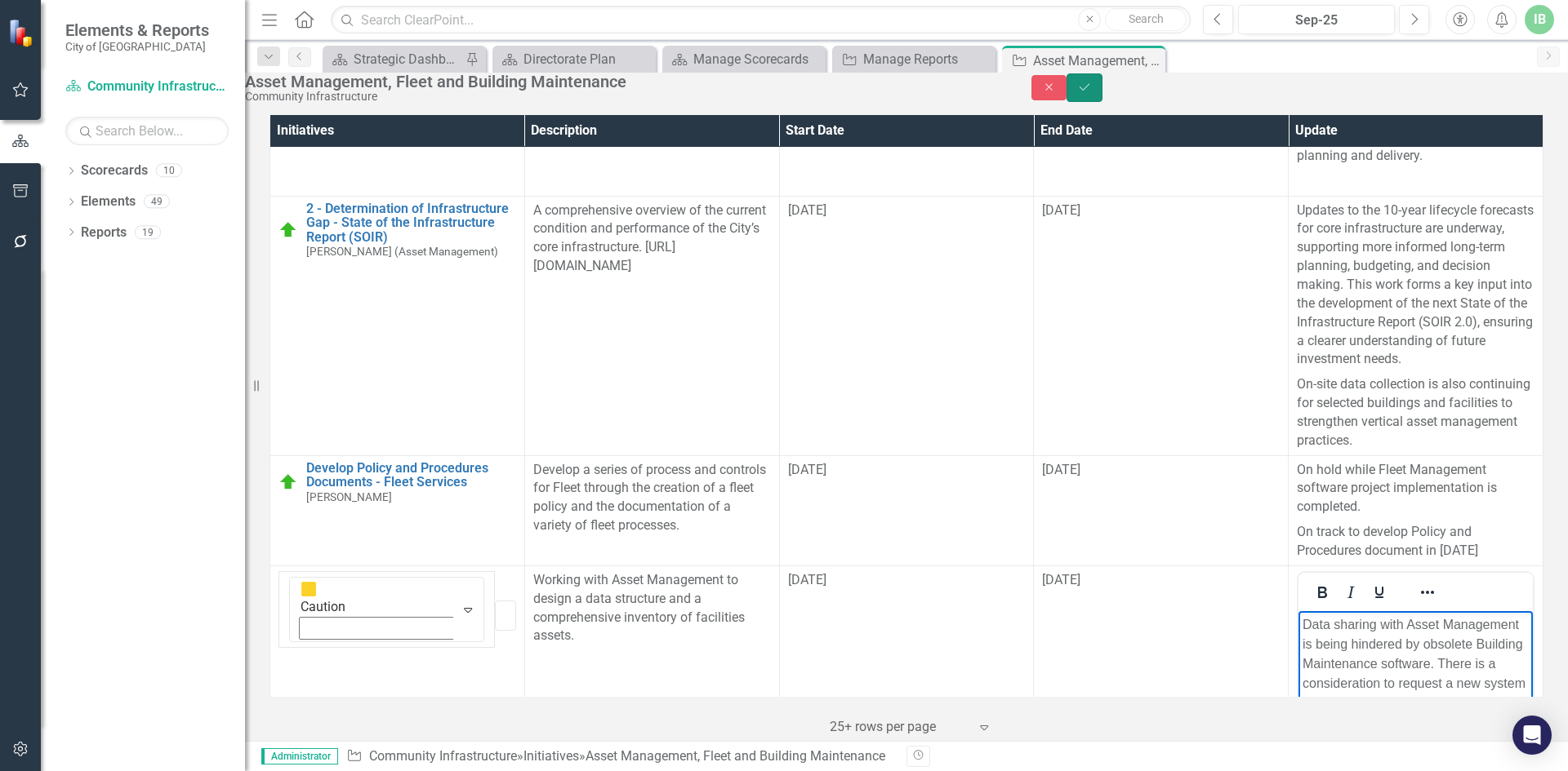
click at [1102, 102] on button "Save" at bounding box center [1084, 88] width 36 height 29
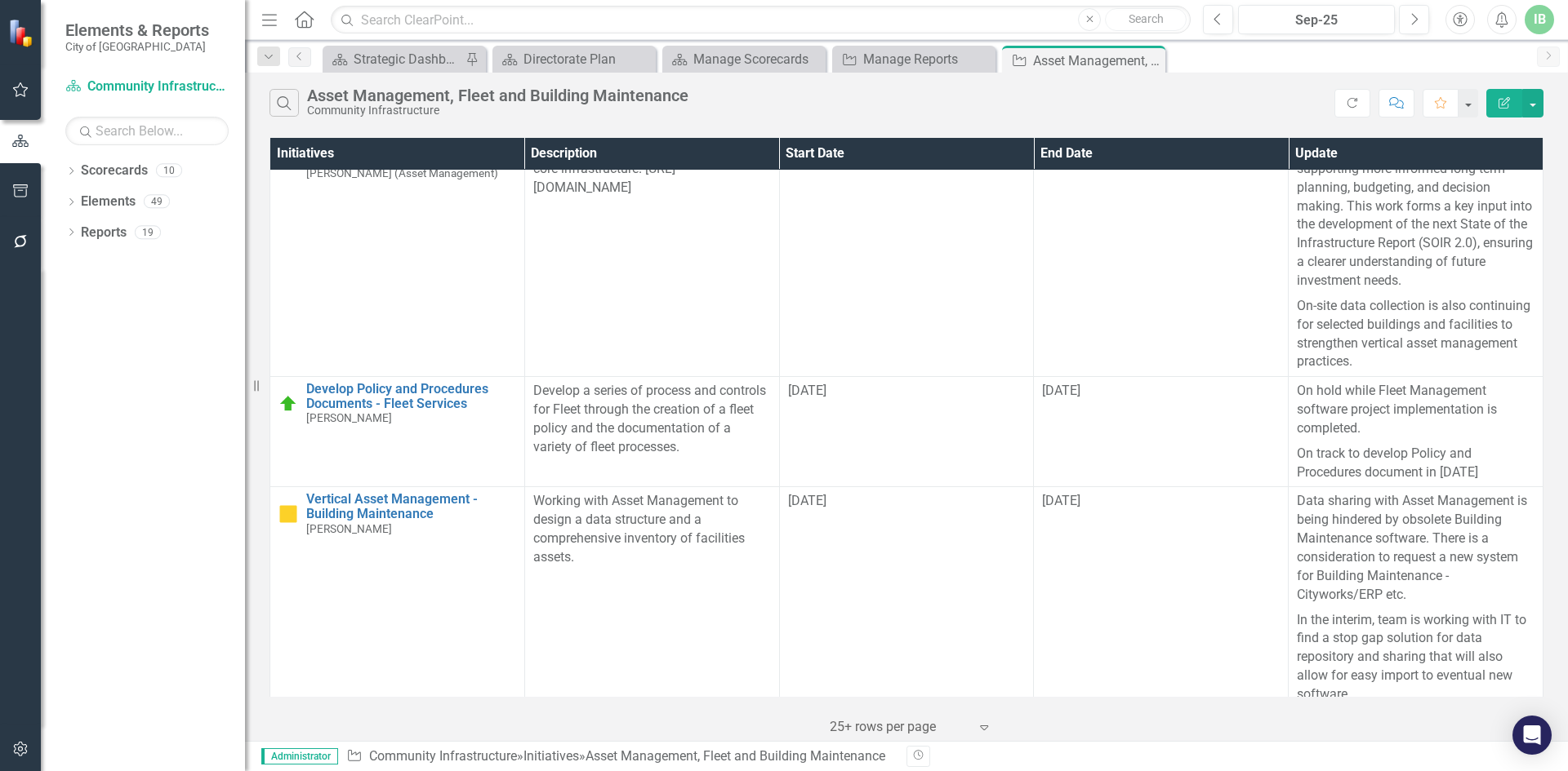
scroll to position [428, 0]
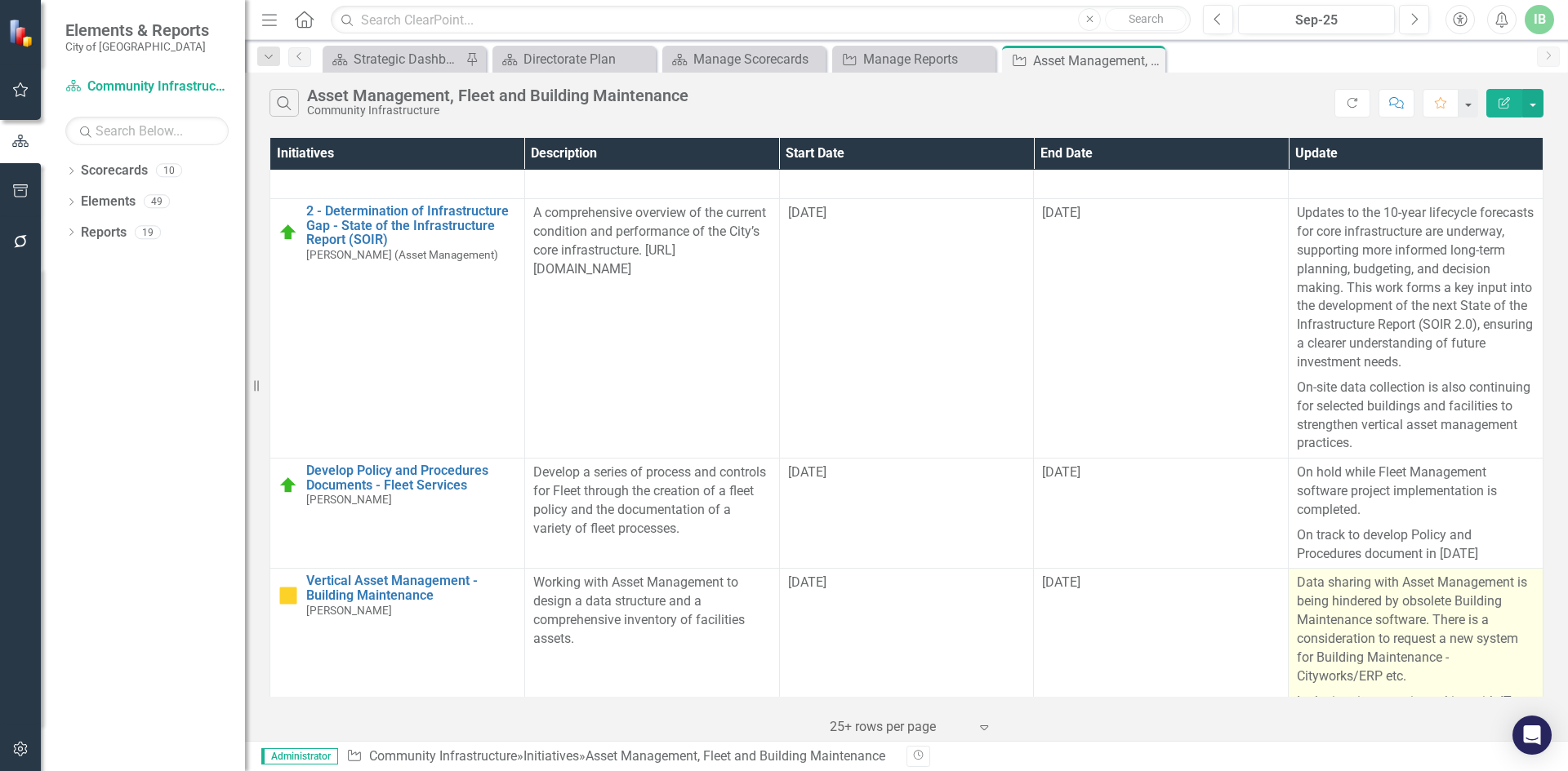
click at [1358, 574] on p "Data sharing with Asset Management is being hindered by obsolete Building Maint…" at bounding box center [1416, 631] width 237 height 115
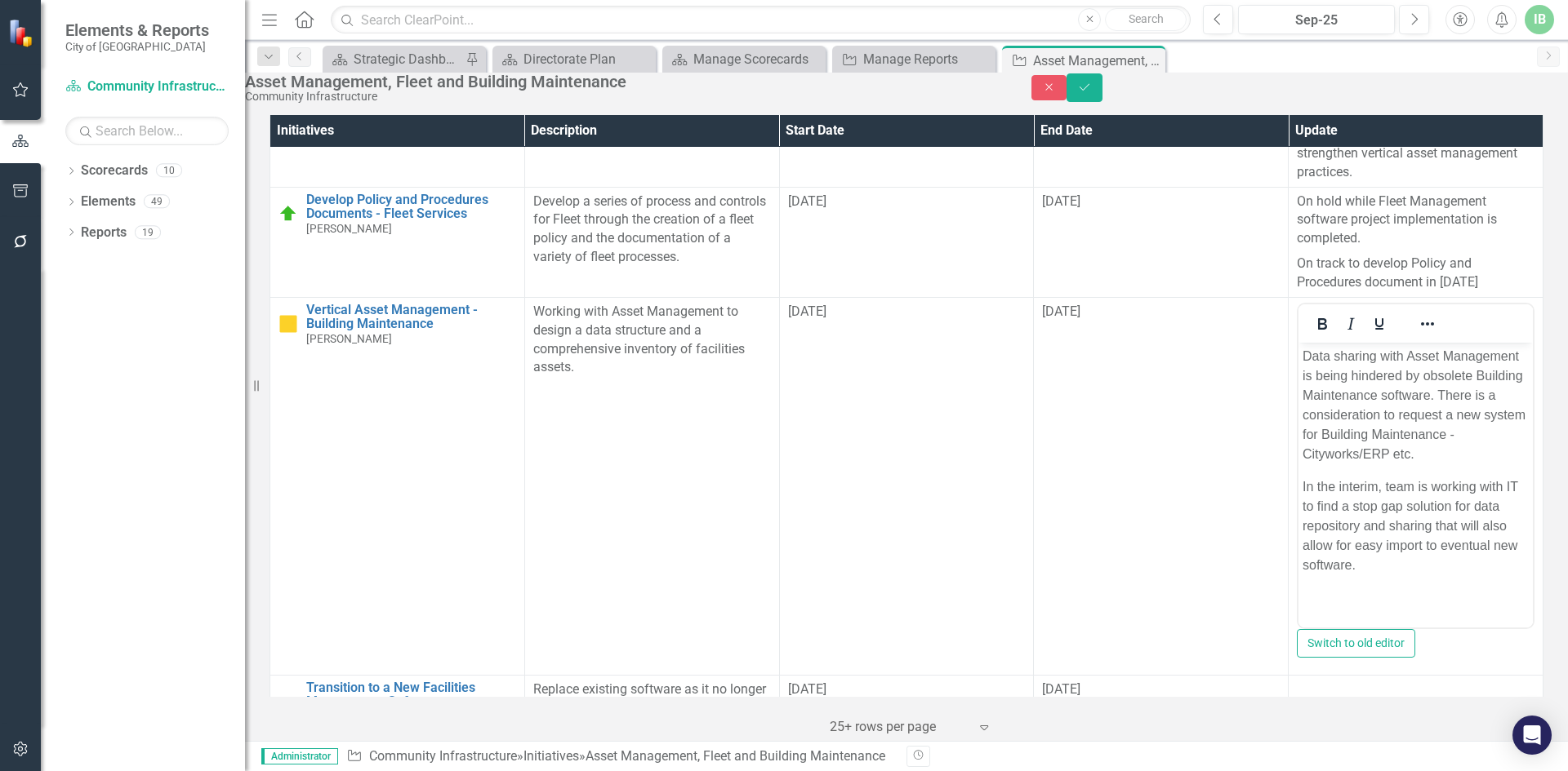
scroll to position [591, 0]
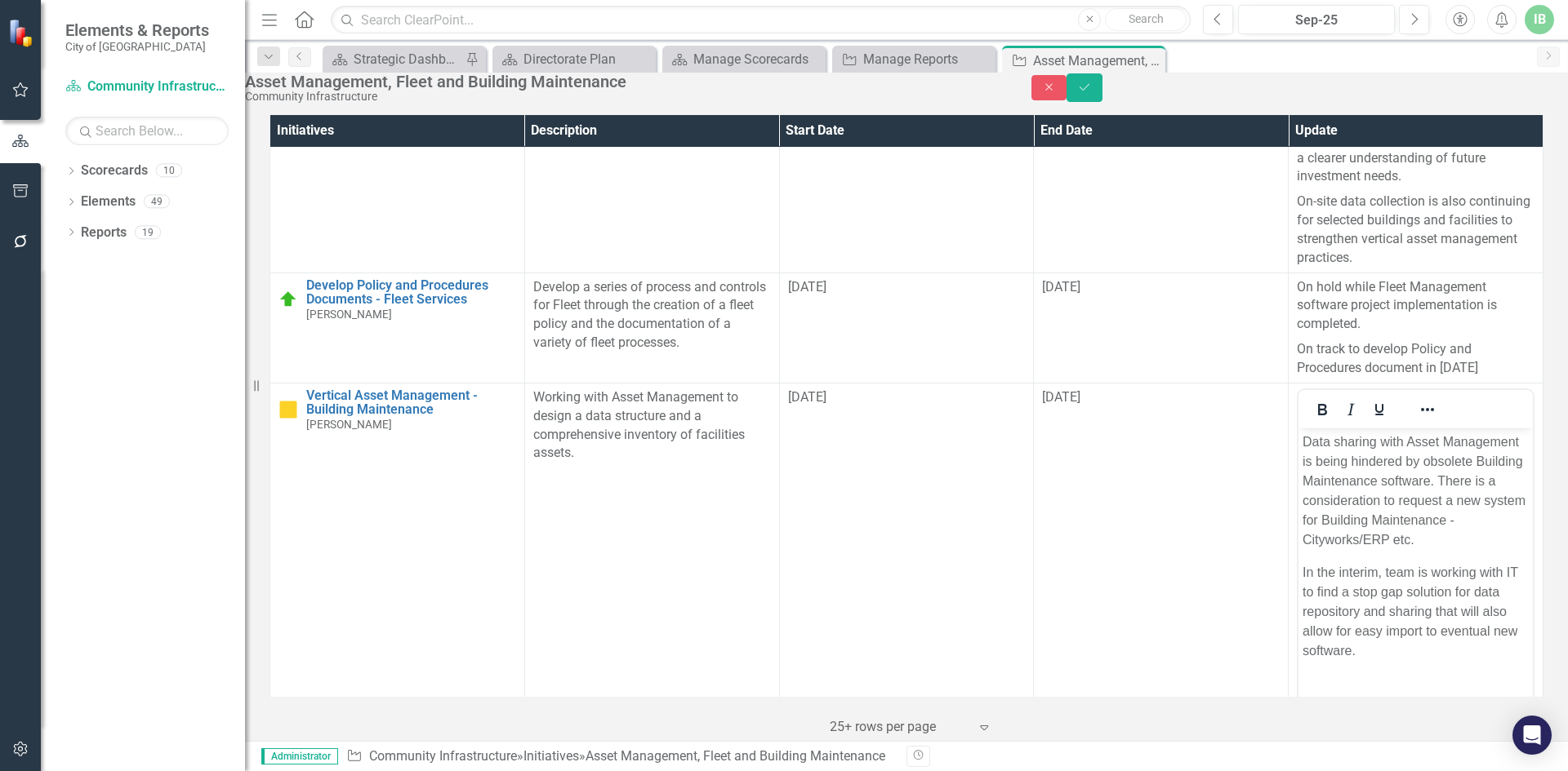
click at [1498, 569] on p "In the interim, team is working with IT to find a stop gap solution for data re…" at bounding box center [1415, 611] width 226 height 98
click at [1480, 462] on p "Data sharing with Asset Management is being hindered by obsolete Building Maint…" at bounding box center [1415, 491] width 226 height 118
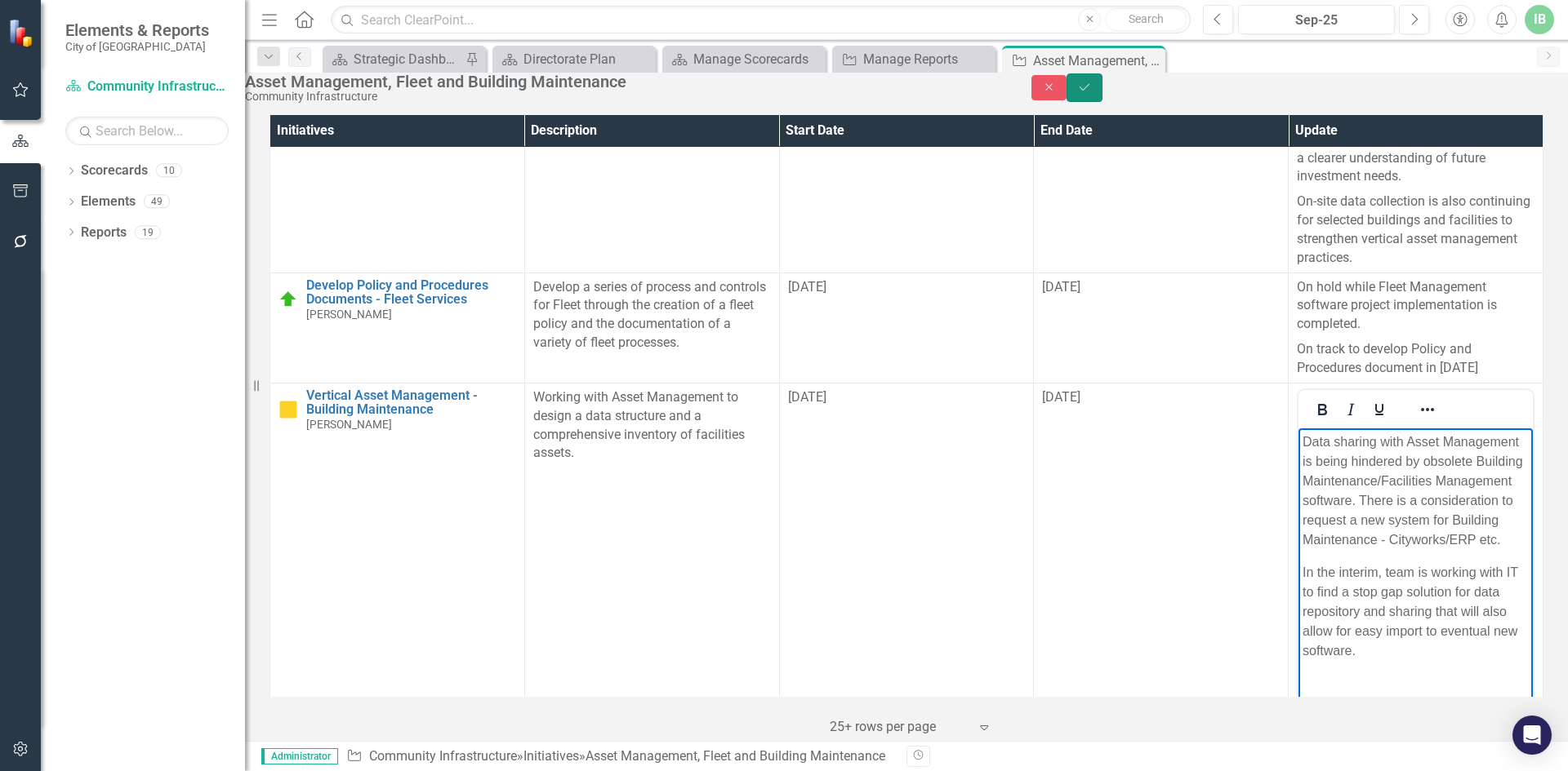
click at [1091, 92] on icon "Save" at bounding box center [1084, 88] width 15 height 11
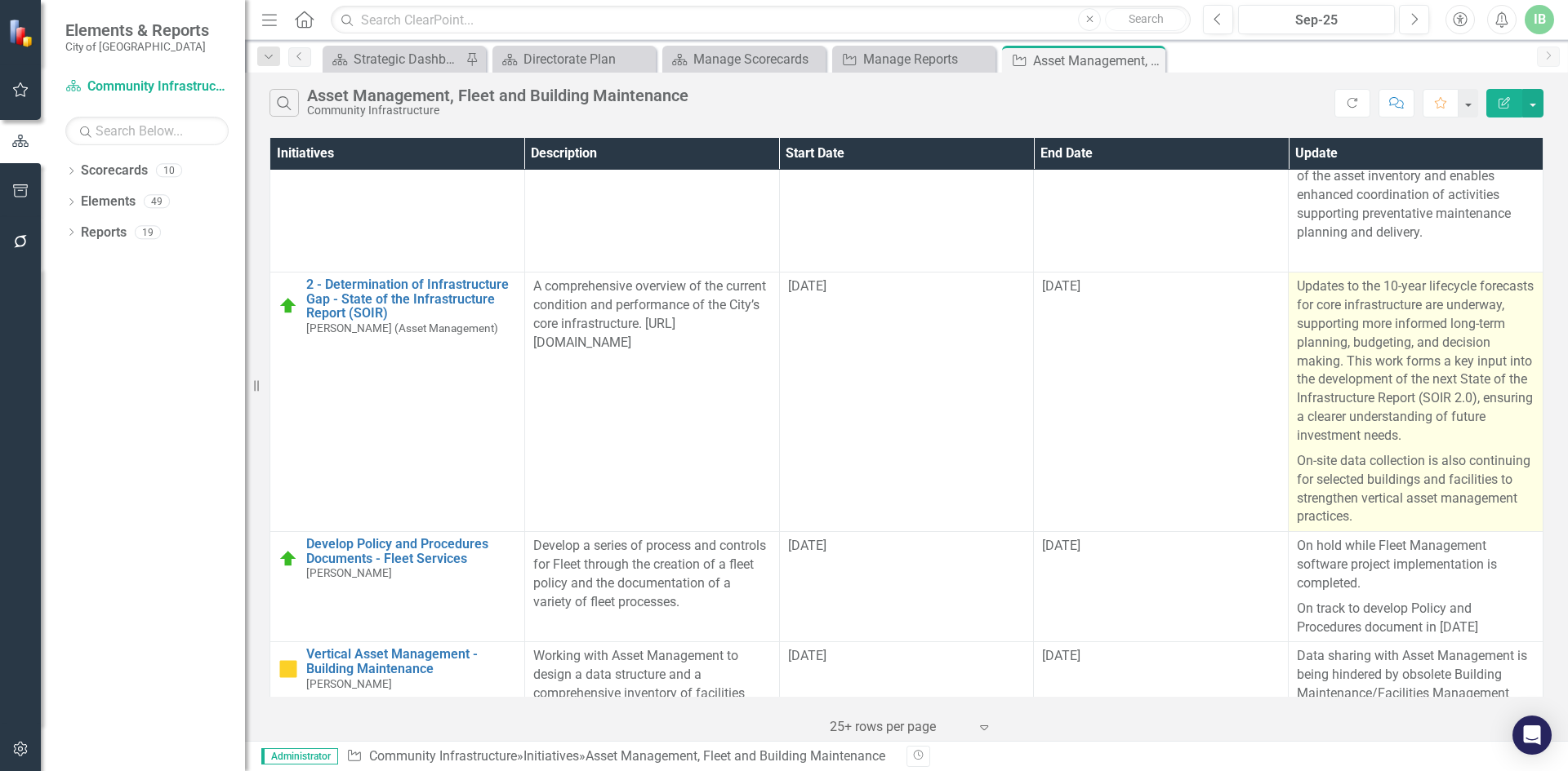
scroll to position [408, 0]
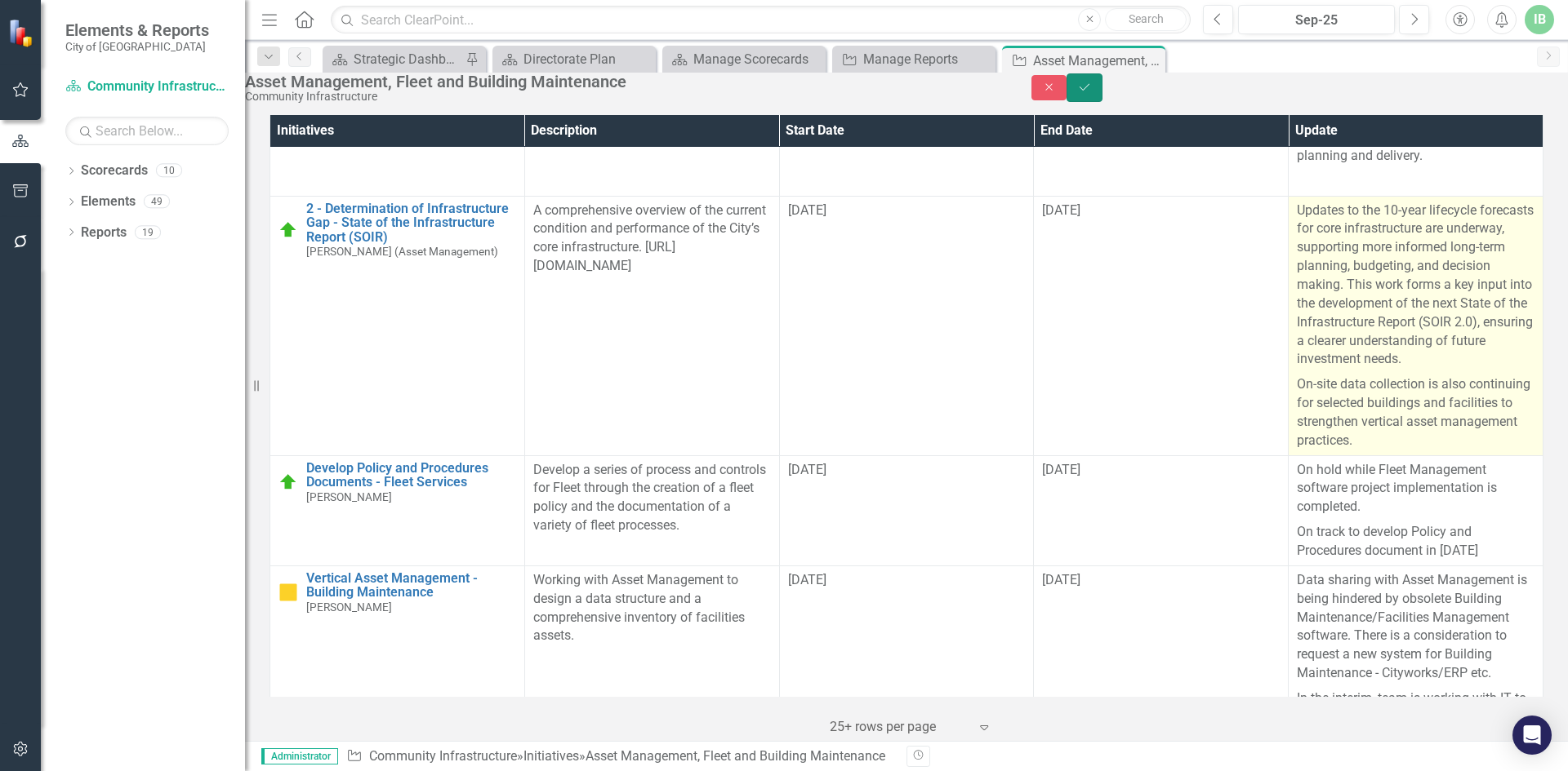
click at [1091, 91] on icon "Save" at bounding box center [1084, 88] width 15 height 11
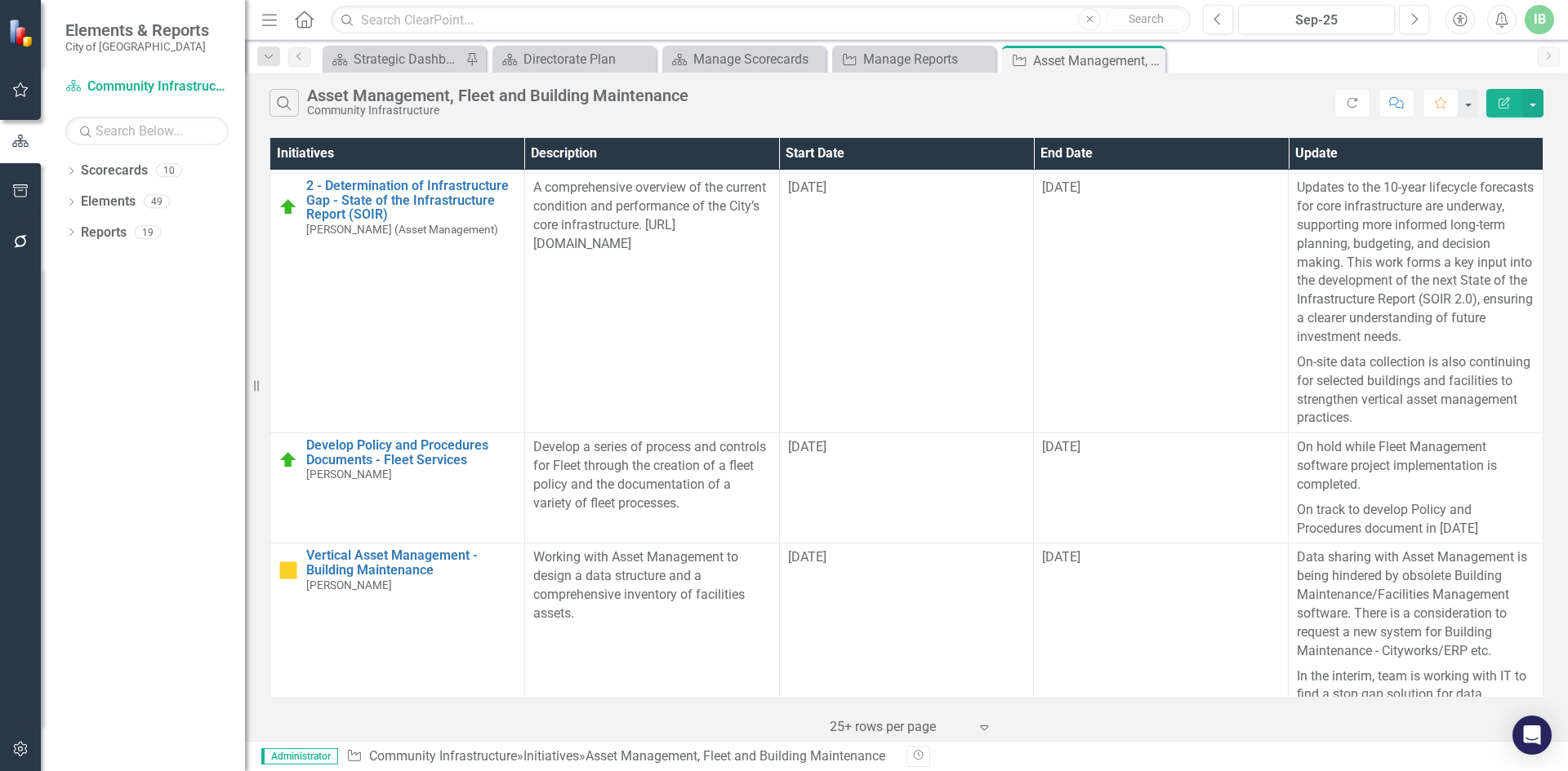
scroll to position [489, 0]
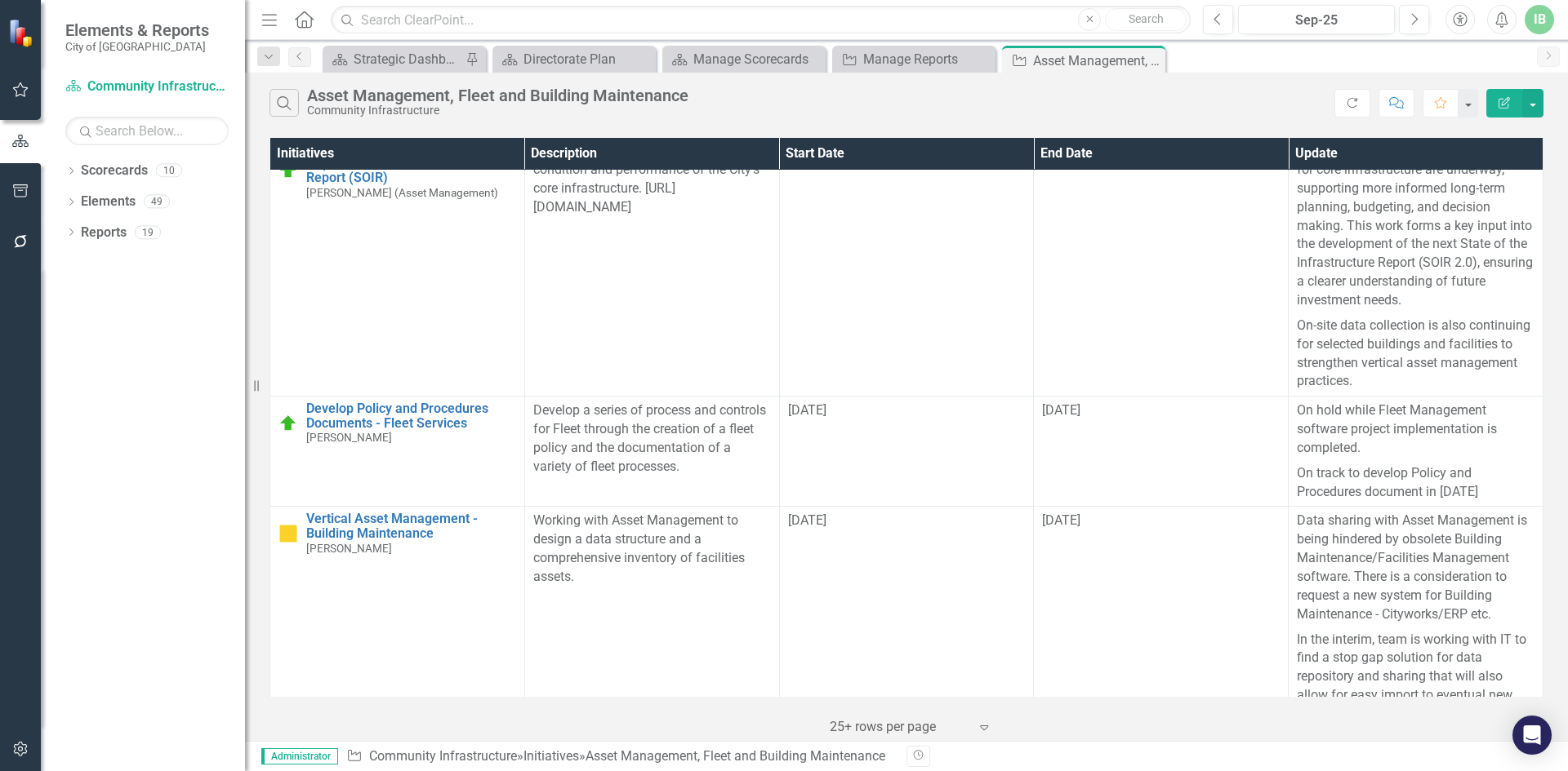
click at [1297, 734] on p "Working with IT to identify and fast track implementation of new software" at bounding box center [1416, 753] width 237 height 38
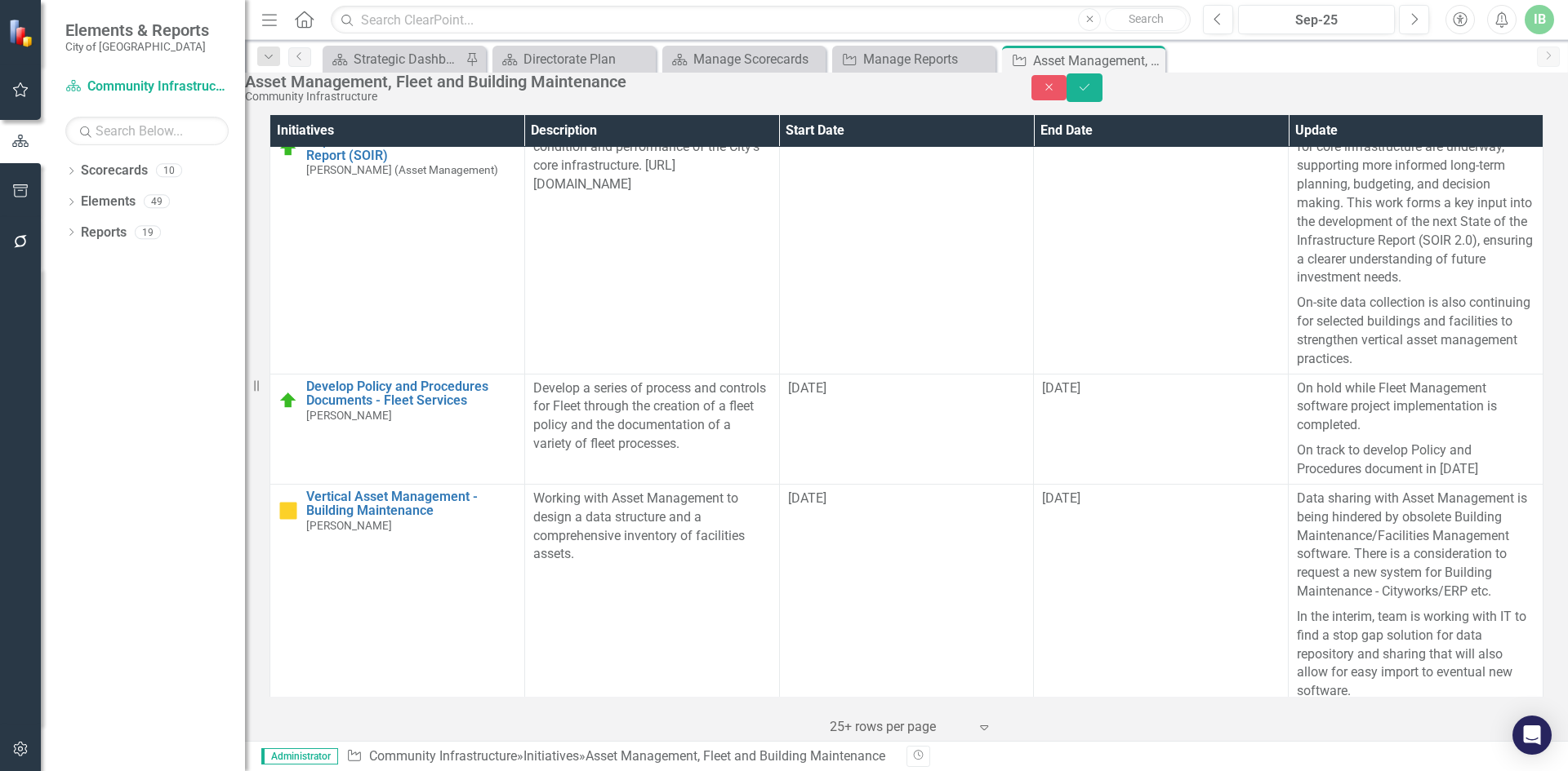
scroll to position [0, 0]
click at [1405, 770] on p "Working with IT to identify and fast track implementation of new software" at bounding box center [1415, 775] width 226 height 39
drag, startPoint x: 1347, startPoint y: 813, endPoint x: 1368, endPoint y: 813, distance: 21.0
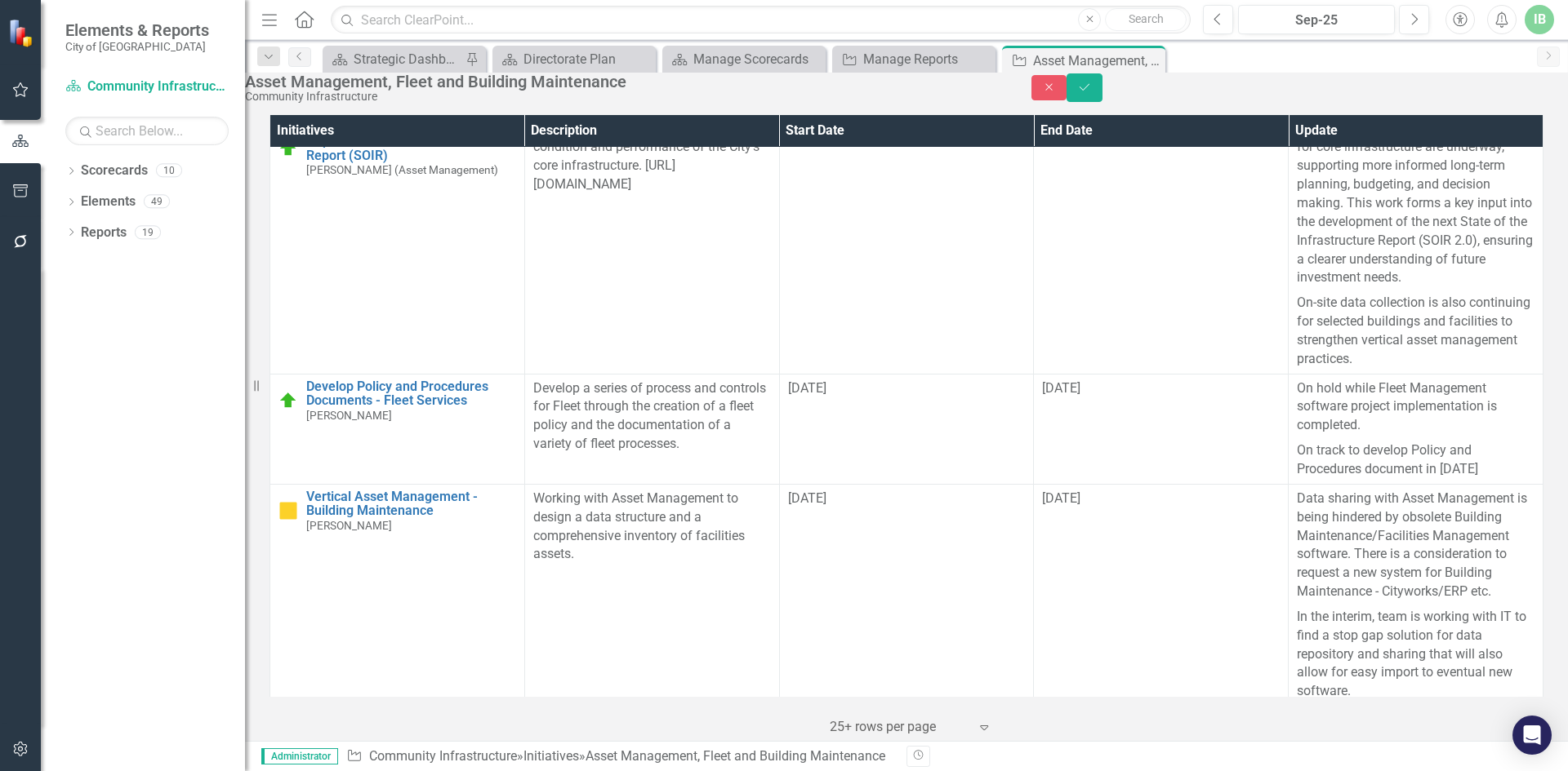
drag, startPoint x: 1462, startPoint y: 855, endPoint x: 1490, endPoint y: 851, distance: 28.3
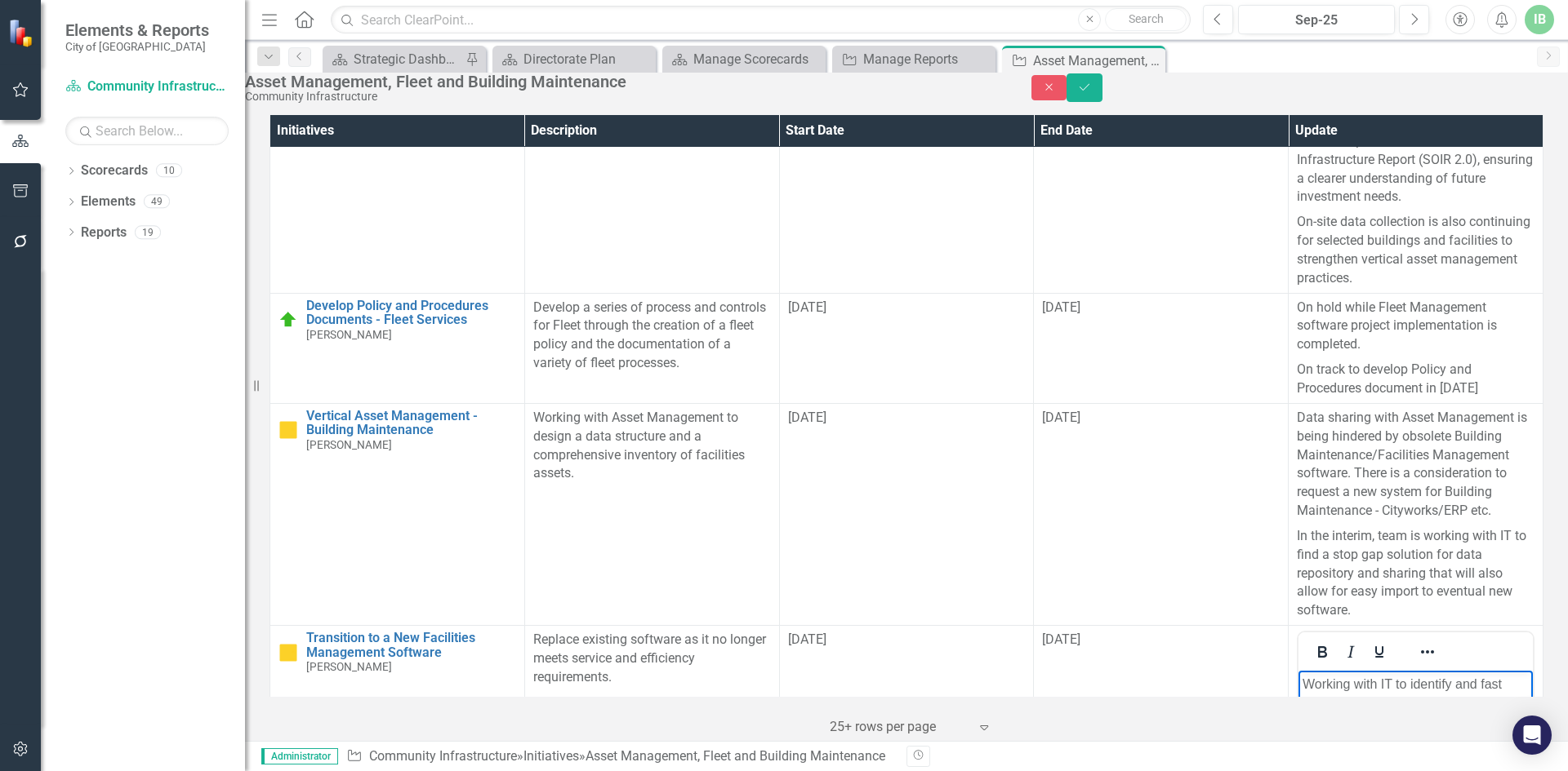
scroll to position [571, 0]
click at [1102, 102] on button "Save" at bounding box center [1084, 88] width 36 height 29
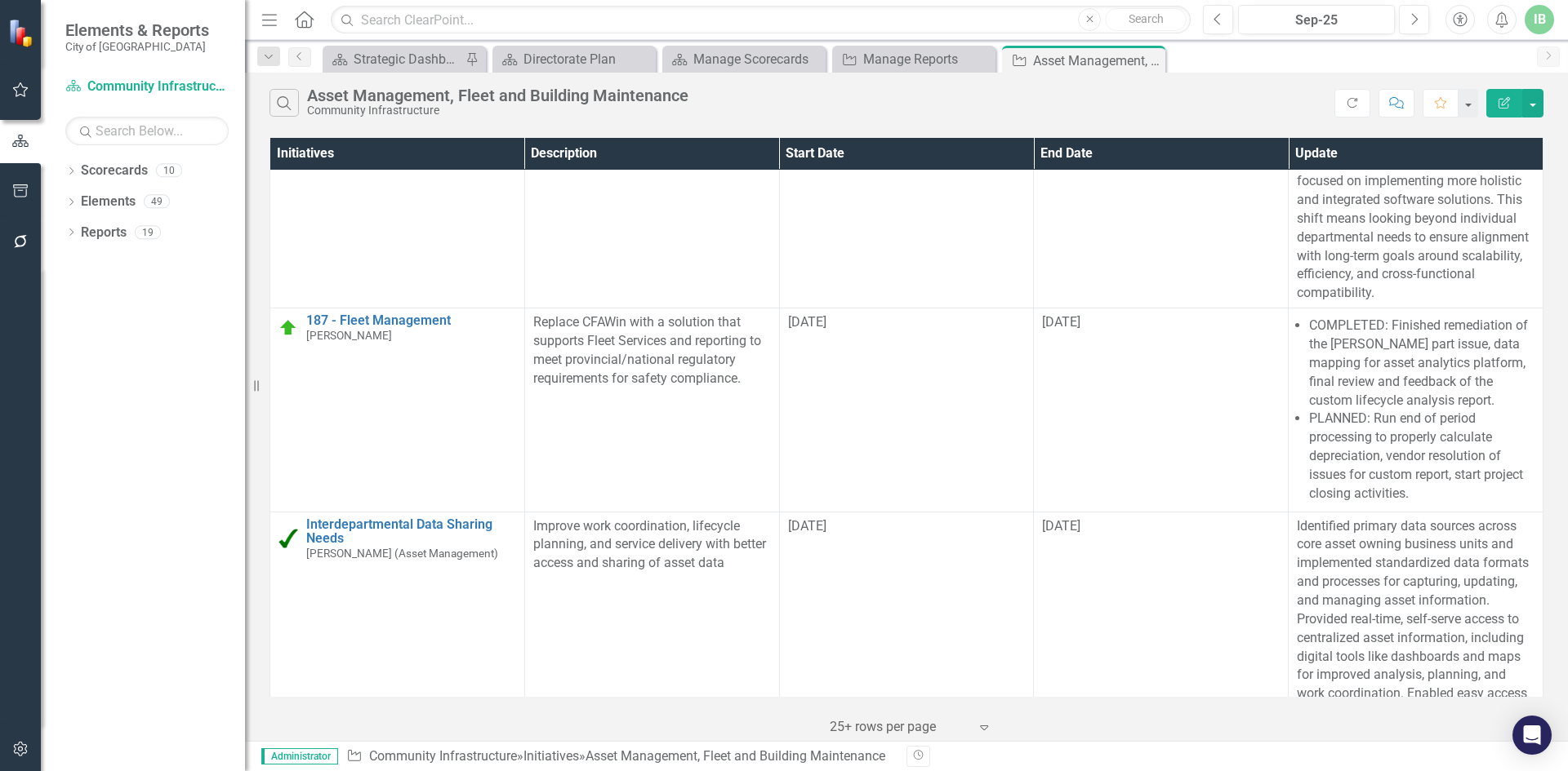
scroll to position [1143, 0]
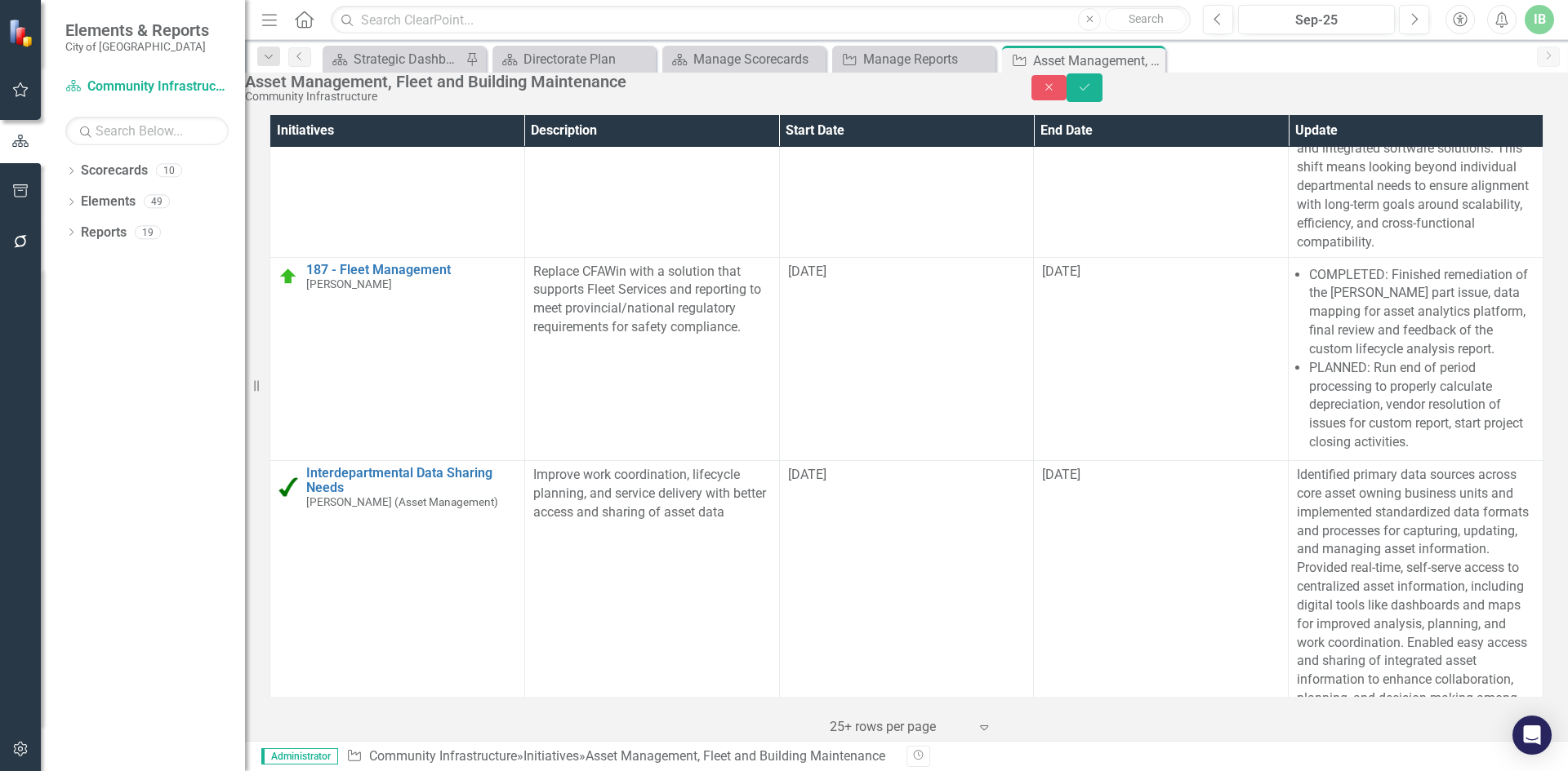
click at [1102, 96] on button "Save" at bounding box center [1084, 88] width 36 height 29
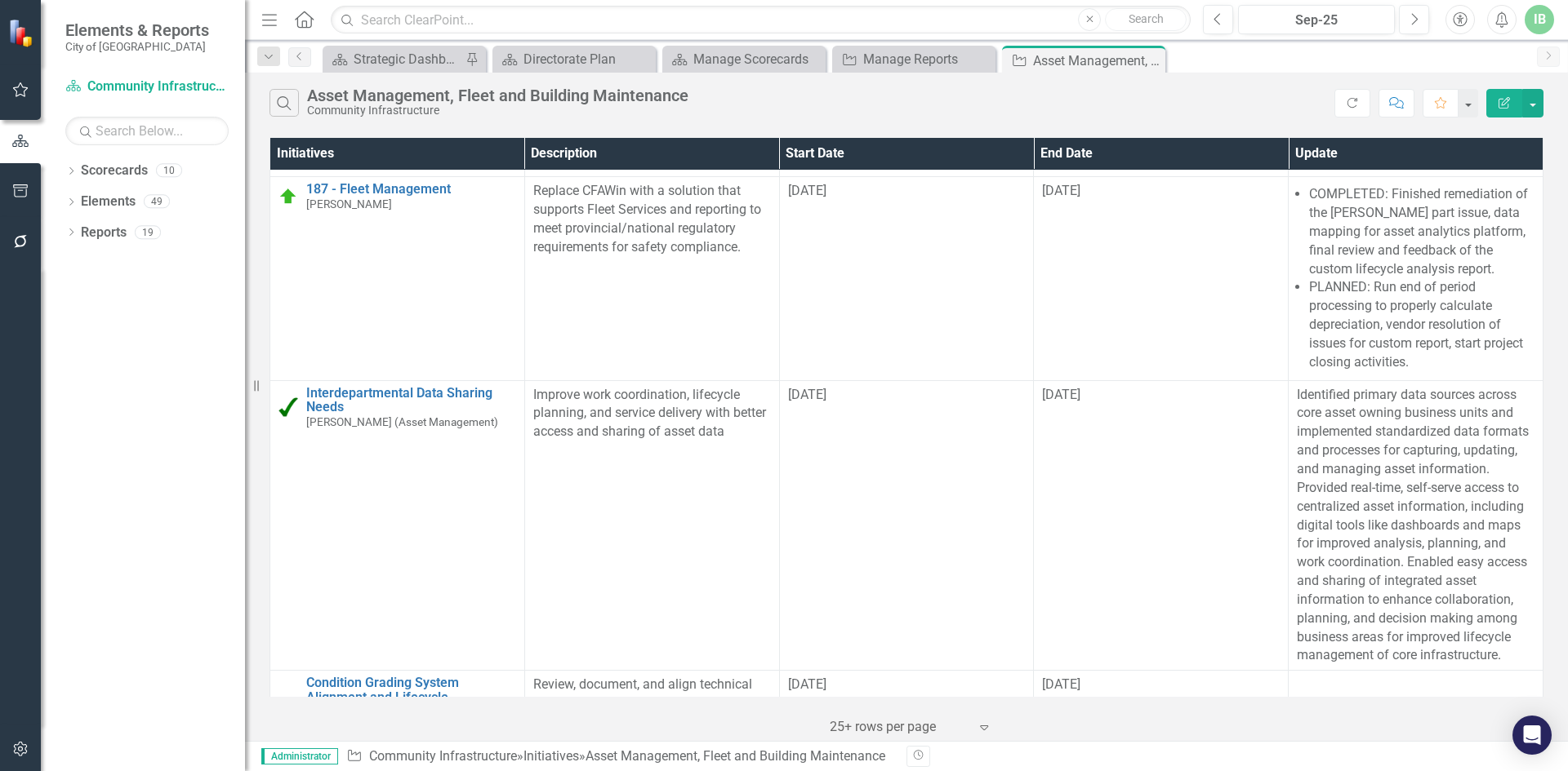
scroll to position [1257, 0]
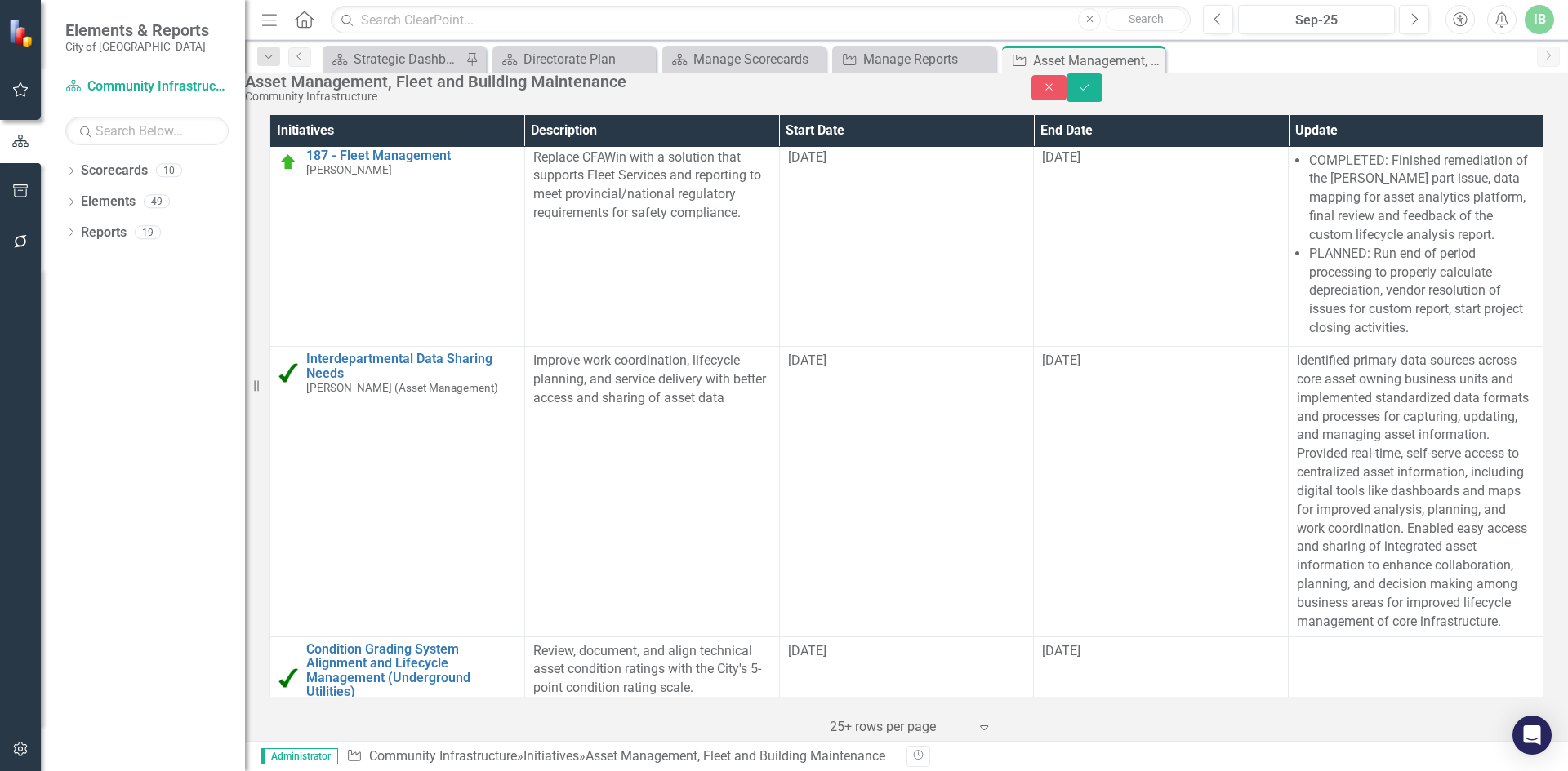
scroll to position [1251, 0]
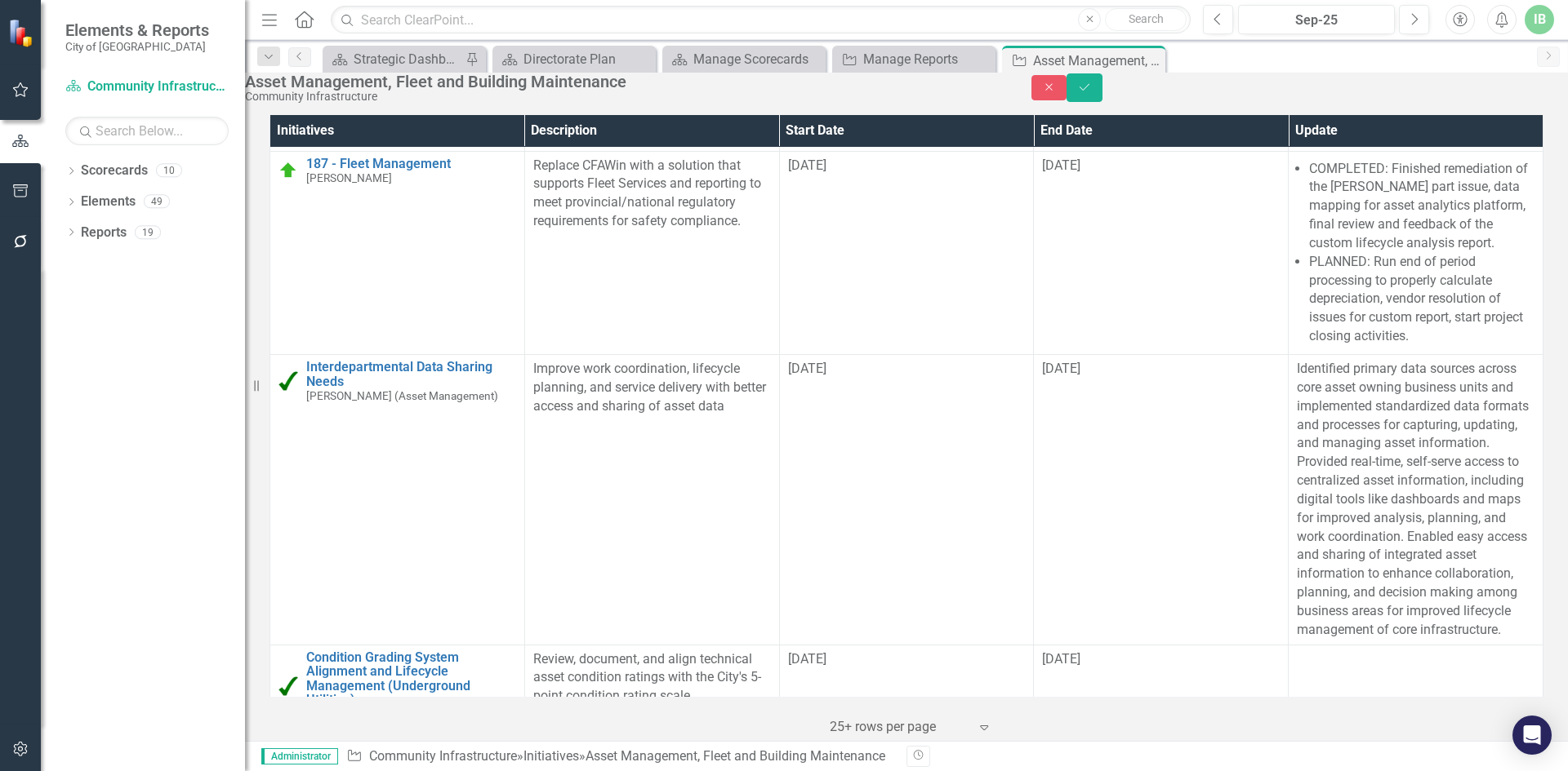
click at [1102, 95] on button "Save" at bounding box center [1084, 88] width 36 height 29
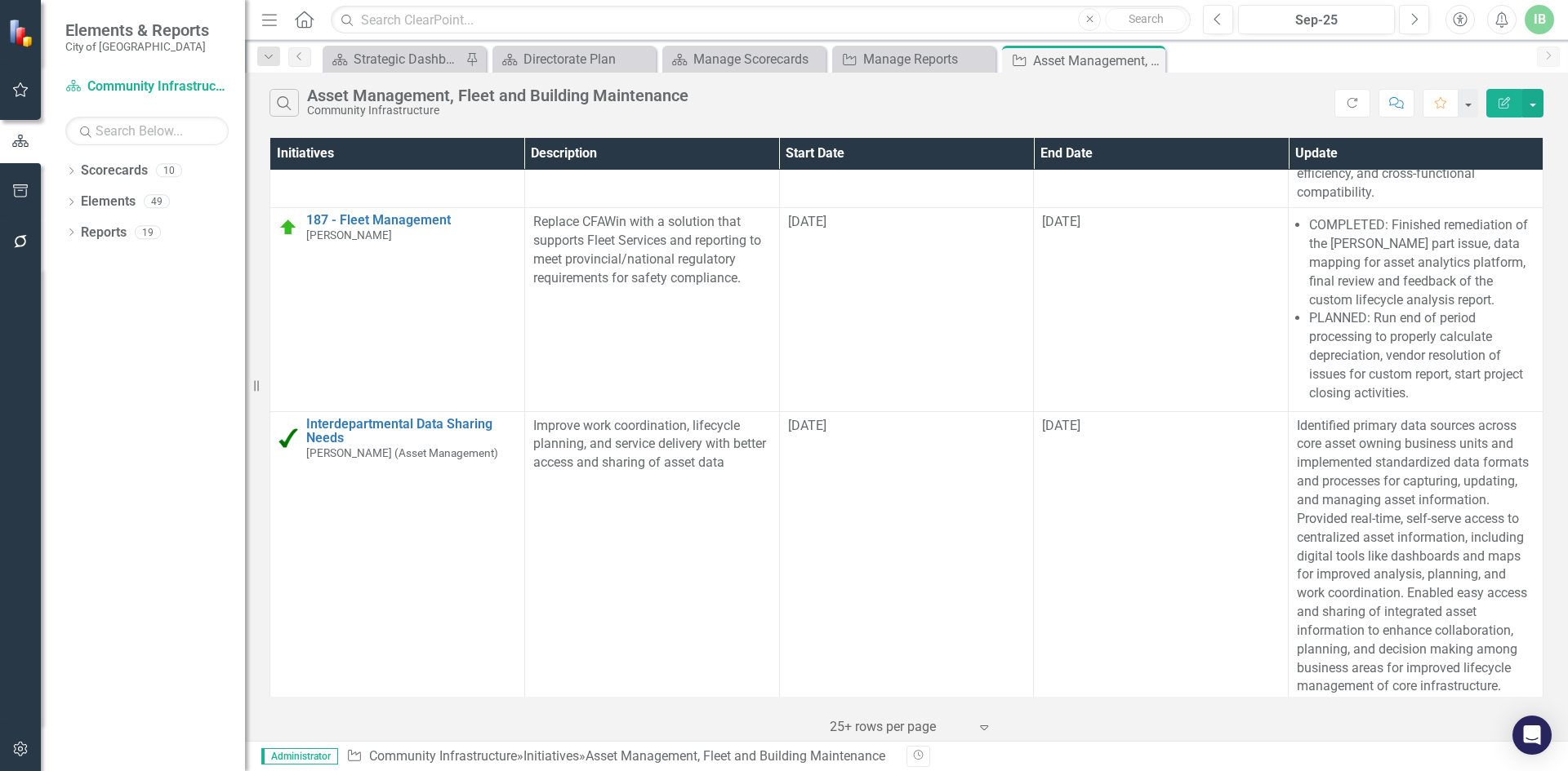
scroll to position [1224, 0]
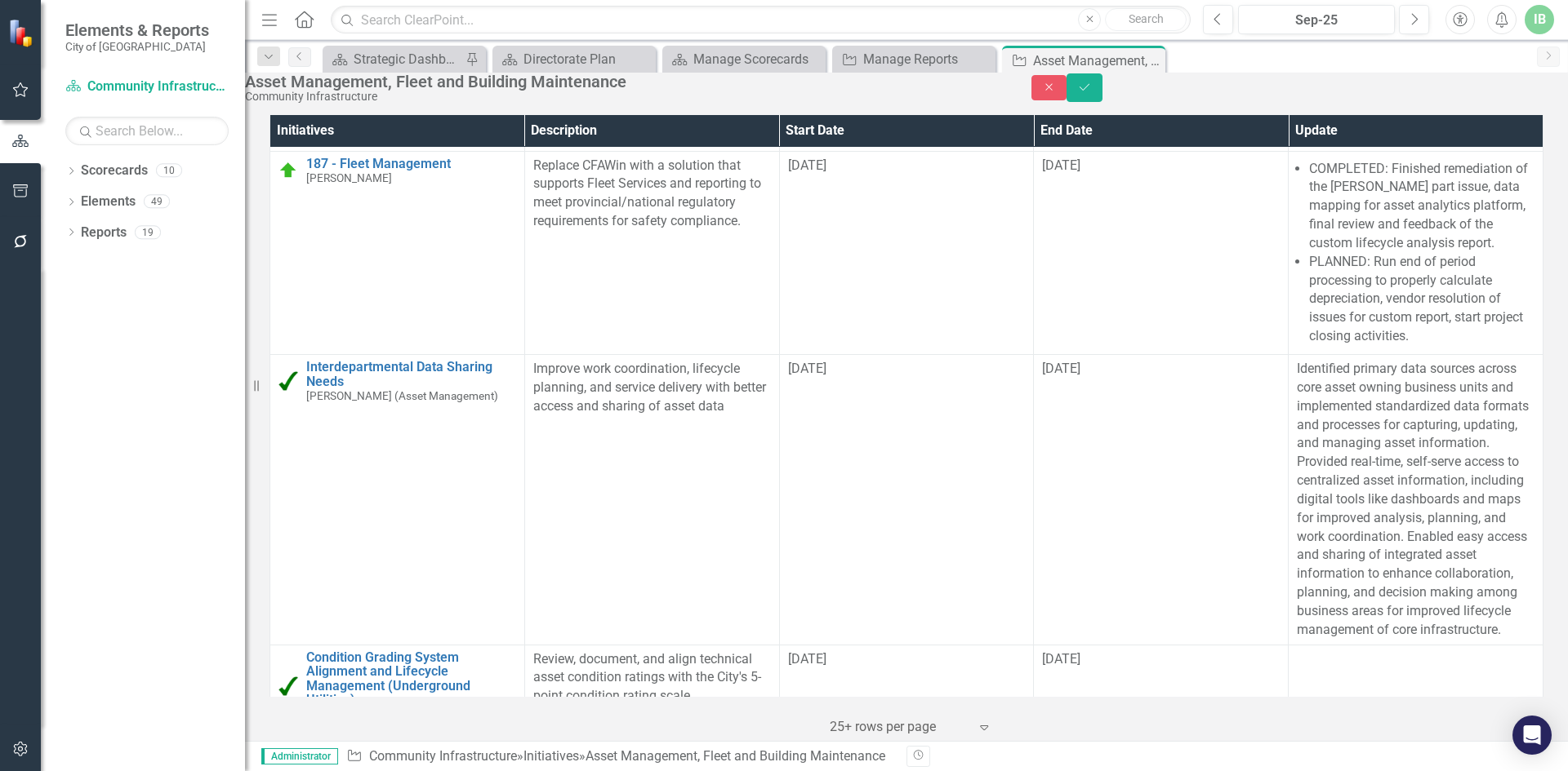
click at [1091, 93] on icon "Save" at bounding box center [1084, 88] width 15 height 11
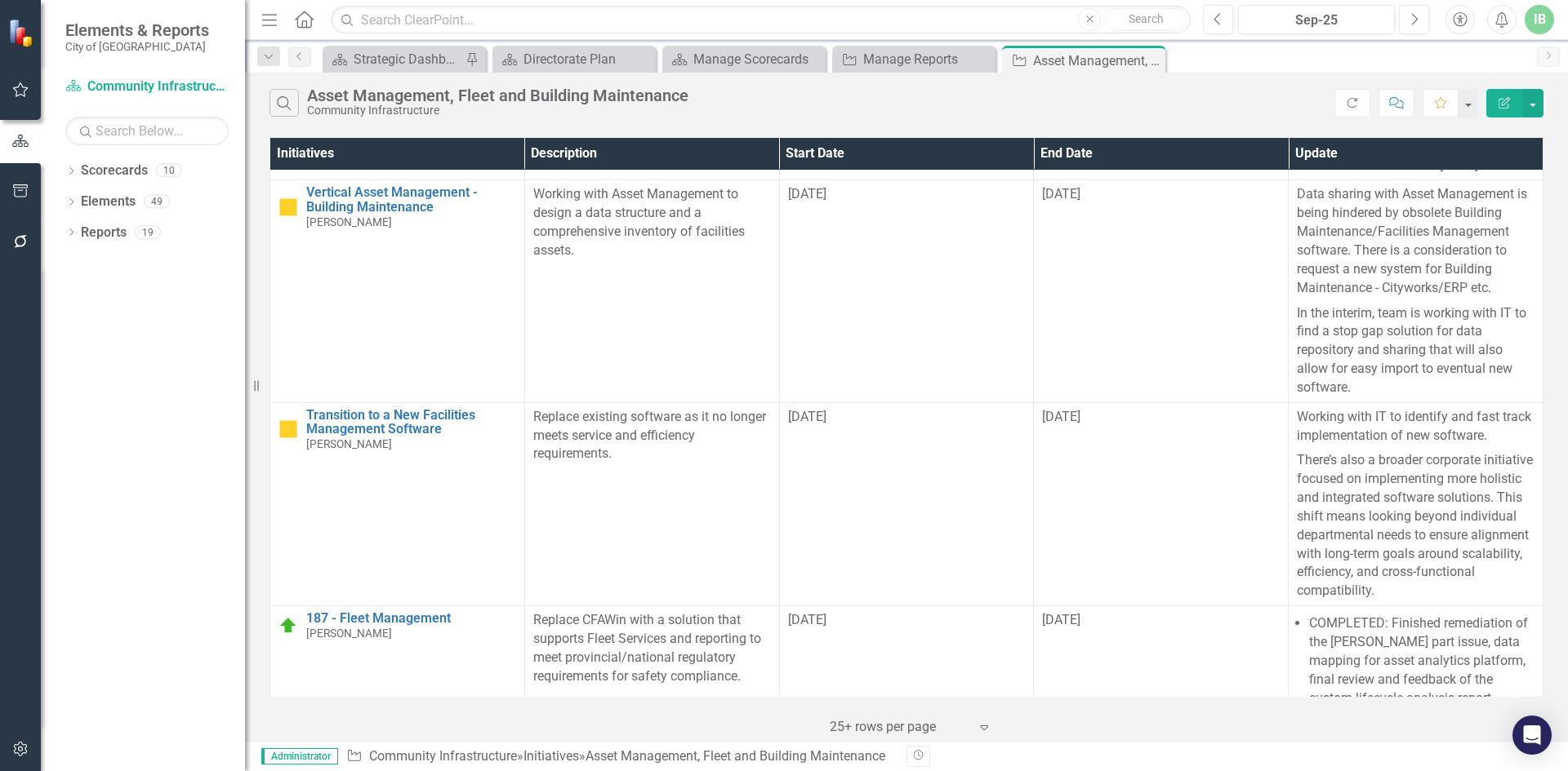
scroll to position [1224, 0]
